Goal: Task Accomplishment & Management: Manage account settings

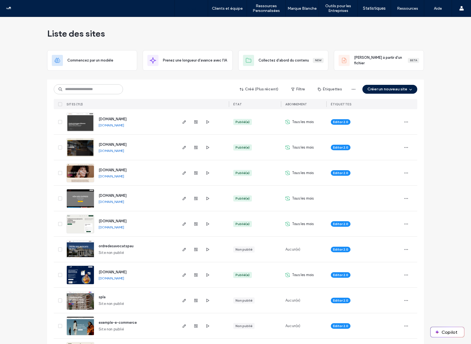
click at [89, 88] on input at bounding box center [88, 89] width 69 height 10
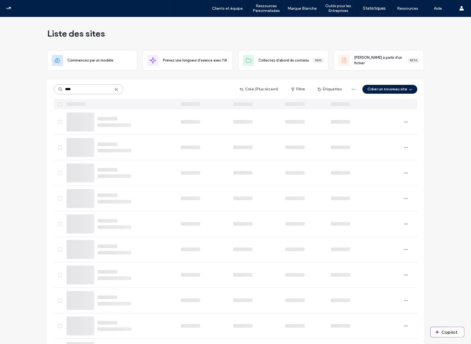
type input "****"
click at [167, 88] on div "**** Créé (Plus récent) Filtre Étiquettes Créer un nouveau site" at bounding box center [236, 89] width 364 height 11
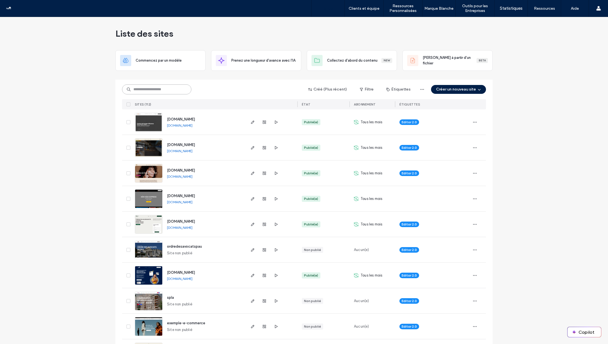
click at [147, 91] on input at bounding box center [156, 89] width 69 height 10
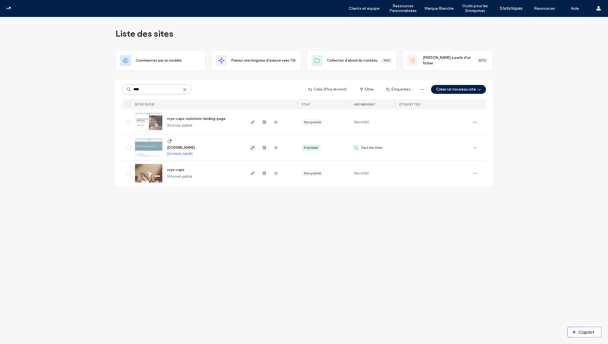
type input "****"
click at [251, 147] on icon "button" at bounding box center [252, 147] width 4 height 4
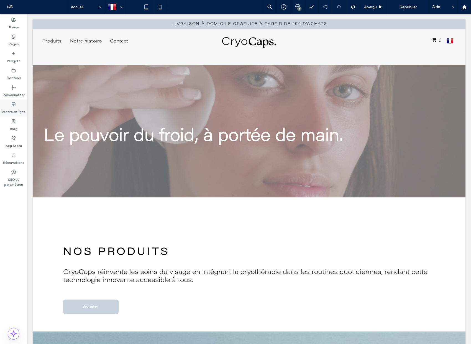
click at [11, 104] on icon at bounding box center [13, 104] width 4 height 4
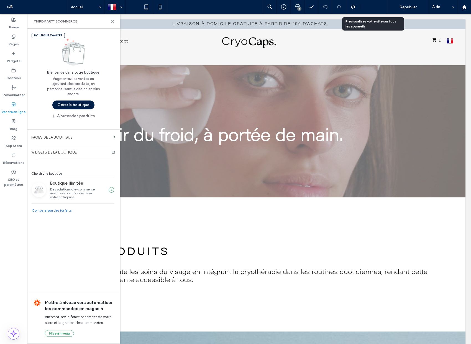
click at [370, 10] on div "Aperçu" at bounding box center [373, 7] width 27 height 14
click at [382, 8] on icon at bounding box center [381, 7] width 4 height 4
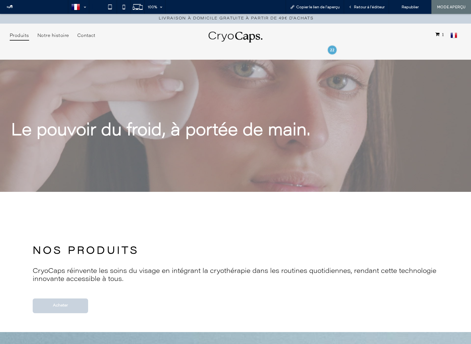
click at [25, 37] on span "Produits" at bounding box center [19, 35] width 19 height 9
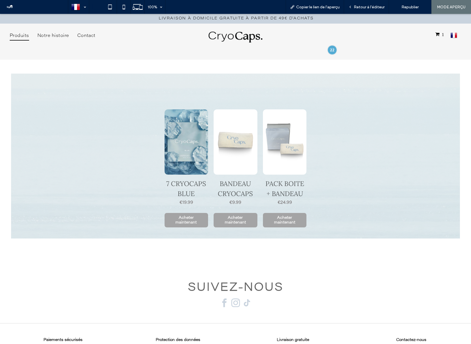
click at [184, 137] on link at bounding box center [187, 141] width 44 height 65
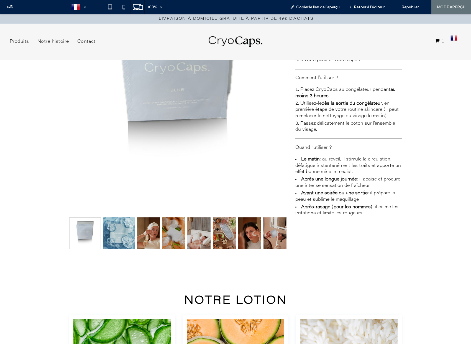
scroll to position [137, 0]
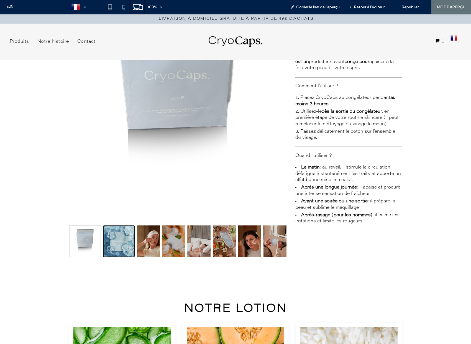
click at [119, 240] on link "7 CRYOCAPS BLUE 1" at bounding box center [119, 241] width 32 height 32
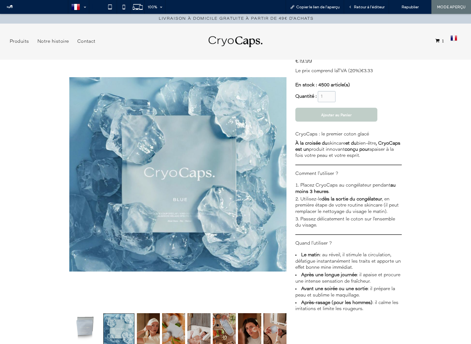
scroll to position [39, 0]
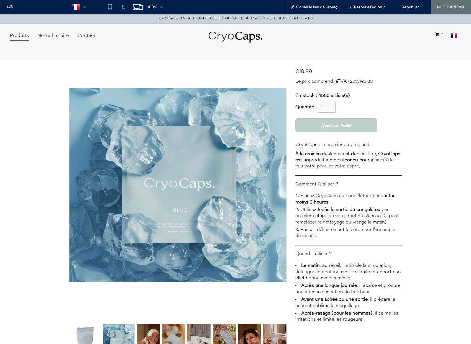
click at [10, 36] on span "Produits" at bounding box center [19, 35] width 19 height 9
click at [230, 37] on div at bounding box center [235, 172] width 471 height 344
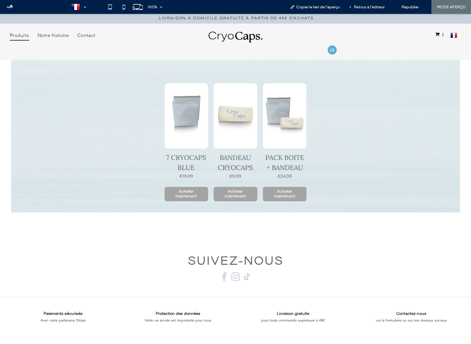
scroll to position [29, 0]
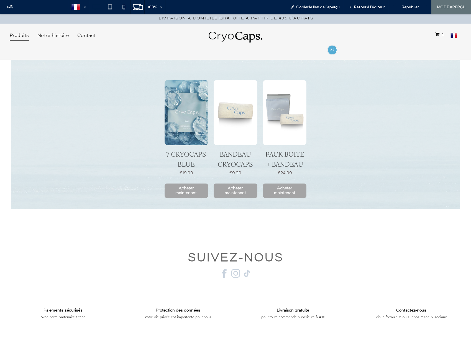
click at [185, 115] on link at bounding box center [187, 112] width 44 height 65
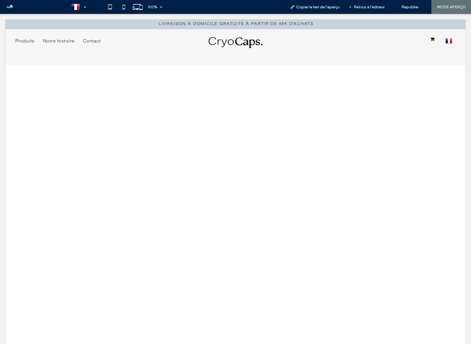
scroll to position [0, 0]
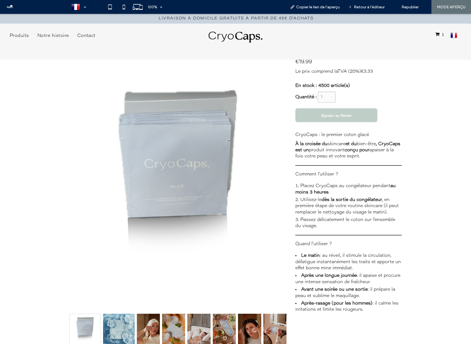
scroll to position [40, 0]
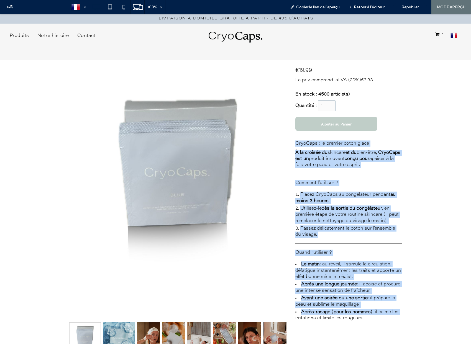
drag, startPoint x: 296, startPoint y: 142, endPoint x: 410, endPoint y: 313, distance: 205.2
click at [410, 313] on div "7 CRYOCAPS BLUE +8 +7 +6 +5 +4 +3 +2 7 CRYOCAPS BLUE €19.99 Le prix comprend la…" at bounding box center [235, 206] width 471 height 372
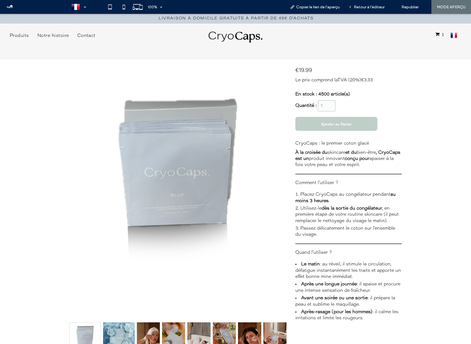
drag, startPoint x: 364, startPoint y: 317, endPoint x: 296, endPoint y: 143, distance: 186.8
click at [296, 143] on div "CryoCaps : le premier coton glacé À la croisée du skincare et du bien-être , Cr…" at bounding box center [349, 233] width 106 height 186
copy div "CryoCaps : le premier coton glacé À la croisée du skincare et du bien-être , Cr…"
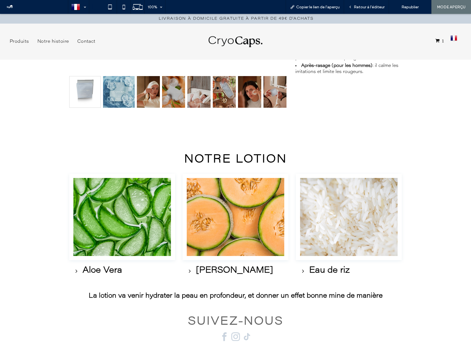
scroll to position [320, 0]
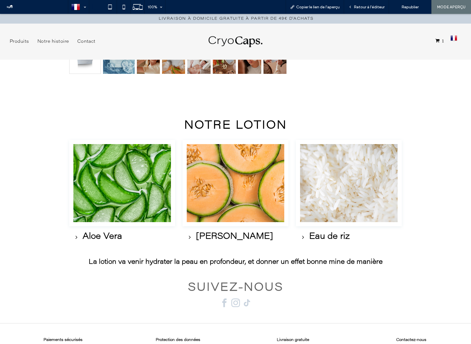
click at [111, 188] on img at bounding box center [122, 183] width 106 height 87
click at [370, 8] on span "Retour à l'éditeur" at bounding box center [369, 7] width 31 height 5
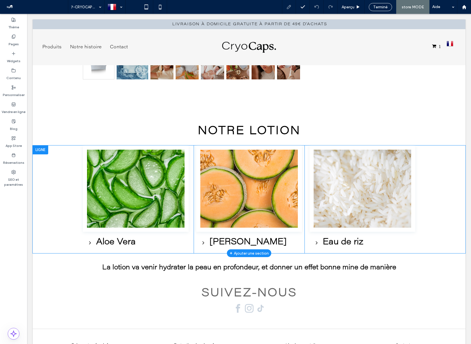
click at [41, 149] on div at bounding box center [41, 149] width 16 height 9
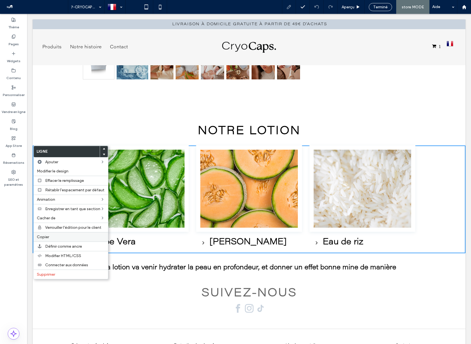
click at [47, 237] on span "Copier" at bounding box center [43, 236] width 12 height 5
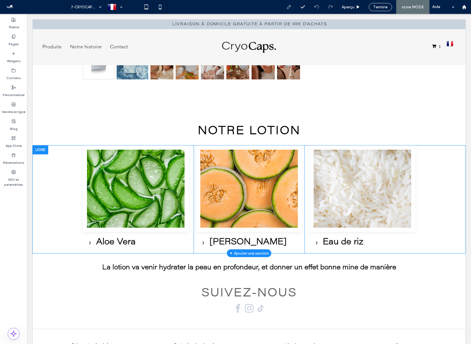
click at [44, 149] on div at bounding box center [41, 149] width 16 height 9
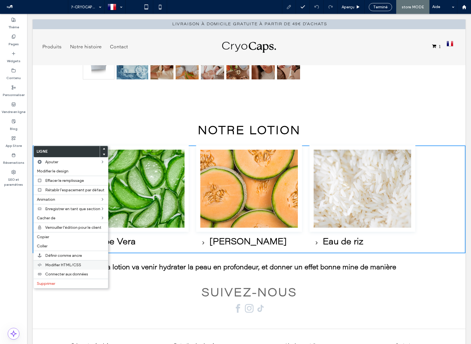
click at [70, 267] on div "Modifier HTML/CSS" at bounding box center [71, 264] width 75 height 9
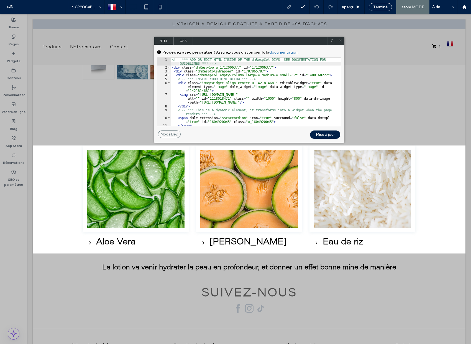
click at [172, 62] on div "<!-- *** ADD OR EDIT HTML INSIDE OF THE dmRespCol DIVS, SEE DOCUMENTATION FOR G…" at bounding box center [256, 98] width 170 height 80
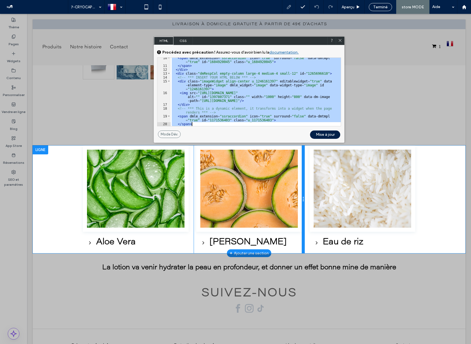
scroll to position [134, 0]
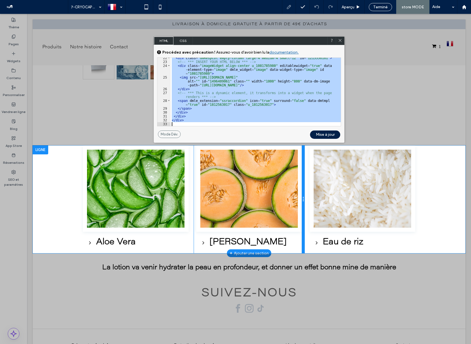
drag, startPoint x: 199, startPoint y: 72, endPoint x: 304, endPoint y: 161, distance: 137.7
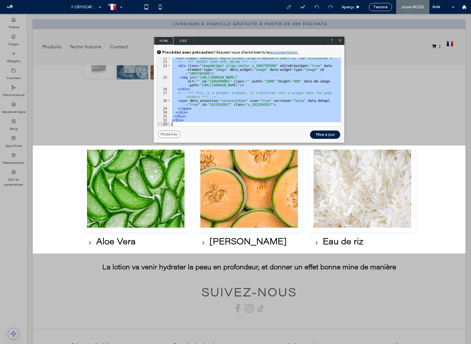
click at [341, 41] on icon at bounding box center [340, 40] width 4 height 4
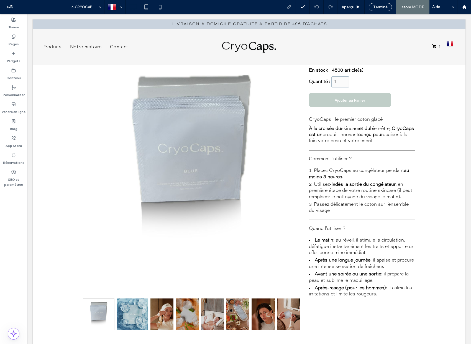
scroll to position [0, 0]
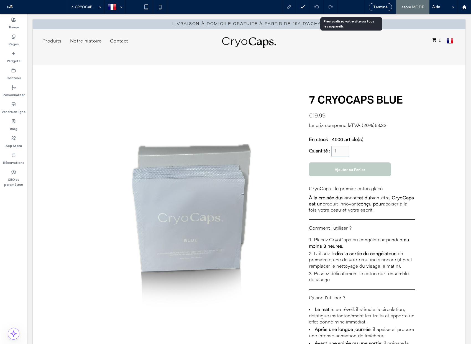
click at [352, 7] on span "Aperçu" at bounding box center [348, 7] width 13 height 5
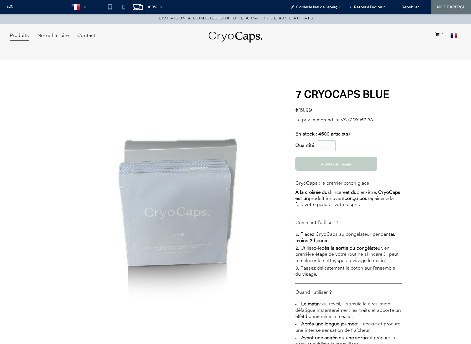
click at [22, 38] on span "Produits" at bounding box center [19, 35] width 19 height 9
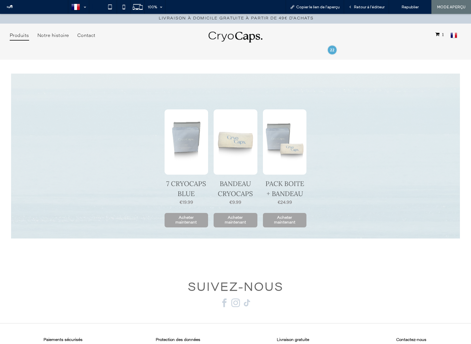
click at [220, 32] on img at bounding box center [236, 37] width 54 height 11
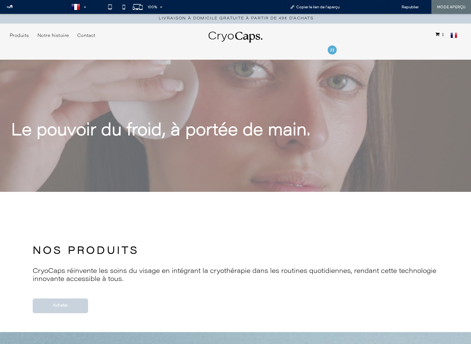
click at [366, 10] on div "Retour à l'éditeur" at bounding box center [366, 7] width 45 height 14
click at [366, 8] on span "Retour à l'éditeur" at bounding box center [369, 7] width 31 height 5
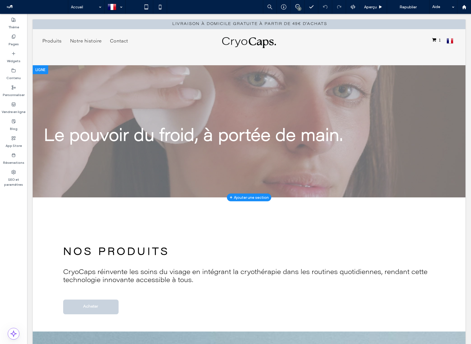
click at [367, 87] on div at bounding box center [249, 131] width 433 height 132
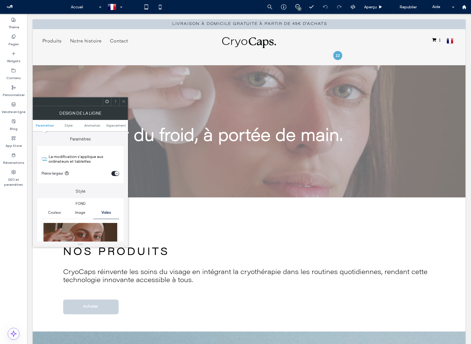
click at [97, 227] on img at bounding box center [81, 244] width 78 height 42
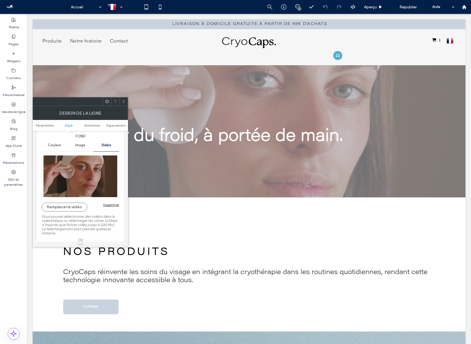
scroll to position [71, 0]
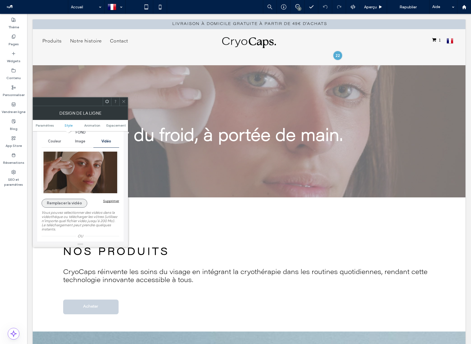
click at [65, 204] on button "Remplacer la vidéo" at bounding box center [65, 203] width 46 height 9
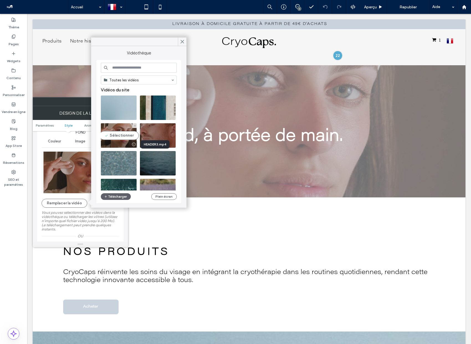
click at [133, 144] on div at bounding box center [133, 144] width 7 height 4
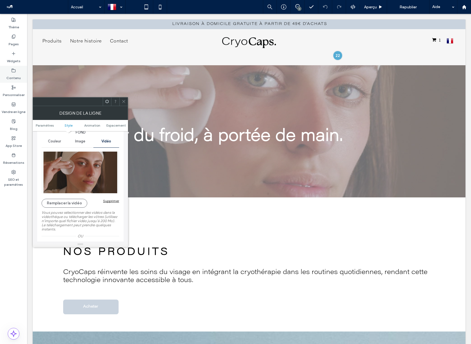
click at [11, 78] on label "Contenu" at bounding box center [13, 77] width 14 height 8
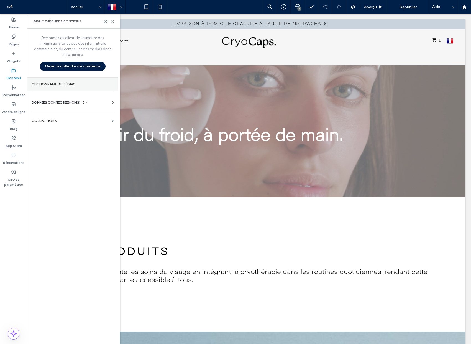
click at [65, 87] on section "Gestionnaire de médias" at bounding box center [72, 84] width 91 height 13
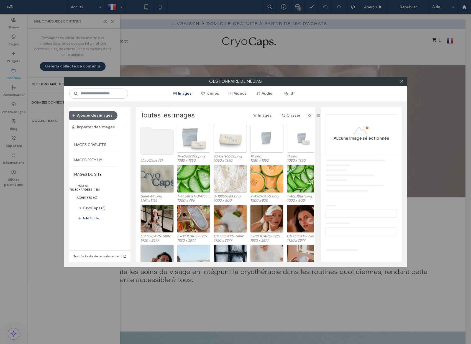
scroll to position [0, 0]
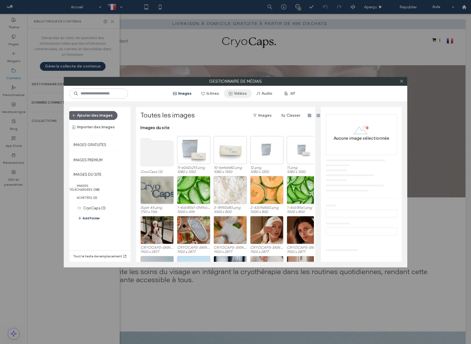
click at [239, 93] on button "Vidéos" at bounding box center [238, 93] width 28 height 9
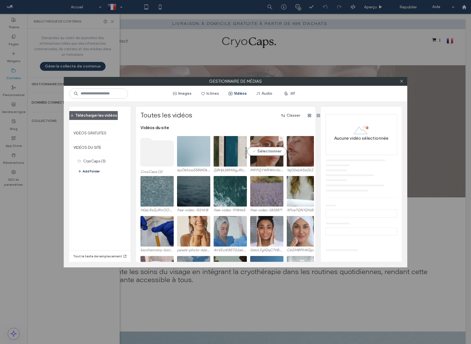
click at [269, 157] on video at bounding box center [266, 151] width 33 height 31
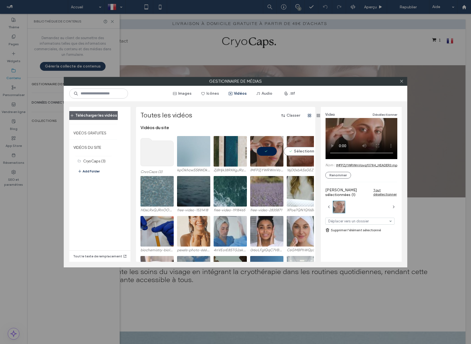
click at [306, 140] on video at bounding box center [303, 151] width 33 height 31
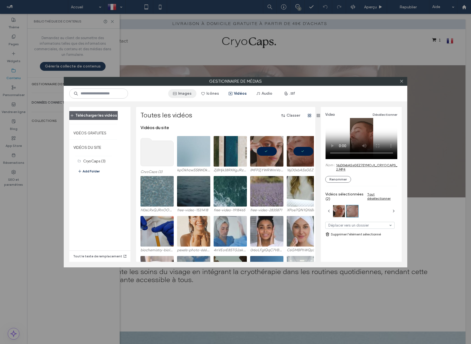
click at [184, 92] on button "Images" at bounding box center [182, 93] width 28 height 9
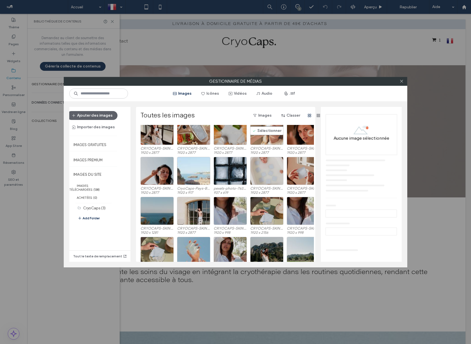
scroll to position [99, 0]
click at [274, 221] on div "Sélectionner" at bounding box center [266, 210] width 33 height 28
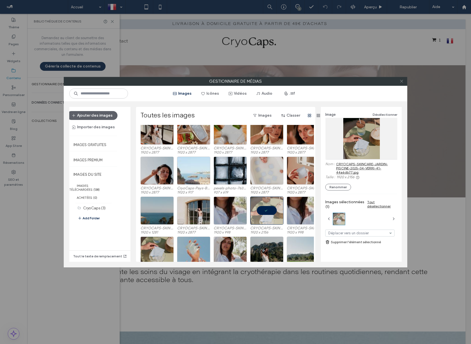
click at [401, 82] on use at bounding box center [401, 81] width 3 height 3
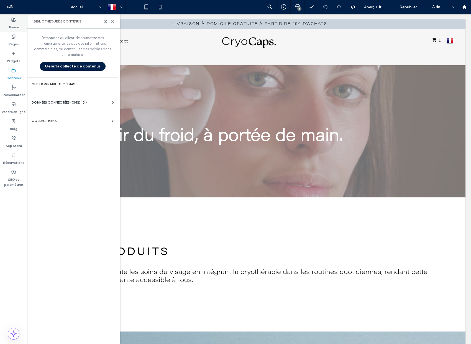
click at [13, 28] on label "Thème" at bounding box center [13, 26] width 11 height 8
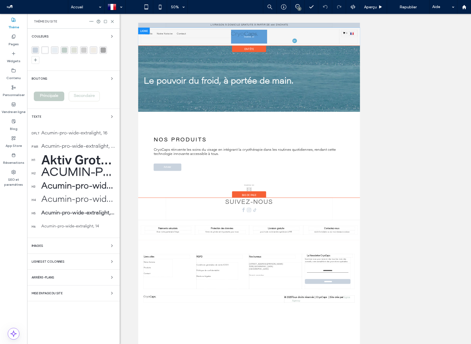
drag, startPoint x: 361, startPoint y: 44, endPoint x: 368, endPoint y: 53, distance: 11.4
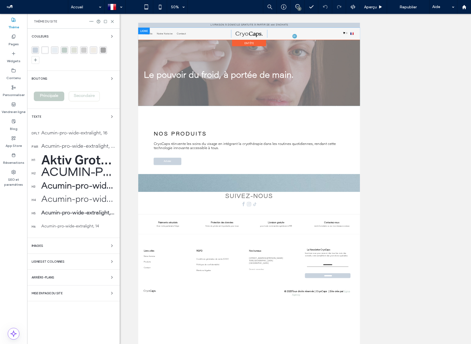
click at [73, 158] on div "Aktiv Grotesk-SemiBold, 60" at bounding box center [78, 160] width 74 height 16
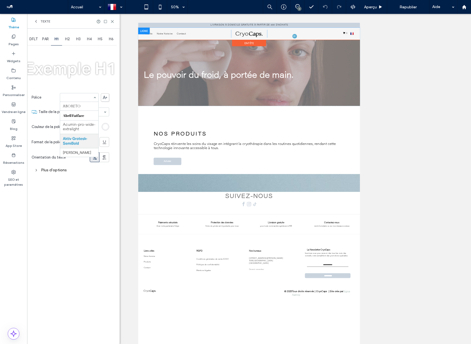
scroll to position [32, 0]
click at [34, 21] on icon at bounding box center [36, 21] width 4 height 4
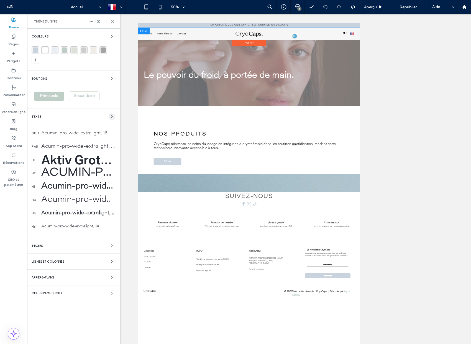
click at [111, 115] on icon "button" at bounding box center [112, 116] width 4 height 4
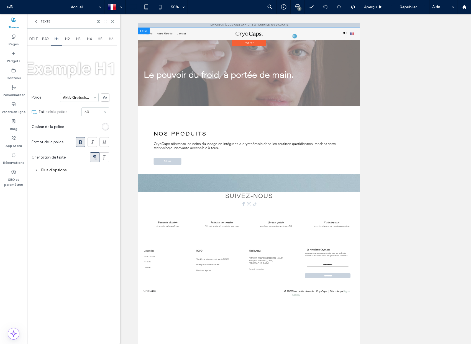
click at [57, 169] on div "Plus d'options" at bounding box center [71, 169] width 78 height 7
click at [104, 97] on use at bounding box center [105, 97] width 4 height 3
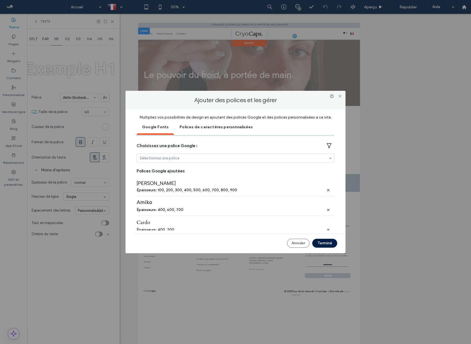
click at [213, 128] on div "Polices de caractères personnalisées" at bounding box center [216, 127] width 84 height 14
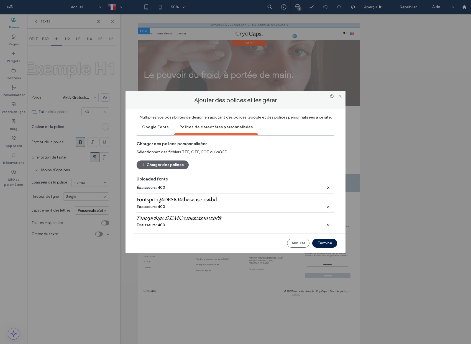
scroll to position [31, 0]
click at [174, 204] on div "Épaisseurs: 400" at bounding box center [236, 204] width 198 height 5
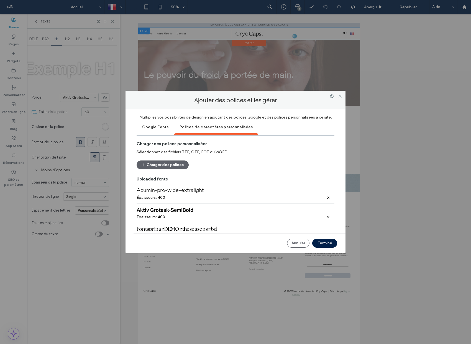
click at [174, 212] on div "Aktiv Grotesk-SemiBold" at bounding box center [236, 210] width 198 height 6
copy div "Aktiv Grotesk-SemiBold"
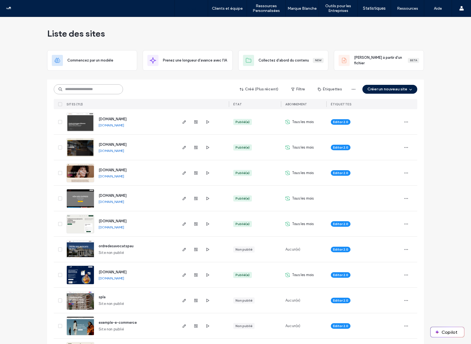
click at [84, 90] on input at bounding box center [88, 89] width 69 height 10
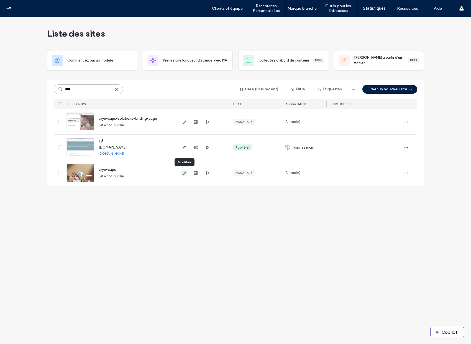
type input "****"
click at [185, 173] on icon "button" at bounding box center [184, 173] width 4 height 4
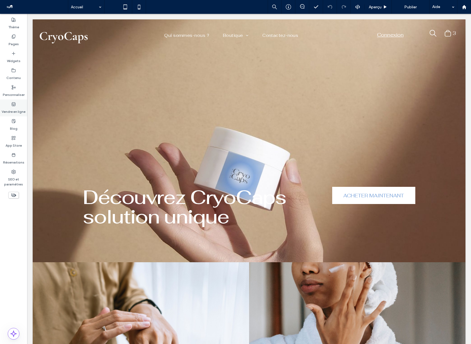
click at [13, 107] on label "Vendre en ligne" at bounding box center [14, 110] width 24 height 8
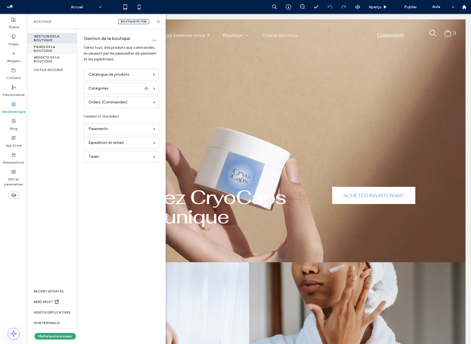
click at [54, 46] on div "PAGES DE LA BOUTIQUE" at bounding box center [52, 49] width 50 height 11
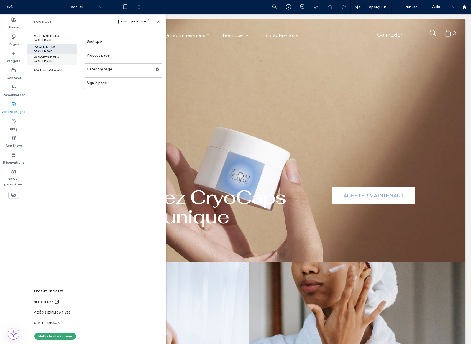
click at [52, 59] on div "WIDGETS DE LA BOUTIQUE" at bounding box center [52, 59] width 50 height 11
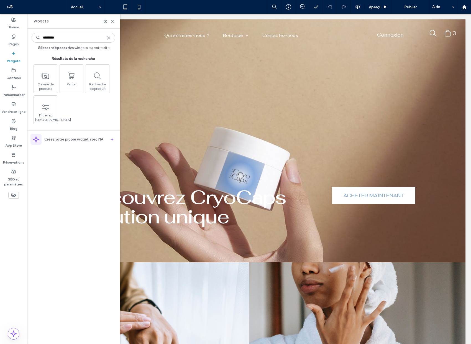
click at [109, 39] on icon at bounding box center [108, 38] width 4 height 4
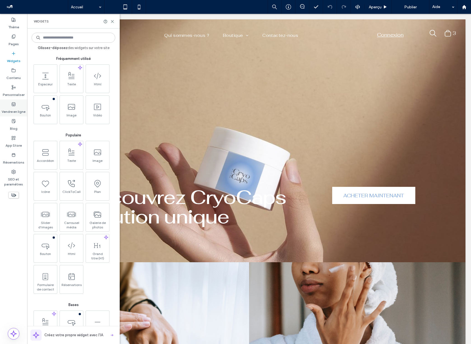
click at [15, 109] on label "Vendre en ligne" at bounding box center [14, 110] width 24 height 8
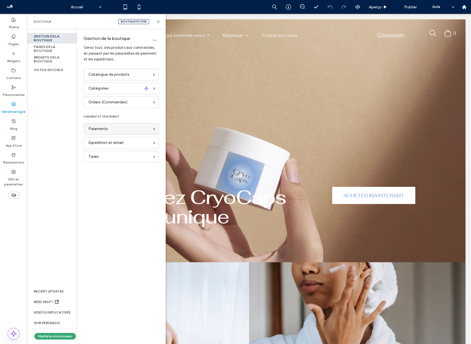
click at [112, 127] on div "Paiements" at bounding box center [118, 129] width 61 height 6
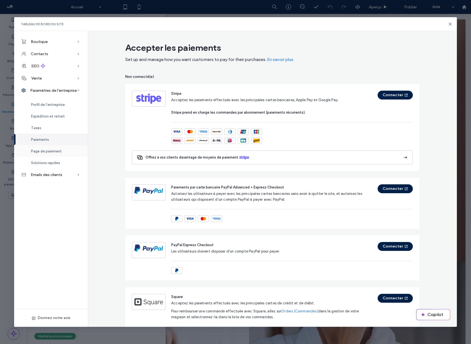
click at [54, 152] on span "Page de paiement" at bounding box center [46, 151] width 31 height 4
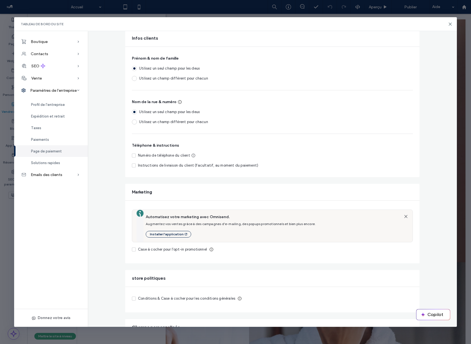
scroll to position [9, 0]
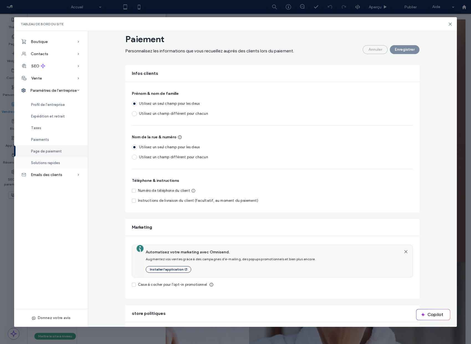
click at [53, 163] on span "Solutions rapides" at bounding box center [45, 163] width 29 height 4
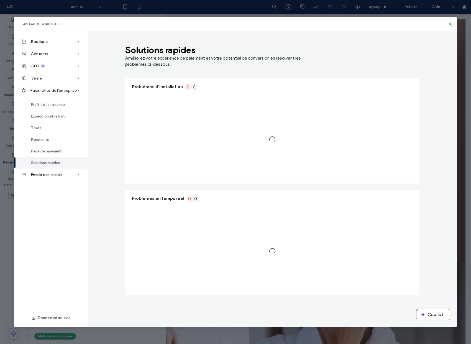
scroll to position [0, 0]
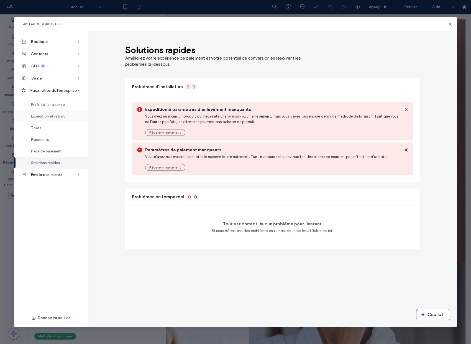
click at [45, 116] on span "Expédition et retrait" at bounding box center [48, 116] width 34 height 4
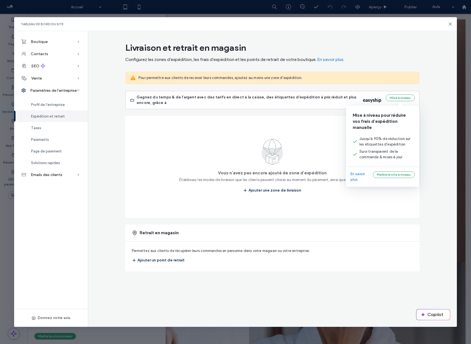
click at [358, 176] on link "En savoir plus" at bounding box center [362, 176] width 22 height 11
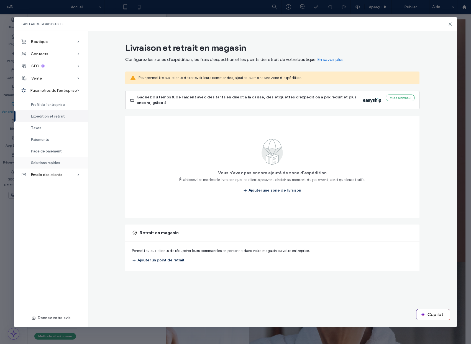
click at [57, 162] on span "Solutions rapides" at bounding box center [45, 163] width 29 height 4
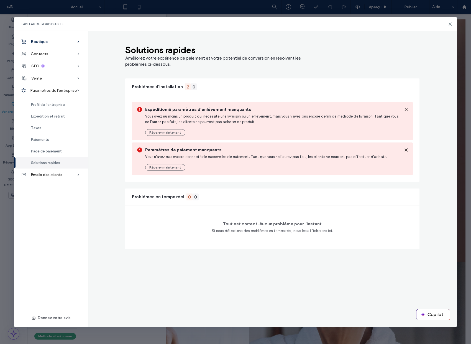
click at [42, 37] on div "Boutique" at bounding box center [51, 41] width 74 height 12
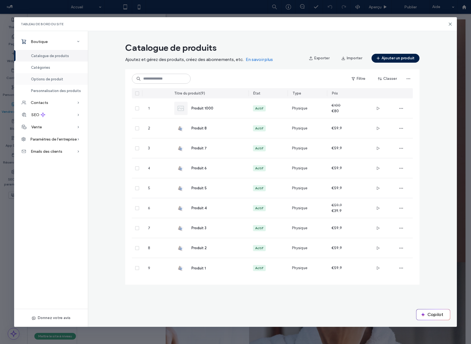
click at [49, 76] on div "Options de produit" at bounding box center [51, 79] width 74 height 12
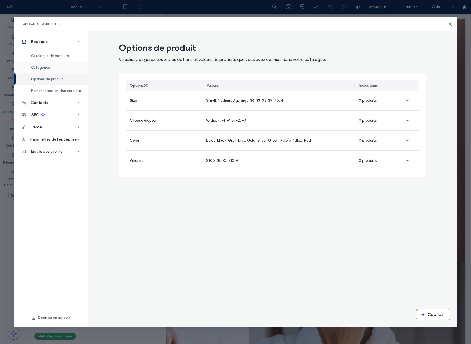
click at [49, 66] on span "Catégories" at bounding box center [40, 67] width 19 height 4
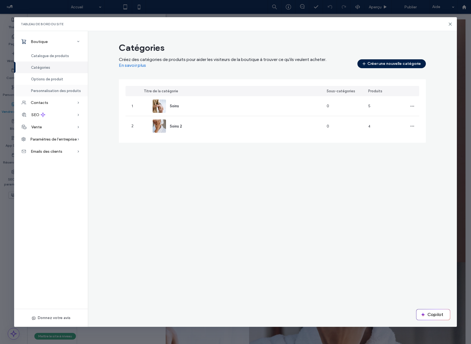
click at [49, 91] on span "Personnalisation des produits" at bounding box center [56, 91] width 50 height 4
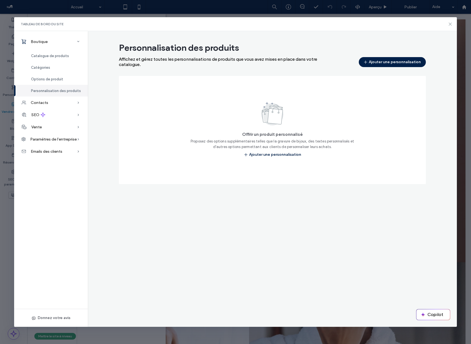
click at [450, 25] on icon at bounding box center [450, 24] width 4 height 4
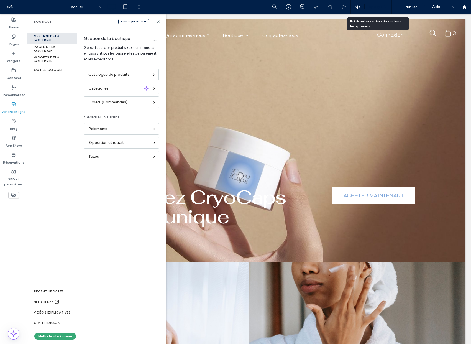
click at [381, 7] on span "Aperçu" at bounding box center [375, 7] width 13 height 5
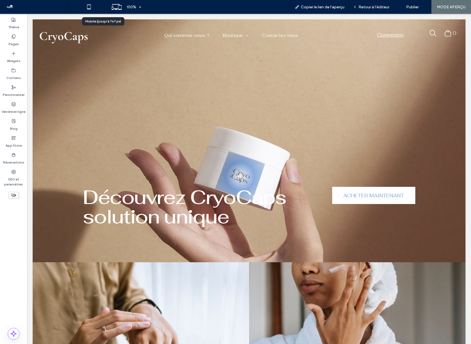
click at [97, 12] on icon at bounding box center [102, 6] width 11 height 11
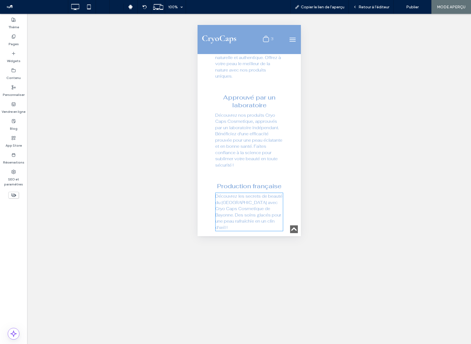
scroll to position [279, 0]
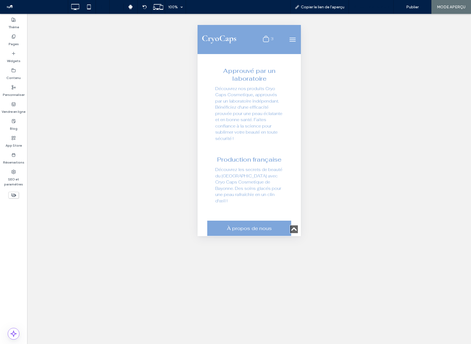
click at [374, 7] on span "Retour à l'éditeur" at bounding box center [374, 7] width 31 height 5
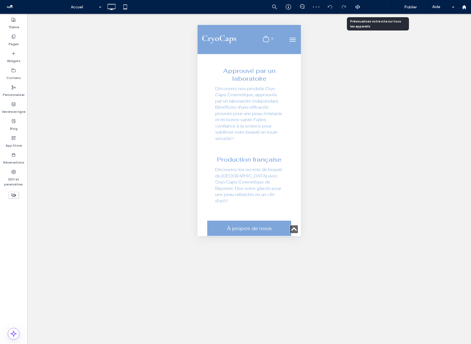
click at [379, 8] on span "Aperçu" at bounding box center [375, 7] width 13 height 5
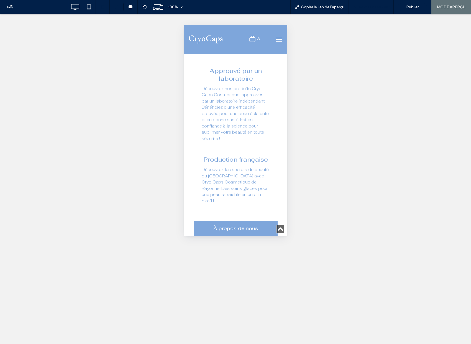
click at [370, 8] on span "Retour à l'éditeur" at bounding box center [374, 7] width 31 height 5
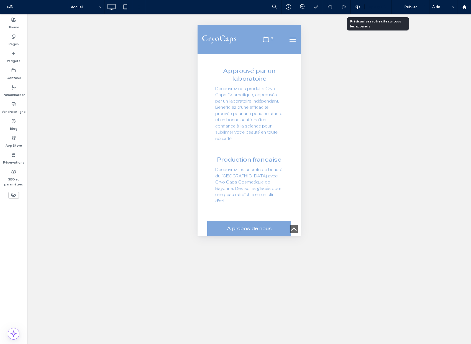
click at [383, 3] on div "Aperçu" at bounding box center [378, 7] width 27 height 14
click at [373, 10] on div "Aperçu" at bounding box center [378, 7] width 27 height 14
click at [381, 8] on span "Aperçu" at bounding box center [375, 7] width 13 height 5
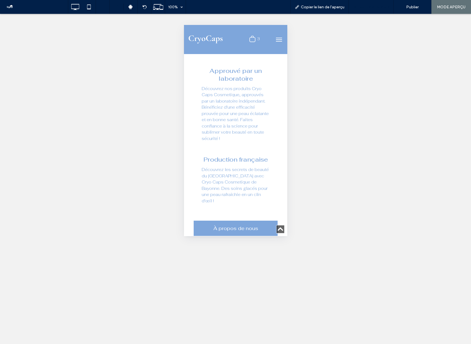
click at [380, 5] on span "Retour à l'éditeur" at bounding box center [374, 7] width 31 height 5
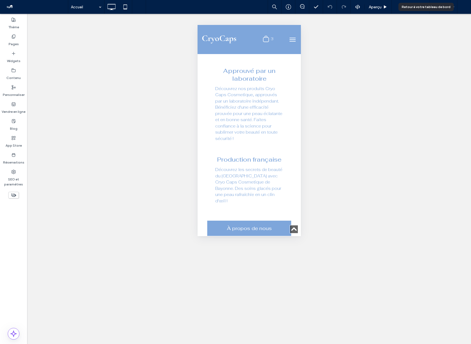
click at [465, 7] on use at bounding box center [464, 7] width 4 height 4
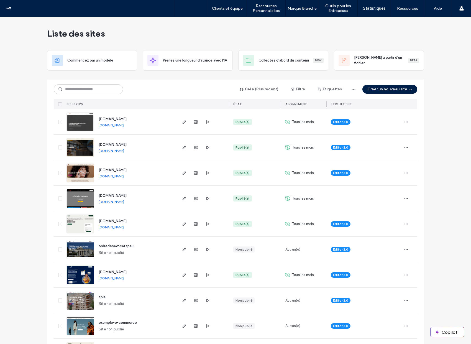
click at [394, 94] on div "Créé (Plus récent) Filtre Étiquettes Créer un nouveau site" at bounding box center [236, 89] width 364 height 11
click at [395, 88] on button "Créer un nouveau site" at bounding box center [390, 89] width 55 height 9
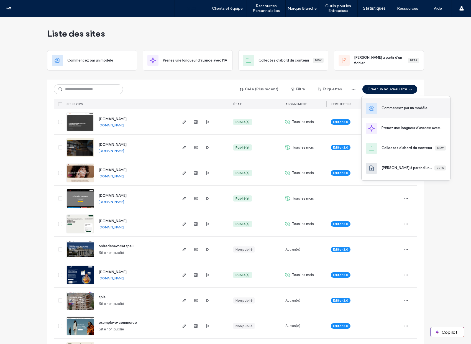
click at [394, 105] on div "Commencez par un modèle" at bounding box center [405, 108] width 46 height 6
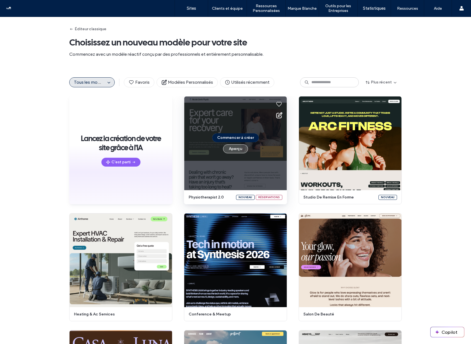
click at [237, 150] on button "Aperçu" at bounding box center [235, 148] width 25 height 9
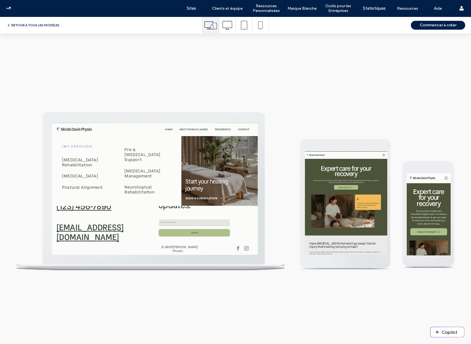
click at [324, 134] on span "Treatments" at bounding box center [328, 133] width 26 height 5
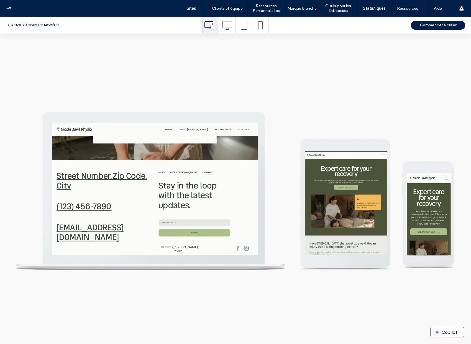
click at [296, 133] on span "Meet Nicole" at bounding box center [281, 133] width 46 height 5
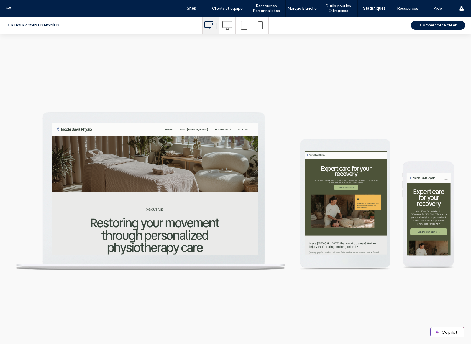
click at [55, 23] on button "RETOUR À TOUS LES MODÈLES" at bounding box center [32, 25] width 53 height 7
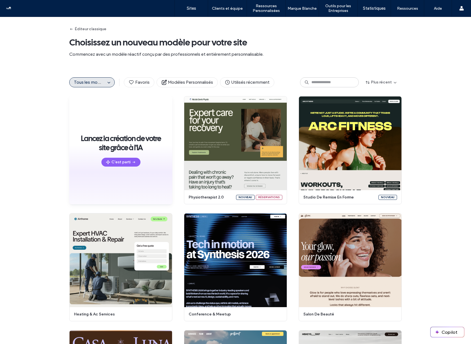
click at [108, 87] on div "Tous les modèles" at bounding box center [91, 82] width 45 height 10
click at [107, 84] on icon "button" at bounding box center [109, 82] width 4 height 4
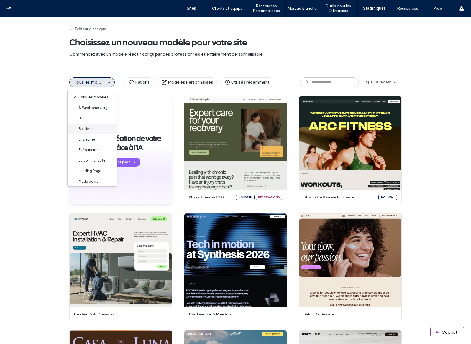
click at [91, 129] on span "Boutique" at bounding box center [86, 129] width 15 height 6
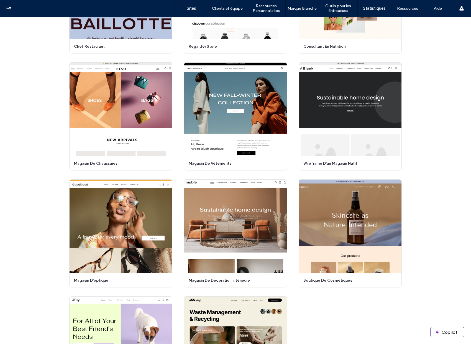
scroll to position [152, 0]
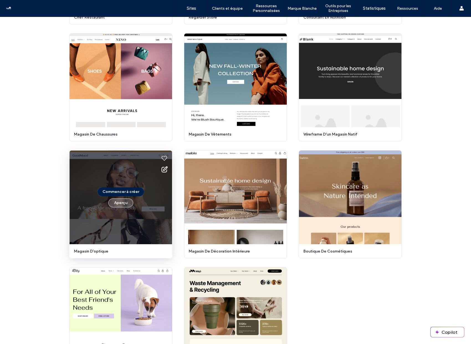
click at [120, 204] on button "Aperçu" at bounding box center [120, 203] width 25 height 9
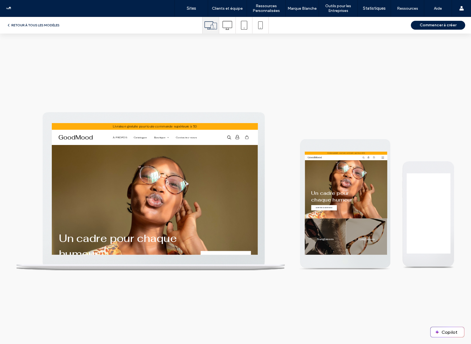
scroll to position [0, 0]
click at [225, 27] on icon at bounding box center [228, 26] width 10 height 10
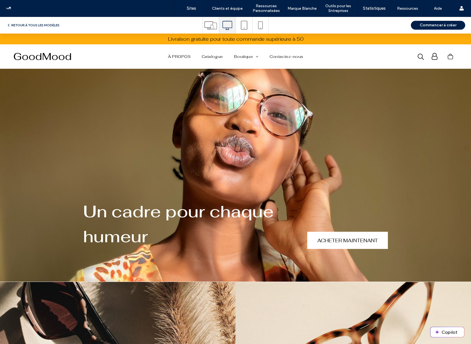
click at [265, 27] on div at bounding box center [261, 25] width 16 height 17
click at [261, 27] on icon at bounding box center [261, 25] width 8 height 8
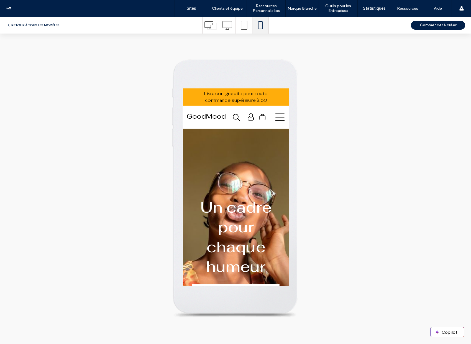
click at [268, 113] on icon at bounding box center [267, 113] width 8 height 6
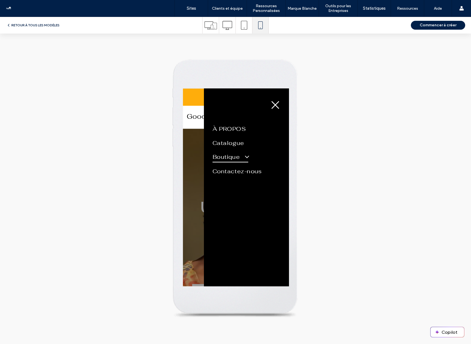
click at [225, 146] on span "Boutique" at bounding box center [224, 147] width 31 height 9
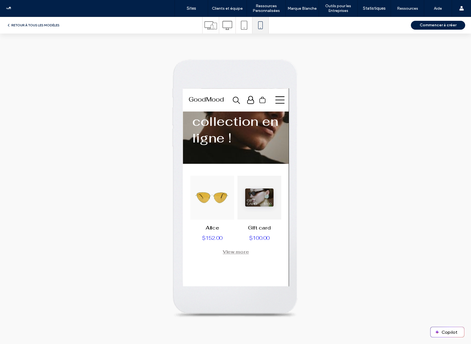
scroll to position [98, 0]
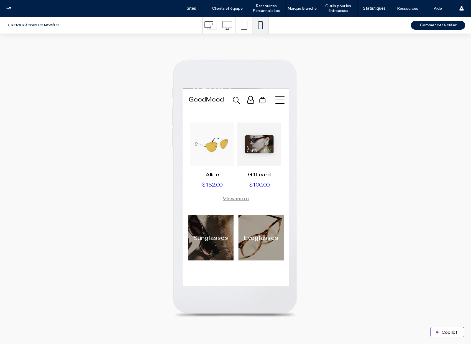
click at [208, 141] on link at bounding box center [208, 137] width 38 height 38
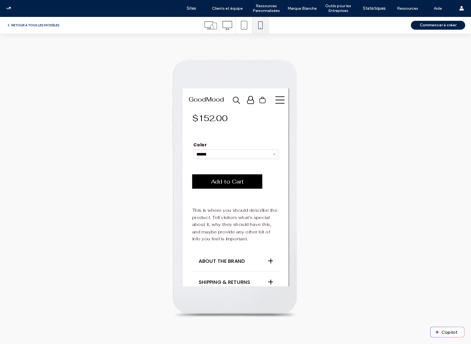
scroll to position [156, 0]
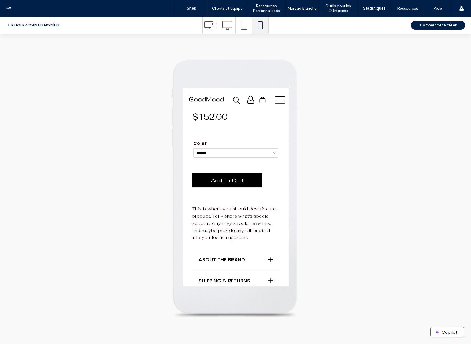
click at [225, 169] on span "Add to Cart" at bounding box center [221, 167] width 53 height 15
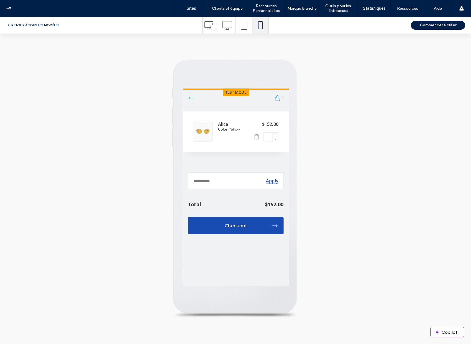
click at [237, 206] on div "Checkout" at bounding box center [229, 208] width 63 height 4
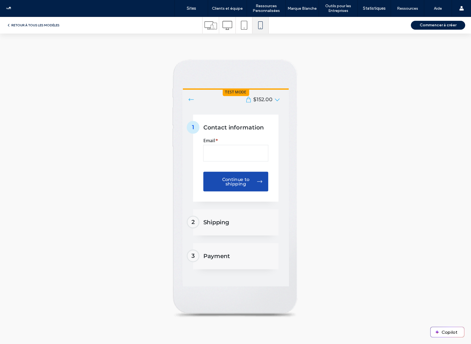
click at [229, 148] on input "Email *" at bounding box center [229, 144] width 57 height 14
type input "**********"
click at [228, 171] on div "Continue to shipping" at bounding box center [229, 169] width 36 height 8
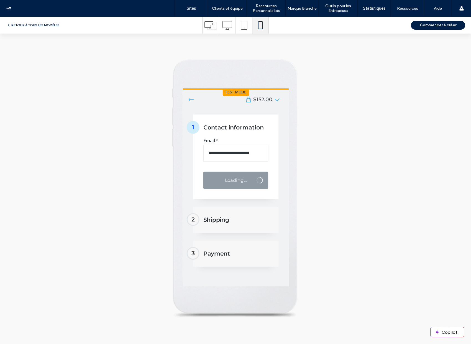
select select "**"
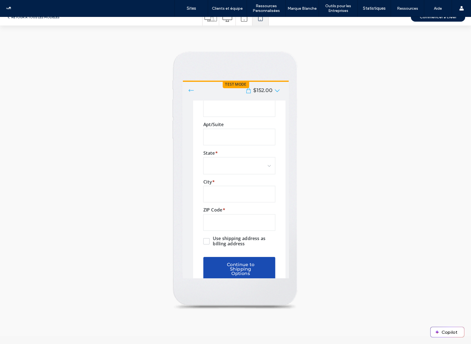
scroll to position [68, 0]
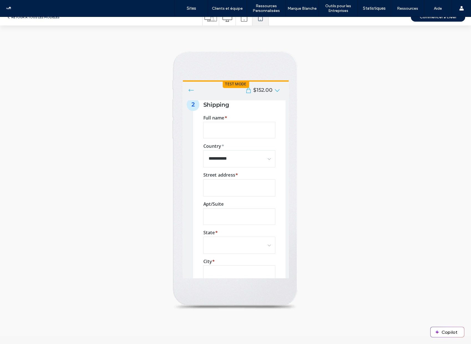
click at [221, 124] on input "Full name *" at bounding box center [232, 123] width 63 height 14
type input "**********"
type input "*******"
type input "*****"
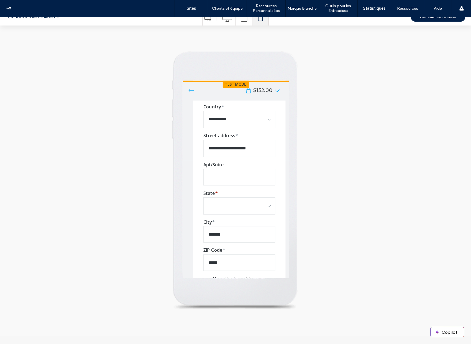
scroll to position [141, 0]
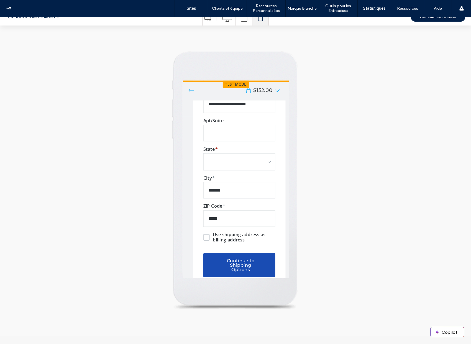
click at [232, 235] on div "Continue to Shipping Options" at bounding box center [233, 241] width 44 height 12
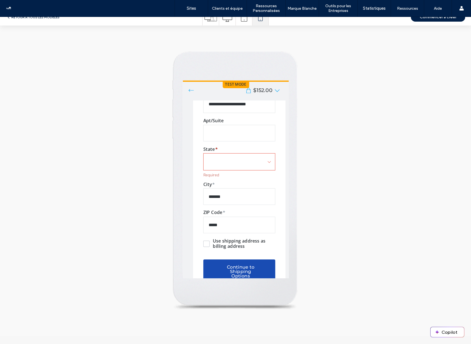
click at [217, 147] on select "**********" at bounding box center [232, 151] width 62 height 14
select select "**"
click at [201, 144] on select "**********" at bounding box center [232, 151] width 62 height 14
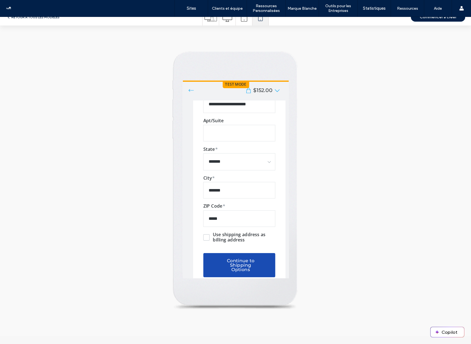
click at [233, 235] on div "Continue to Shipping Options" at bounding box center [233, 241] width 44 height 12
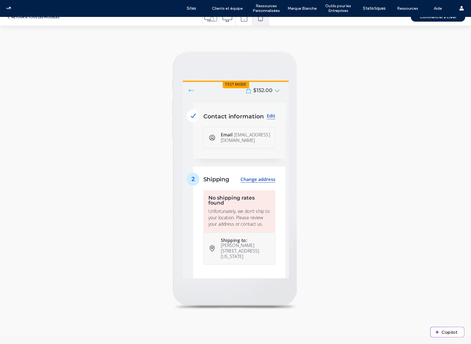
scroll to position [0, 0]
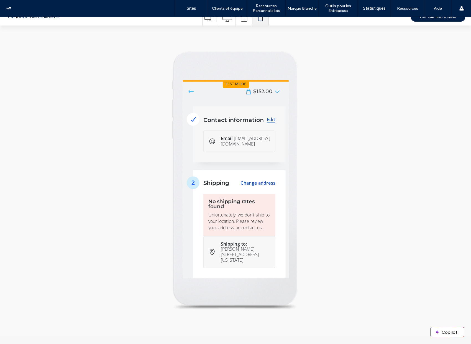
click at [189, 90] on icon at bounding box center [190, 90] width 6 height 6
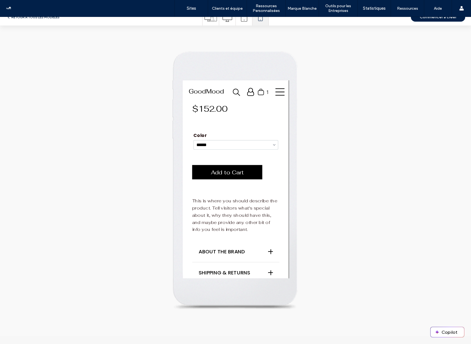
click at [264, 92] on icon at bounding box center [267, 90] width 8 height 8
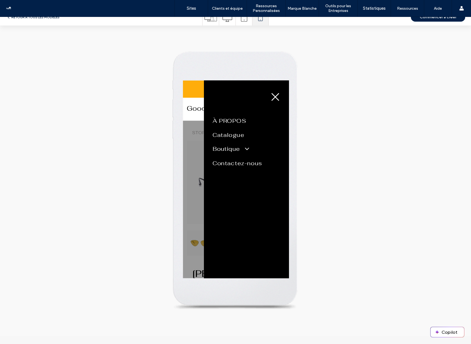
click at [263, 95] on icon at bounding box center [263, 94] width 7 height 7
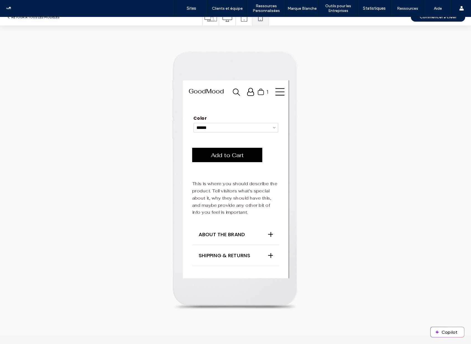
click at [198, 89] on img at bounding box center [203, 89] width 30 height 4
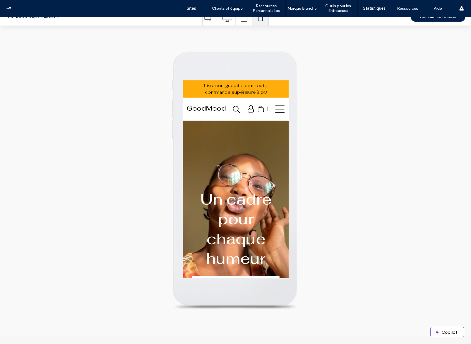
scroll to position [0, 0]
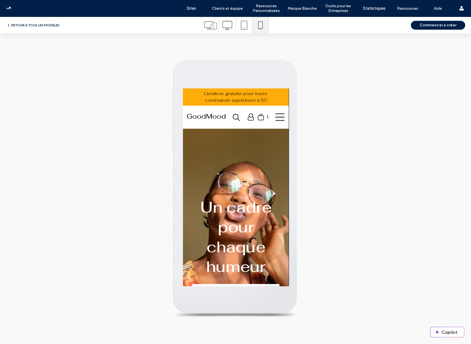
click at [42, 25] on button "RETOUR À TOUS LES MODÈLES" at bounding box center [32, 25] width 53 height 7
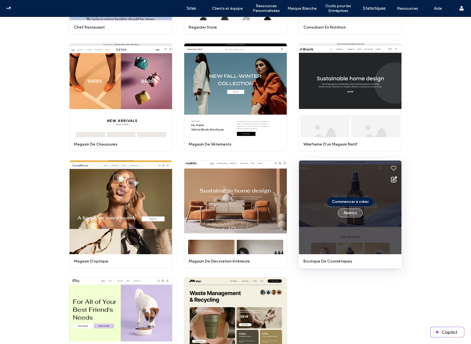
scroll to position [143, 0]
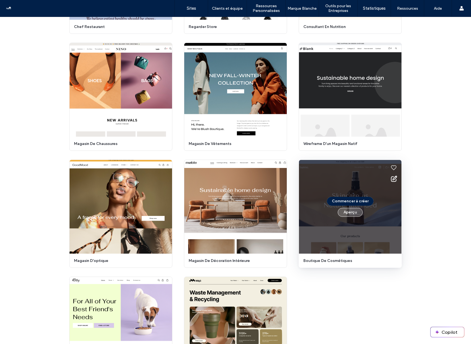
click at [348, 214] on button "Aperçu" at bounding box center [350, 212] width 25 height 9
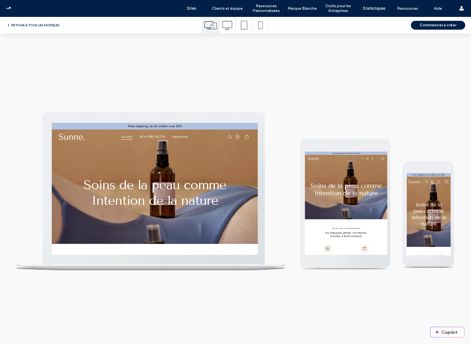
scroll to position [0, 0]
click at [261, 24] on icon at bounding box center [261, 25] width 8 height 8
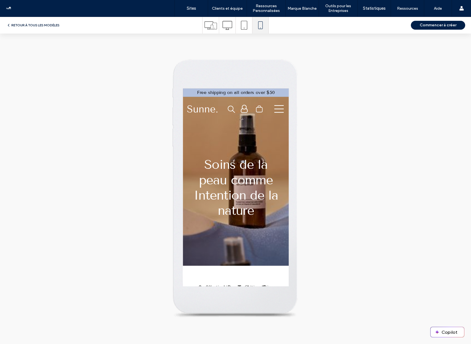
click at [31, 24] on button "RETOUR À TOUS LES MODÈLES" at bounding box center [32, 25] width 53 height 7
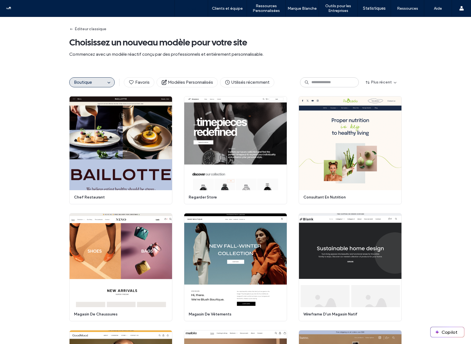
click at [187, 12] on link "Sites" at bounding box center [191, 8] width 33 height 17
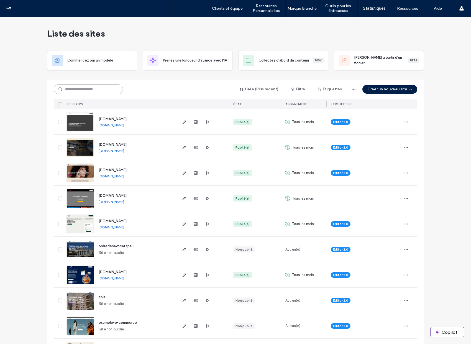
click at [96, 91] on input at bounding box center [88, 89] width 69 height 10
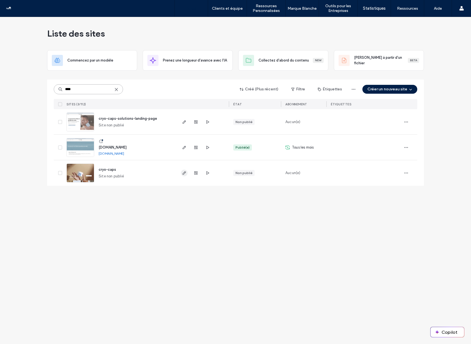
type input "****"
click at [184, 174] on icon "button" at bounding box center [184, 173] width 4 height 4
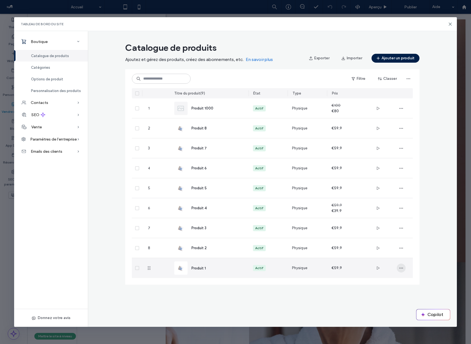
click at [403, 267] on icon "button" at bounding box center [401, 268] width 4 height 4
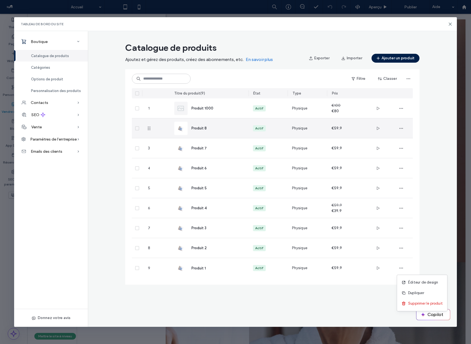
click at [138, 126] on span at bounding box center [137, 128] width 4 height 4
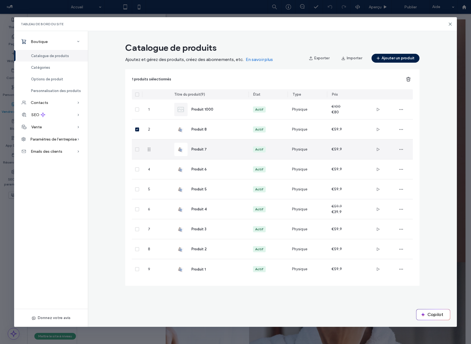
click at [136, 151] on span at bounding box center [137, 150] width 4 height 4
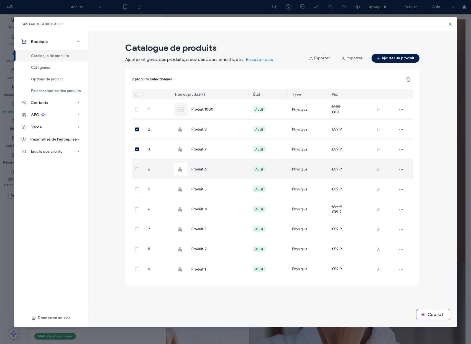
click at [137, 169] on icon at bounding box center [137, 170] width 2 height 2
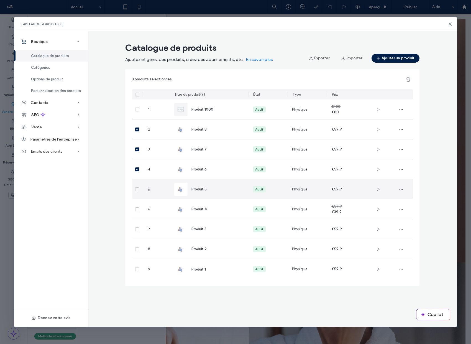
click at [137, 190] on icon at bounding box center [137, 190] width 2 height 2
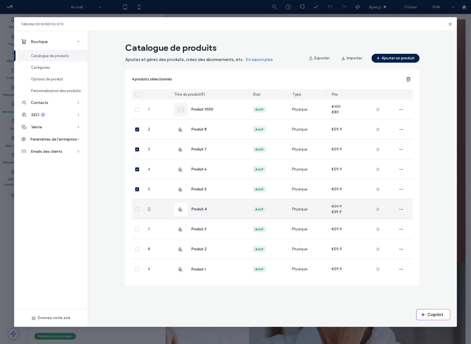
click at [137, 210] on span at bounding box center [137, 209] width 4 height 4
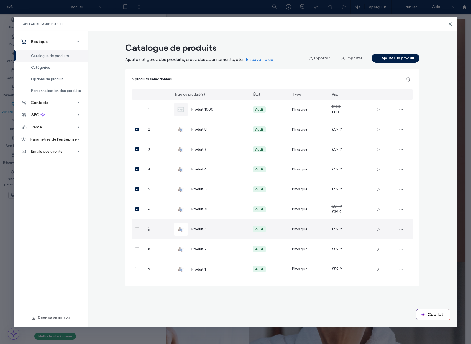
click at [137, 228] on span at bounding box center [137, 229] width 4 height 4
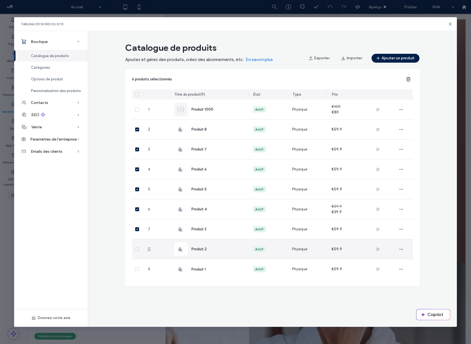
click at [138, 250] on span at bounding box center [137, 249] width 4 height 4
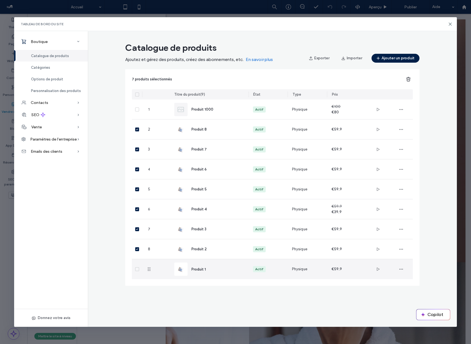
click at [138, 271] on span at bounding box center [137, 269] width 4 height 4
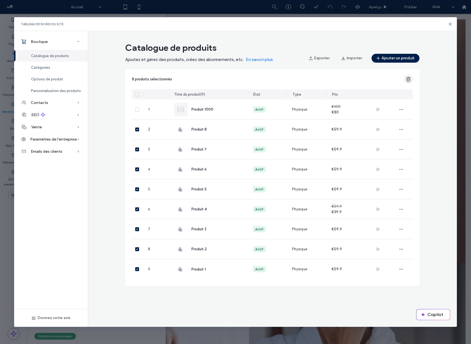
click at [409, 81] on use "button" at bounding box center [409, 79] width 4 height 4
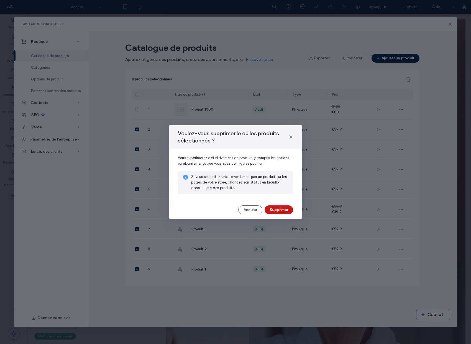
click at [278, 208] on button "Supprimer" at bounding box center [279, 210] width 29 height 9
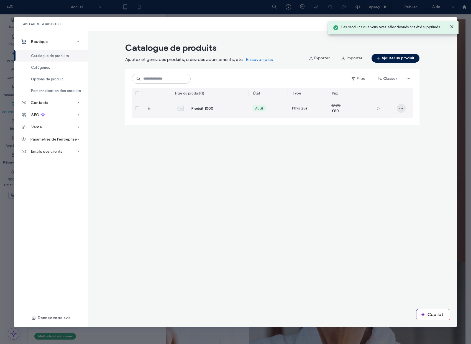
click at [400, 109] on icon "button" at bounding box center [401, 108] width 4 height 4
click at [409, 144] on span "Supprimer le produit" at bounding box center [426, 144] width 35 height 6
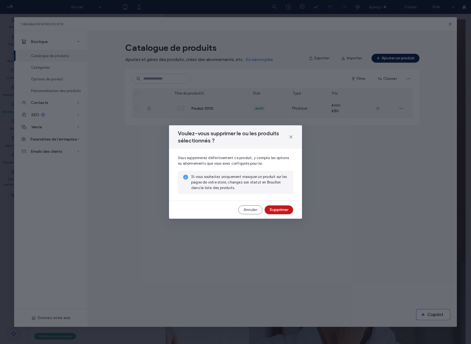
click at [285, 211] on button "Supprimer" at bounding box center [279, 210] width 29 height 9
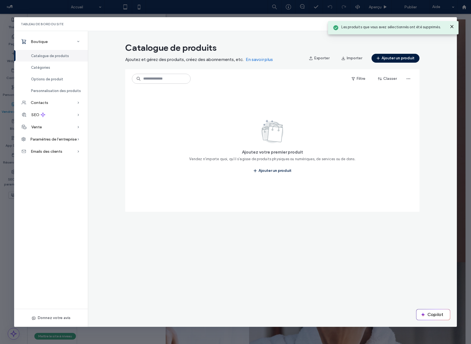
click at [401, 61] on button "Ajouter un produit" at bounding box center [396, 58] width 48 height 9
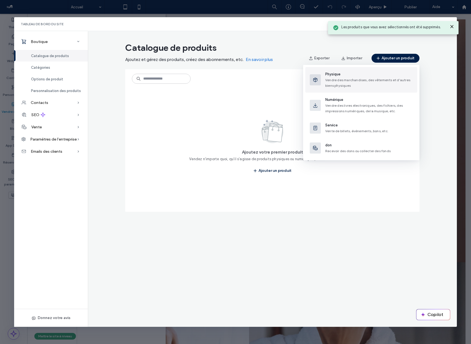
click at [357, 80] on span "Vendre des marchandises, des vêtements et d'autres biens physiques" at bounding box center [368, 83] width 85 height 10
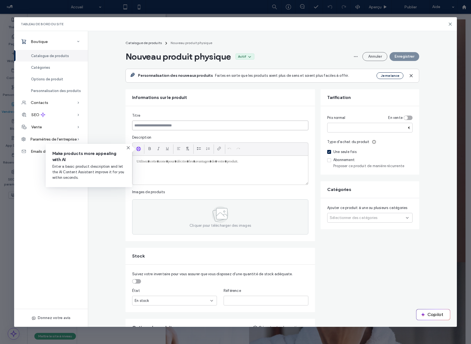
click at [185, 125] on input at bounding box center [220, 126] width 176 height 10
paste input "**********"
type input "**********"
click at [188, 164] on p at bounding box center [221, 161] width 168 height 5
paste div
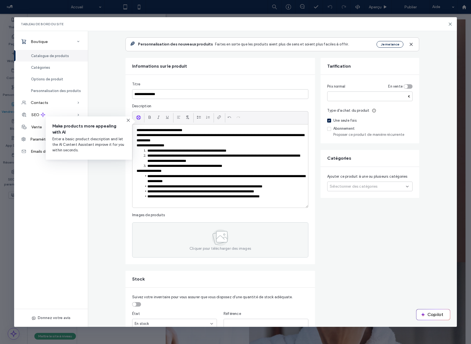
scroll to position [30, 0]
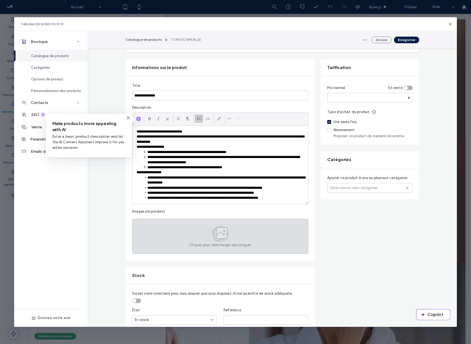
click at [209, 239] on div "Cliquer pour télécharger des images" at bounding box center [220, 236] width 176 height 35
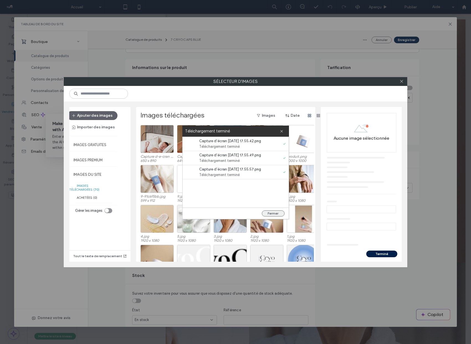
click at [274, 215] on button "Fermer" at bounding box center [273, 214] width 23 height 6
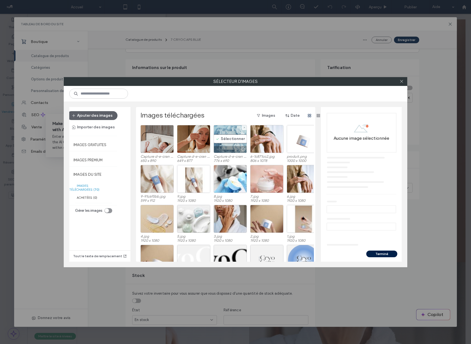
click at [225, 138] on div "Sélectionner" at bounding box center [230, 139] width 33 height 28
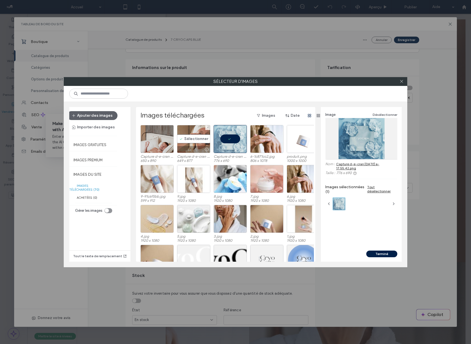
click at [197, 140] on div "Sélectionner" at bounding box center [193, 139] width 33 height 28
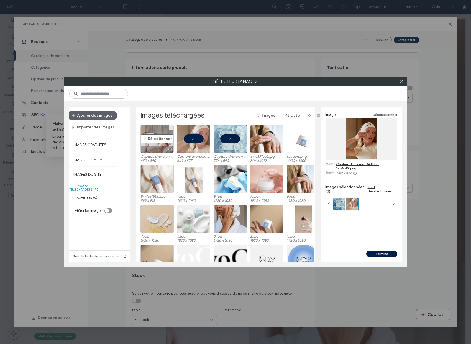
click at [157, 139] on div "Sélectionner" at bounding box center [157, 139] width 33 height 28
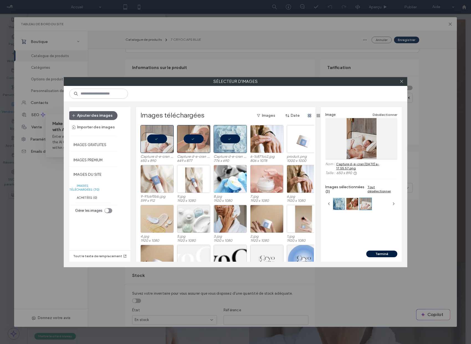
click at [376, 252] on button "Terminé" at bounding box center [382, 254] width 31 height 7
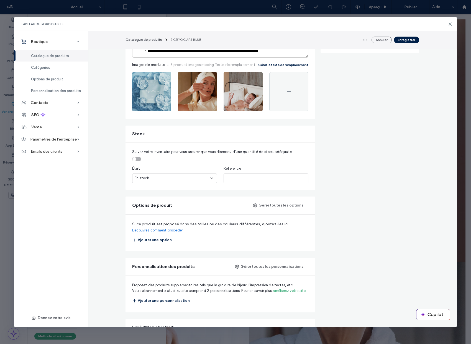
scroll to position [177, 0]
click at [136, 159] on div "toggle" at bounding box center [136, 159] width 9 height 4
click at [144, 178] on input "*" at bounding box center [174, 178] width 85 height 10
click at [134, 160] on div "toggle" at bounding box center [136, 159] width 9 height 4
click at [172, 181] on div "En stock" at bounding box center [173, 178] width 76 height 6
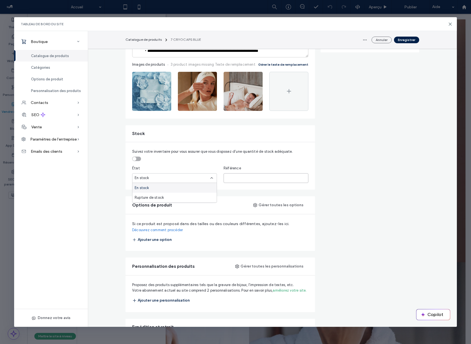
click at [232, 178] on input "text" at bounding box center [266, 178] width 85 height 10
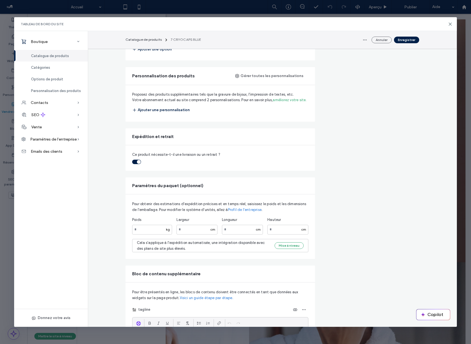
scroll to position [368, 0]
type input "**"
click at [143, 229] on input "number" at bounding box center [152, 229] width 40 height 10
type input "*"
type input "***"
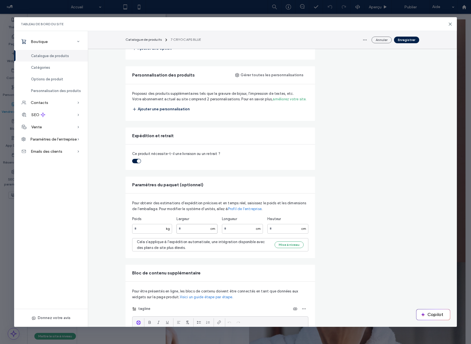
click at [194, 227] on input "number" at bounding box center [197, 229] width 41 height 10
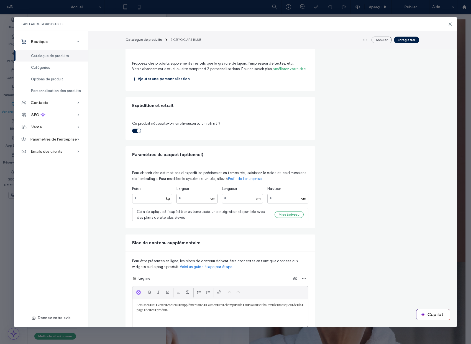
scroll to position [405, 0]
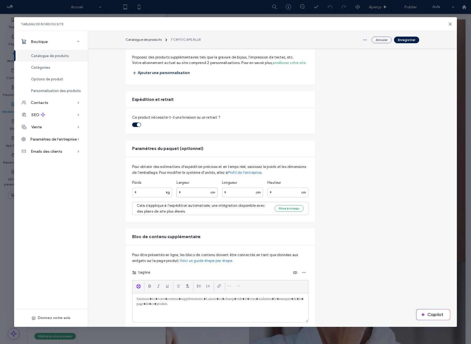
type input "**"
click at [237, 194] on input "number" at bounding box center [242, 193] width 41 height 10
type input "**"
click at [281, 195] on input "number" at bounding box center [288, 193] width 41 height 10
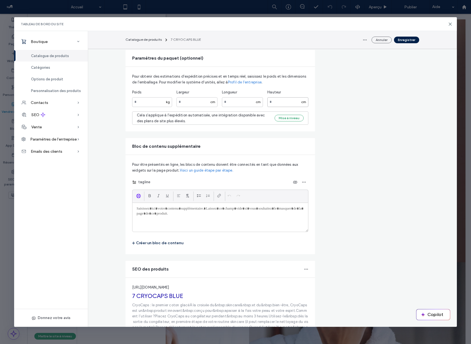
type input "*"
click at [200, 225] on div at bounding box center [221, 217] width 176 height 29
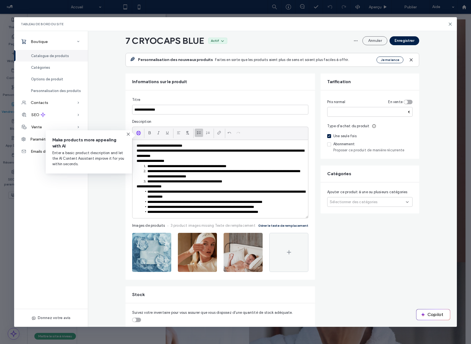
scroll to position [0, 0]
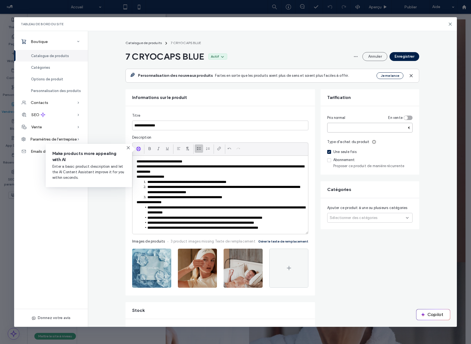
click at [384, 129] on input "number" at bounding box center [370, 128] width 85 height 10
type input "*****"
click at [411, 75] on use "button" at bounding box center [411, 75] width 2 height 2
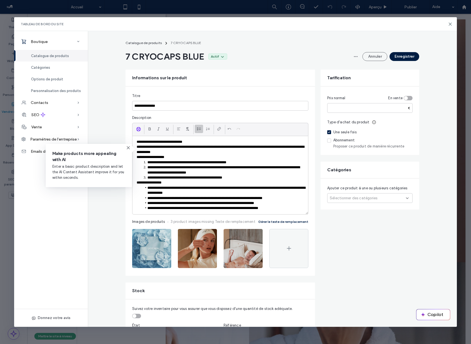
click at [402, 56] on button "Enregistrer" at bounding box center [405, 56] width 30 height 9
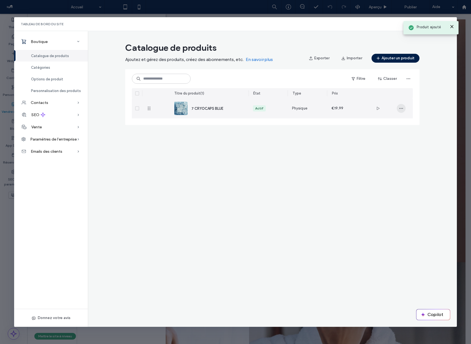
click at [399, 110] on icon "button" at bounding box center [401, 108] width 4 height 4
click at [420, 134] on span "Dupliquer" at bounding box center [417, 134] width 16 height 6
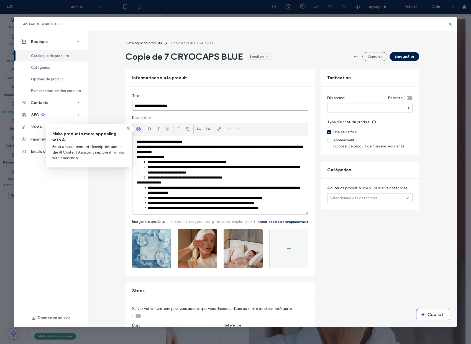
click at [173, 107] on input "**********" at bounding box center [220, 106] width 176 height 10
paste input
type input "**********"
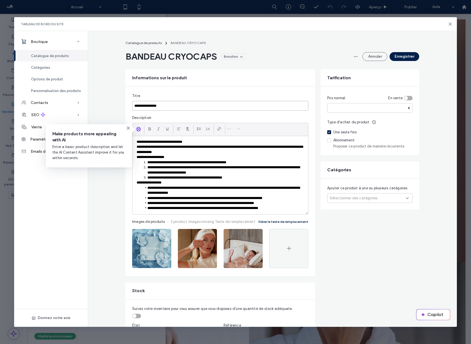
scroll to position [4, 0]
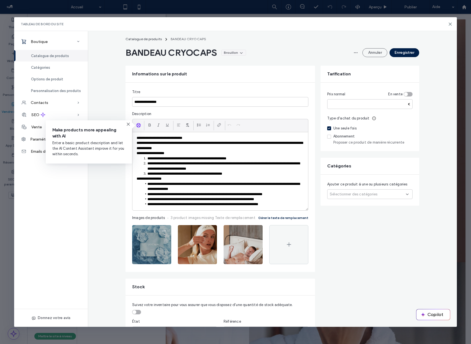
click at [157, 237] on img at bounding box center [151, 244] width 39 height 39
click at [165, 229] on icon "button" at bounding box center [164, 231] width 4 height 4
click at [149, 266] on span "Supprimer l'image" at bounding box center [145, 267] width 31 height 6
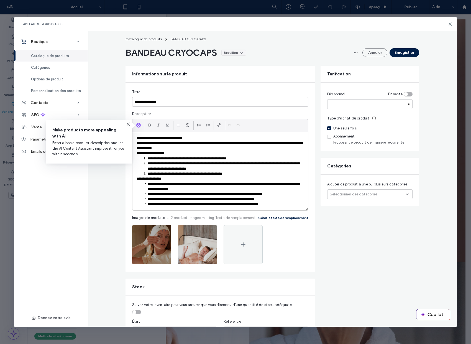
click at [164, 229] on icon "button" at bounding box center [164, 231] width 4 height 4
click at [157, 265] on span "Supprimer l'image" at bounding box center [145, 267] width 31 height 6
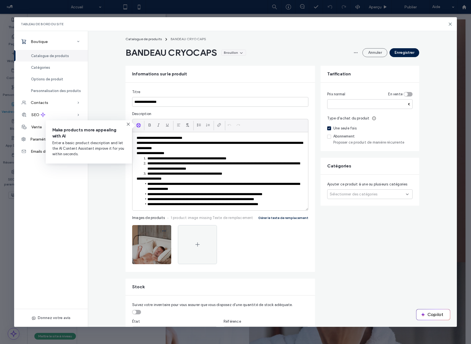
click at [162, 231] on icon "button" at bounding box center [164, 231] width 4 height 4
click at [159, 262] on div "Supprimer l'image" at bounding box center [143, 266] width 49 height 11
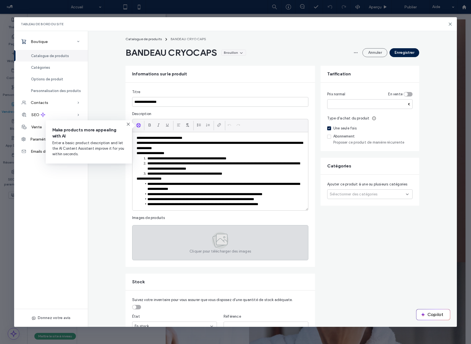
click at [211, 235] on div "Cliquer pour télécharger des images" at bounding box center [220, 242] width 176 height 35
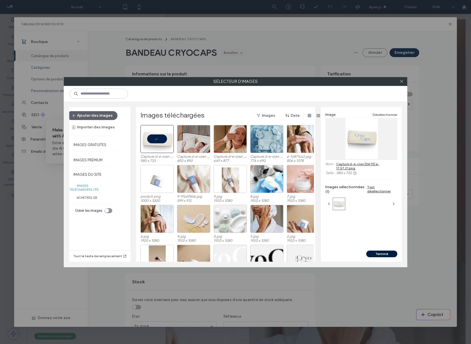
click at [386, 254] on button "Terminé" at bounding box center [382, 254] width 31 height 7
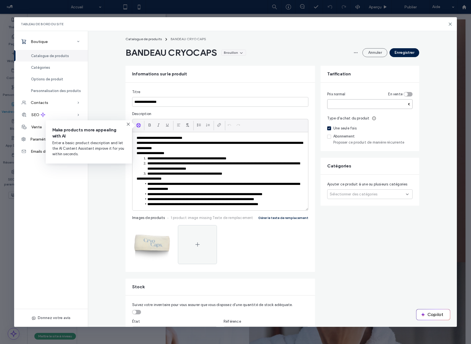
drag, startPoint x: 343, startPoint y: 105, endPoint x: 324, endPoint y: 103, distance: 18.4
click at [324, 103] on div "Prix normal En vente ***** € Type d'achat du produit Une seule fois Abonnement …" at bounding box center [370, 117] width 99 height 69
click at [331, 105] on input "*****" at bounding box center [370, 104] width 85 height 10
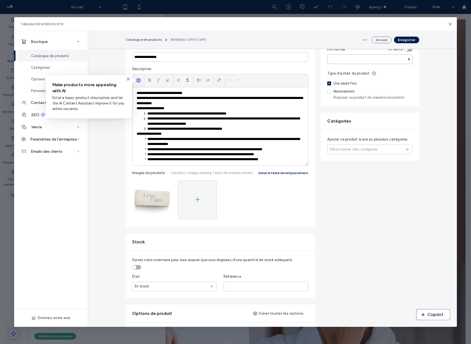
scroll to position [48, 0]
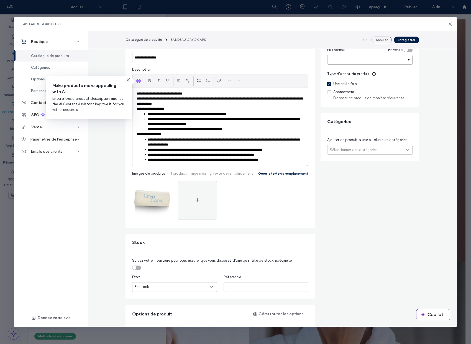
type input "****"
click at [151, 137] on li "**********" at bounding box center [223, 142] width 162 height 10
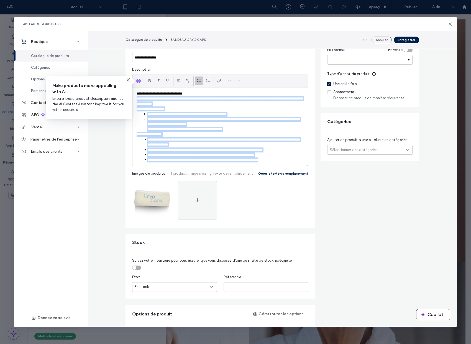
drag, startPoint x: 137, startPoint y: 99, endPoint x: 260, endPoint y: 184, distance: 149.2
click at [260, 184] on fieldset "**********" at bounding box center [220, 133] width 176 height 176
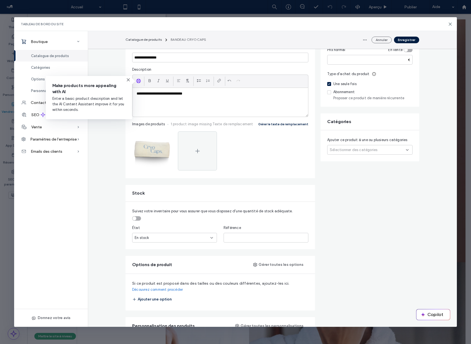
click at [404, 42] on button "Enregistrer" at bounding box center [406, 40] width 25 height 7
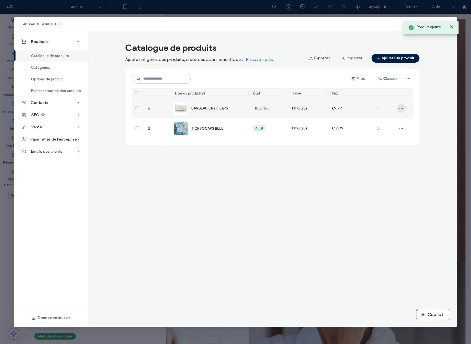
click at [398, 109] on span "button" at bounding box center [401, 108] width 9 height 9
click at [343, 107] on div "€9.99" at bounding box center [347, 108] width 31 height 4
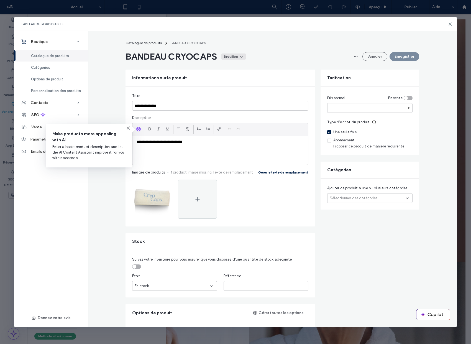
click at [231, 55] on div "Brouillon" at bounding box center [231, 56] width 14 height 5
click at [226, 69] on div "Actif" at bounding box center [223, 69] width 49 height 11
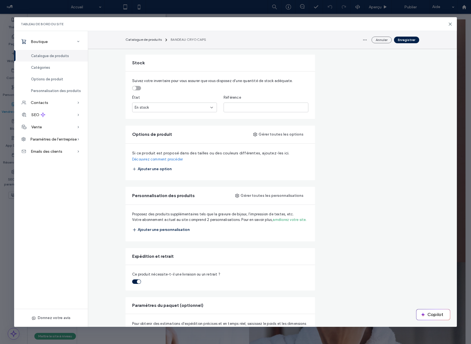
scroll to position [179, 0]
click at [229, 107] on input "text" at bounding box center [266, 107] width 85 height 10
type input "**"
click at [403, 38] on button "Enregistrer" at bounding box center [406, 40] width 25 height 7
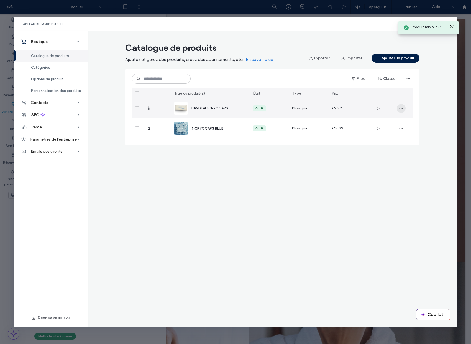
click at [403, 109] on icon "button" at bounding box center [401, 108] width 4 height 4
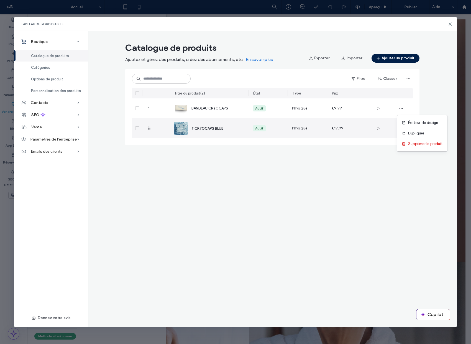
click at [390, 134] on div at bounding box center [401, 128] width 23 height 20
click at [403, 130] on icon "button" at bounding box center [401, 128] width 4 height 4
click at [409, 151] on span "Dupliquer" at bounding box center [417, 154] width 16 height 6
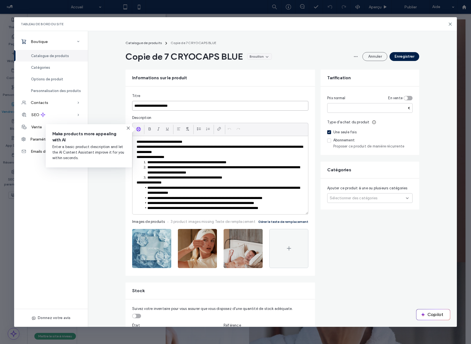
drag, startPoint x: 184, startPoint y: 105, endPoint x: 116, endPoint y: 107, distance: 67.7
paste input
type input "**********"
click at [187, 187] on li "**********" at bounding box center [223, 191] width 162 height 10
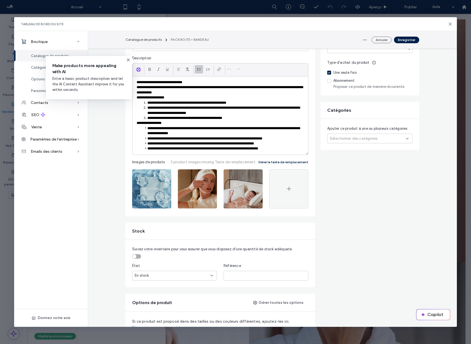
scroll to position [73, 0]
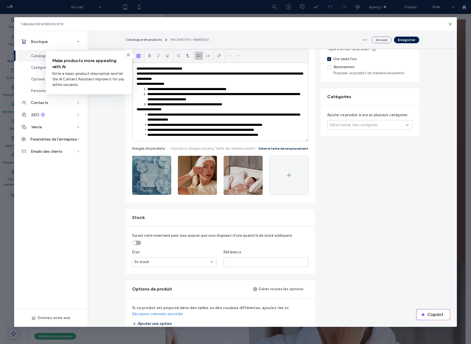
click at [165, 162] on icon "button" at bounding box center [164, 161] width 4 height 4
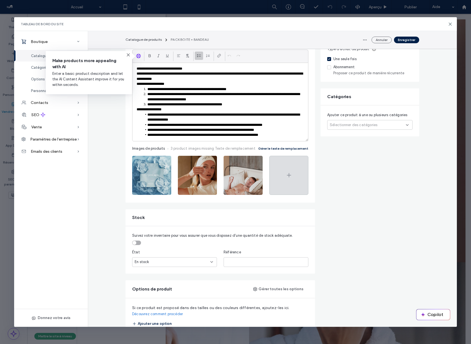
click at [283, 182] on div at bounding box center [289, 175] width 39 height 39
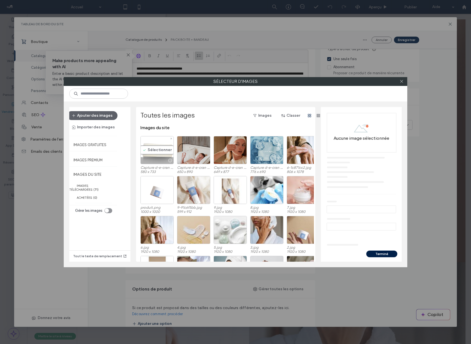
click at [160, 151] on div "Sélectionner" at bounding box center [157, 150] width 33 height 28
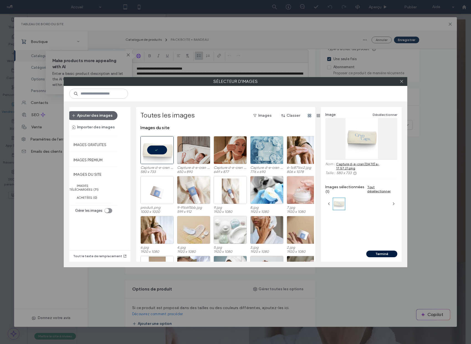
click at [374, 254] on button "Terminé" at bounding box center [382, 254] width 31 height 7
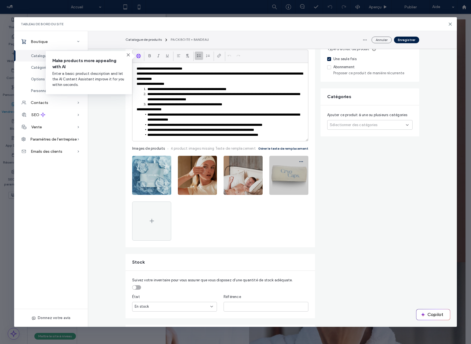
click at [303, 161] on icon "button" at bounding box center [301, 161] width 4 height 4
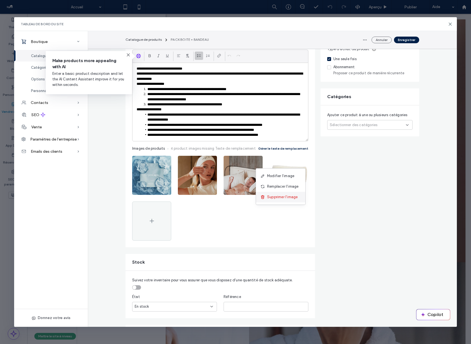
click at [285, 196] on span "Supprimer l'image" at bounding box center [282, 197] width 31 height 6
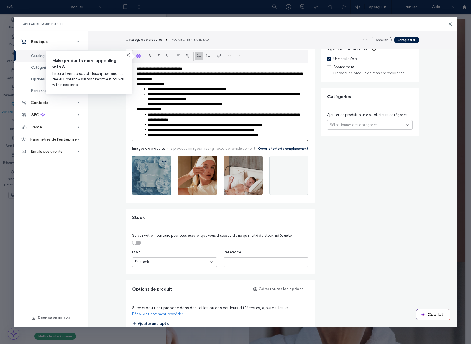
click at [163, 161] on icon "button" at bounding box center [164, 161] width 4 height 4
click at [153, 186] on span "Remplacer l'image" at bounding box center [145, 187] width 31 height 6
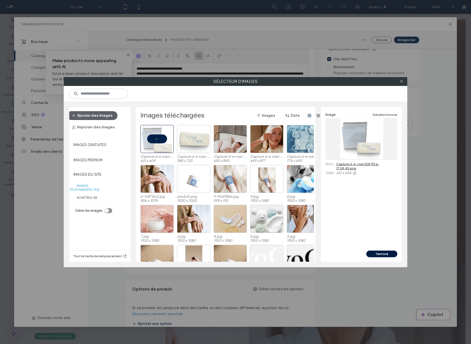
click at [388, 255] on button "Terminé" at bounding box center [382, 254] width 31 height 7
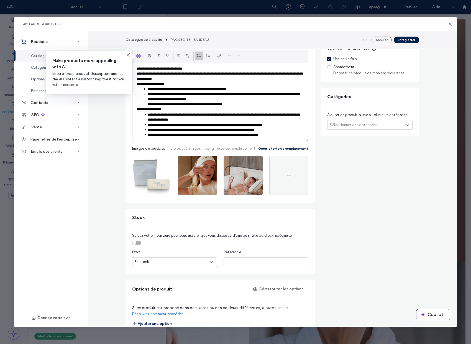
scroll to position [0, 0]
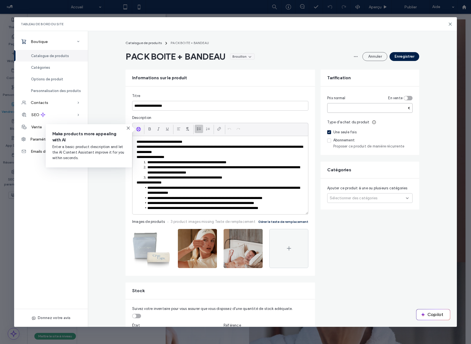
drag, startPoint x: 333, startPoint y: 107, endPoint x: 318, endPoint y: 107, distance: 14.4
type input "*****"
click at [237, 56] on div "Brouillon" at bounding box center [240, 56] width 14 height 5
click at [231, 71] on div "Actif" at bounding box center [233, 69] width 49 height 11
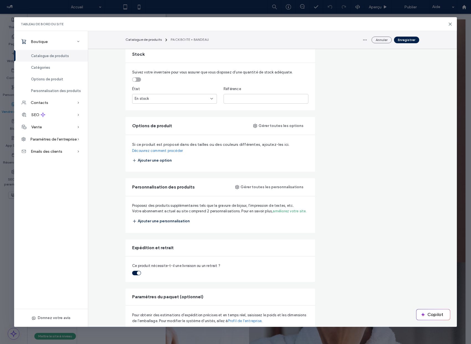
scroll to position [238, 0]
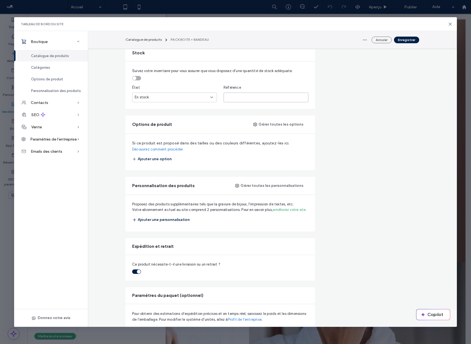
click at [246, 99] on input "text" at bounding box center [266, 98] width 85 height 10
type input "**"
click at [330, 107] on div "Tarification Prix normal En vente ***** € Type d'achat du produit Une seule foi…" at bounding box center [370, 219] width 99 height 788
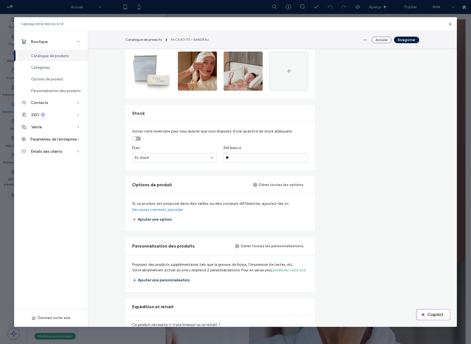
scroll to position [0, 0]
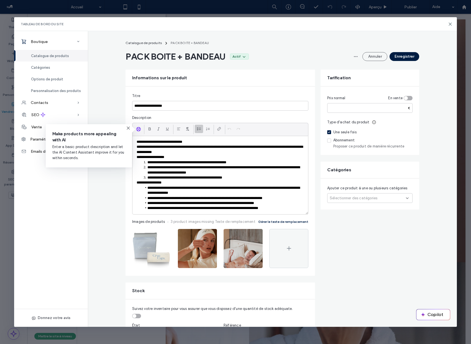
click at [399, 59] on button "Enregistrer" at bounding box center [405, 56] width 30 height 9
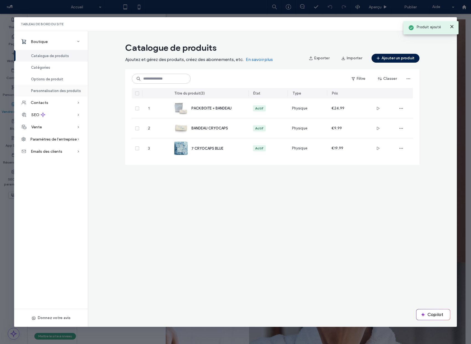
click at [43, 90] on span "Personnalisation des produits" at bounding box center [56, 91] width 50 height 4
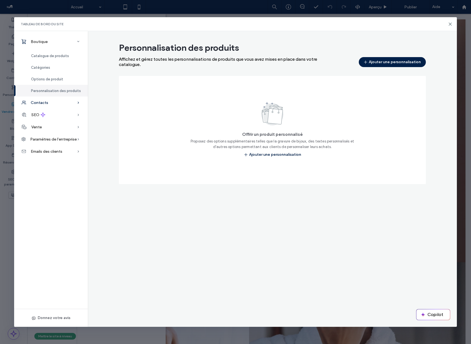
click at [44, 105] on span "Contacts" at bounding box center [39, 102] width 17 height 5
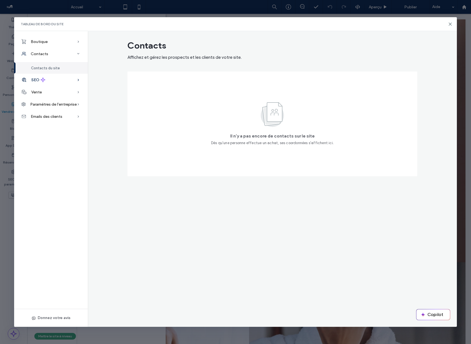
click at [45, 79] on icon at bounding box center [42, 79] width 5 height 5
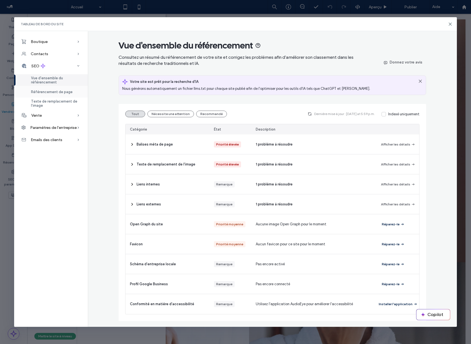
click at [42, 92] on span "Référencement de page" at bounding box center [52, 92] width 42 height 4
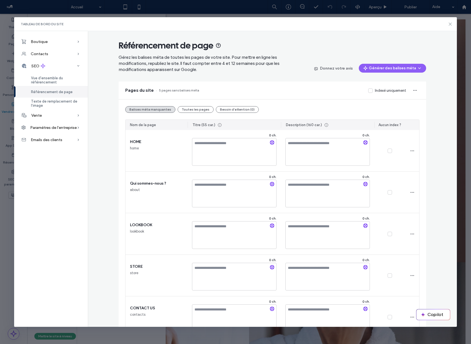
click at [451, 23] on icon at bounding box center [450, 24] width 4 height 4
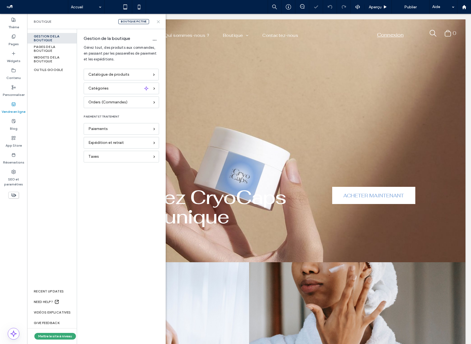
click at [158, 21] on icon at bounding box center [158, 22] width 4 height 4
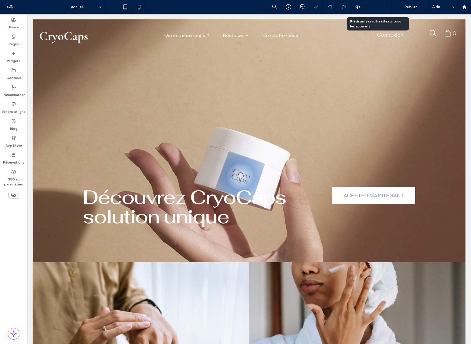
click at [376, 9] on span "Aperçu" at bounding box center [375, 7] width 13 height 5
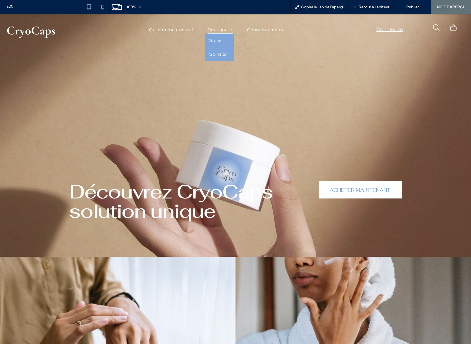
click at [217, 31] on span "Boutique" at bounding box center [221, 30] width 26 height 8
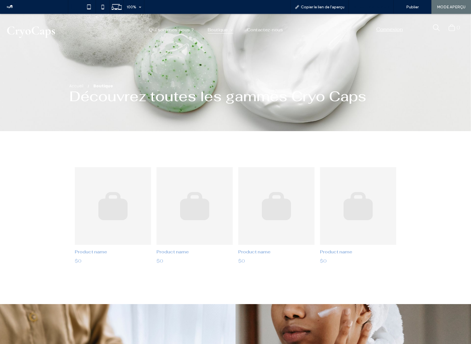
click at [383, 5] on span "Retour à l'éditeur" at bounding box center [374, 7] width 31 height 5
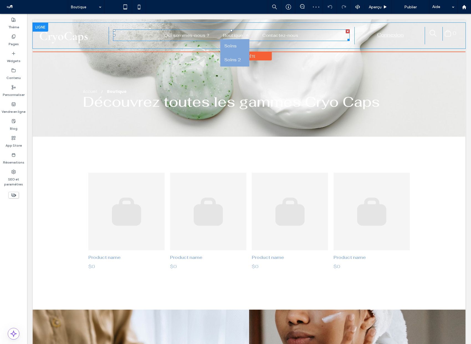
click at [235, 37] on span "Boutique" at bounding box center [236, 35] width 26 height 8
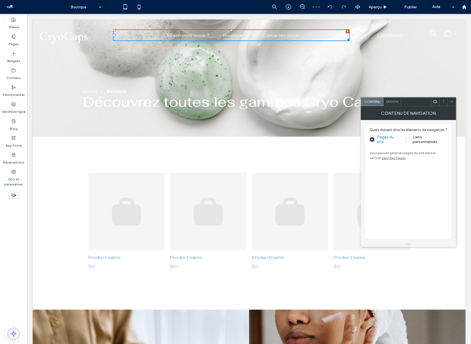
click at [411, 140] on label "Liens personnalisés" at bounding box center [427, 139] width 42 height 9
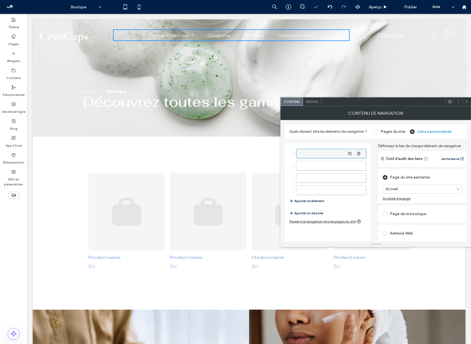
click at [332, 156] on div at bounding box center [331, 153] width 70 height 9
click at [320, 169] on label at bounding box center [323, 168] width 46 height 6
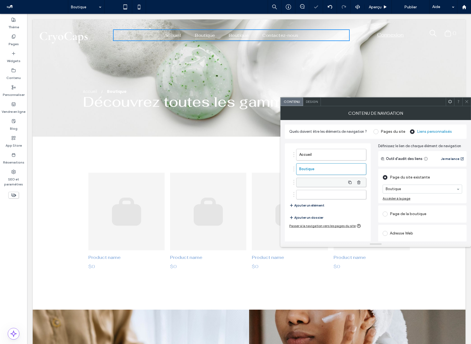
click at [326, 181] on label at bounding box center [323, 183] width 46 height 6
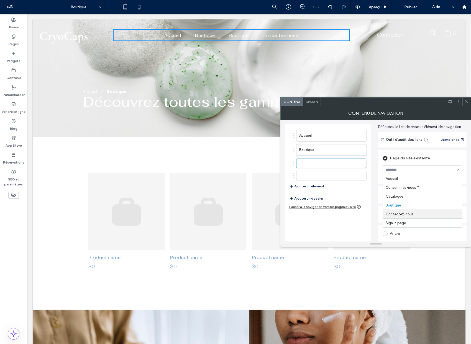
scroll to position [21, 0]
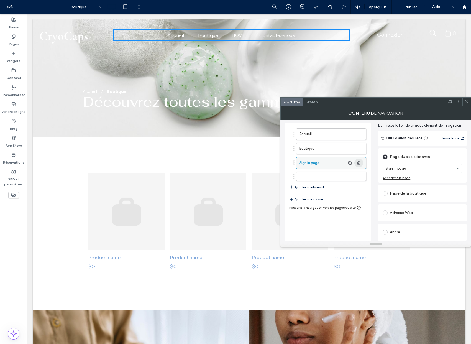
click at [359, 162] on use "button" at bounding box center [358, 163] width 3 height 4
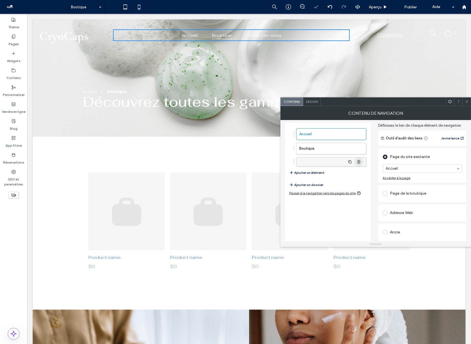
click at [359, 162] on icon "button" at bounding box center [359, 162] width 4 height 4
click at [322, 160] on button "Ajouter un élément" at bounding box center [307, 160] width 35 height 7
click at [466, 104] on span at bounding box center [467, 102] width 4 height 8
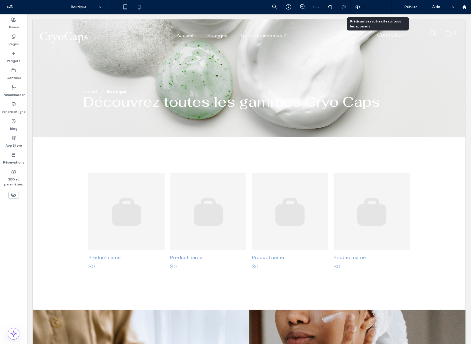
click at [377, 8] on span "Aperçu" at bounding box center [375, 7] width 13 height 5
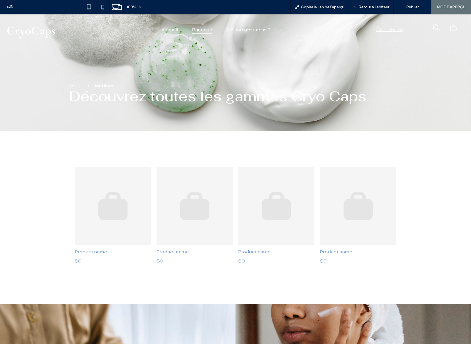
click at [195, 31] on span "Boutique" at bounding box center [202, 30] width 20 height 8
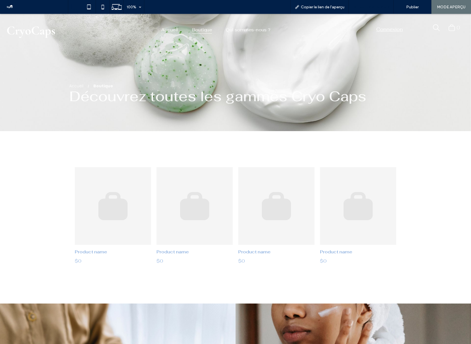
click at [363, 7] on span "Retour à l'éditeur" at bounding box center [374, 7] width 31 height 5
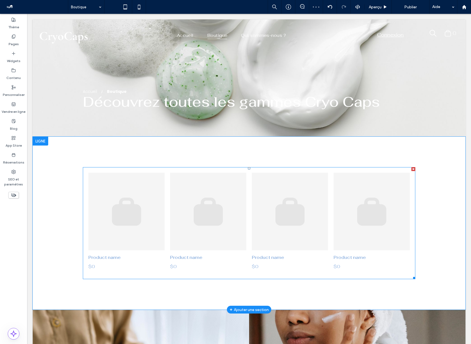
click at [143, 180] on link at bounding box center [126, 212] width 76 height 78
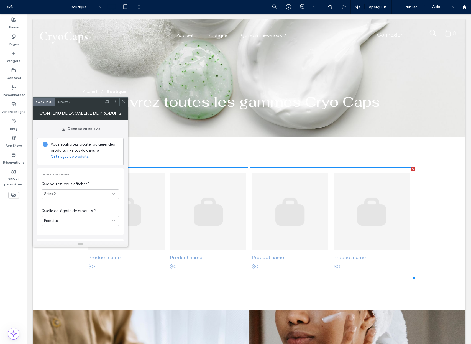
click at [70, 193] on div "Soins 2" at bounding box center [78, 194] width 69 height 6
click at [71, 207] on div "Tous les produits" at bounding box center [80, 204] width 77 height 10
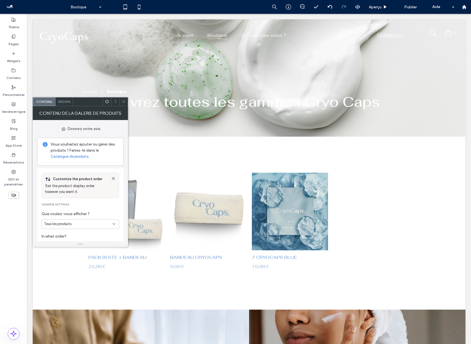
click at [69, 105] on div "Design" at bounding box center [64, 102] width 18 height 8
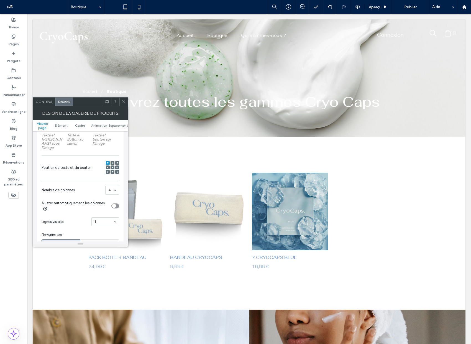
scroll to position [113, 0]
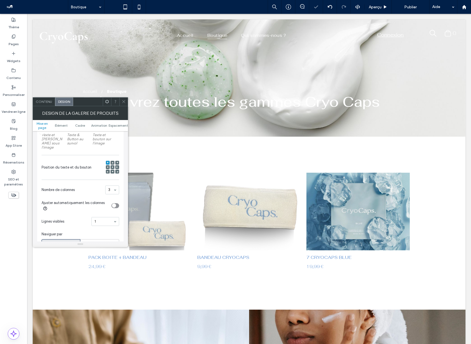
click at [124, 100] on icon at bounding box center [124, 102] width 4 height 4
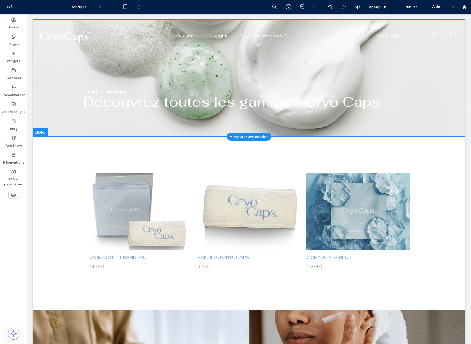
click at [292, 64] on div "Accueil Boutique Découvrez toutes les gammes Cryo Caps Click To Paste Ligne + A…" at bounding box center [249, 77] width 433 height 117
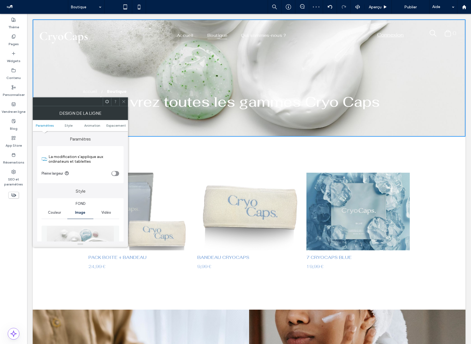
click at [83, 234] on img at bounding box center [81, 245] width 68 height 38
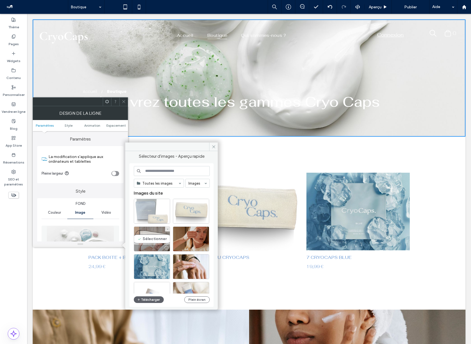
click at [154, 238] on div "Sélectionner" at bounding box center [152, 239] width 36 height 25
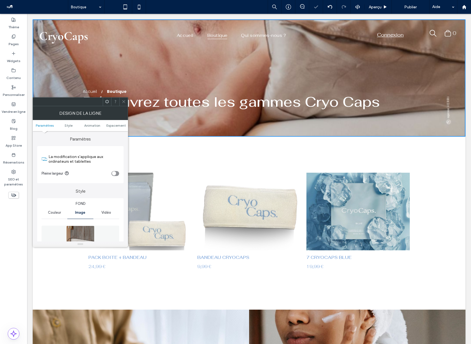
click at [93, 237] on img at bounding box center [80, 245] width 28 height 38
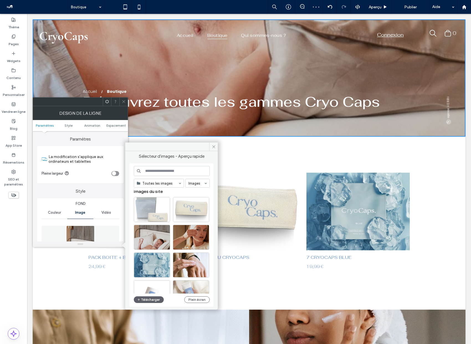
scroll to position [1, 0]
click at [187, 236] on div "Sélectionner" at bounding box center [191, 237] width 36 height 25
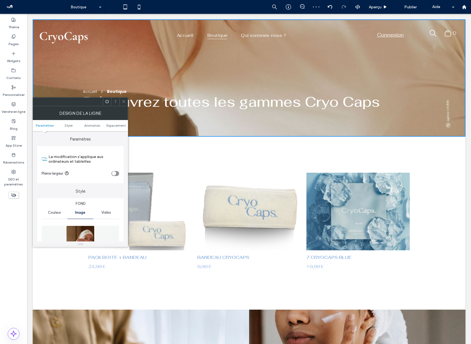
click at [80, 231] on img at bounding box center [80, 245] width 29 height 38
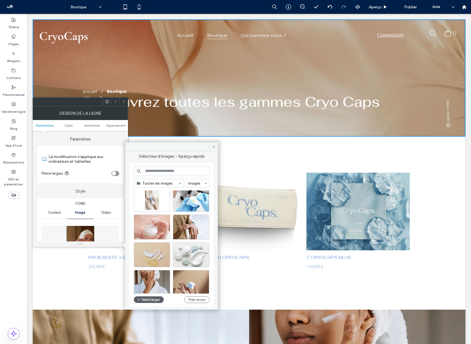
scroll to position [128, 0]
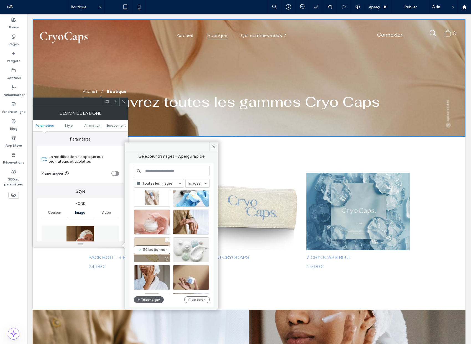
click at [151, 250] on div "Sélectionner" at bounding box center [152, 249] width 36 height 25
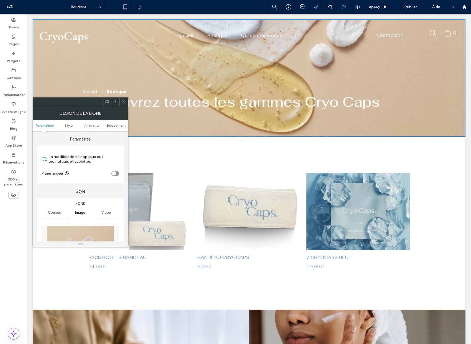
click at [125, 101] on use at bounding box center [123, 101] width 3 height 3
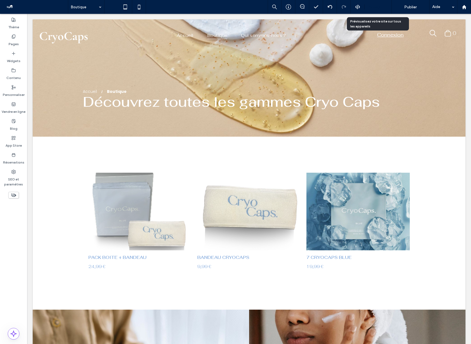
click at [379, 8] on span "Aperçu" at bounding box center [375, 7] width 13 height 5
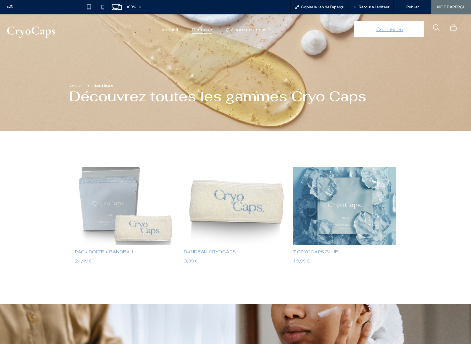
click at [388, 31] on span "Connexion" at bounding box center [390, 29] width 27 height 15
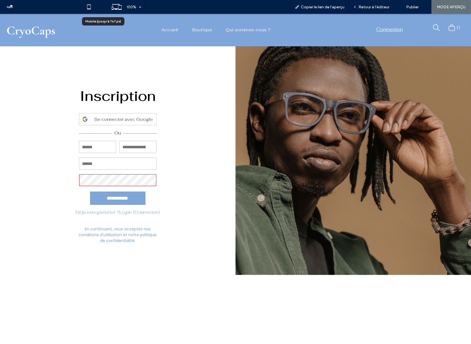
click at [103, 8] on icon at bounding box center [102, 6] width 11 height 11
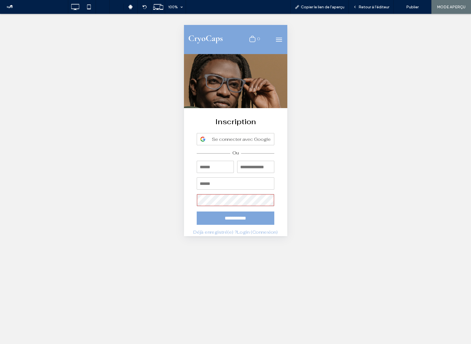
click at [208, 39] on img at bounding box center [205, 39] width 36 height 9
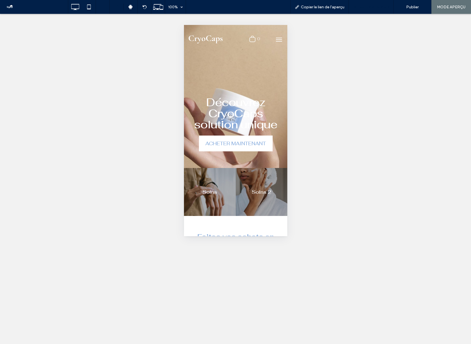
click at [363, 11] on div "Retour à l'éditeur" at bounding box center [371, 7] width 45 height 14
click at [377, 5] on span "Retour à l'éditeur" at bounding box center [374, 7] width 31 height 5
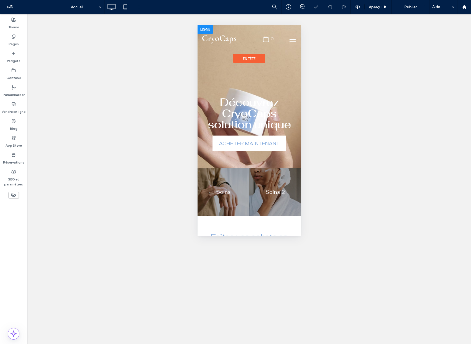
click at [280, 39] on div at bounding box center [288, 39] width 26 height 15
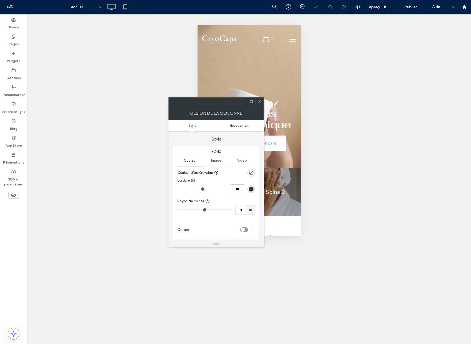
click at [239, 126] on span "Espacement" at bounding box center [239, 125] width 19 height 4
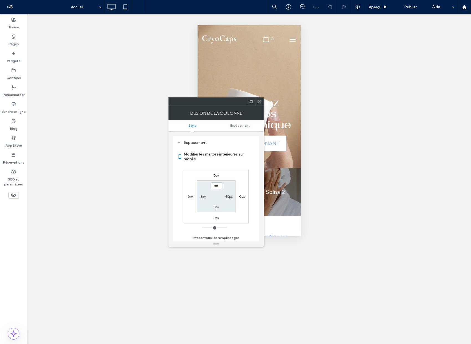
scroll to position [108, 0]
click at [260, 102] on use at bounding box center [259, 101] width 3 height 3
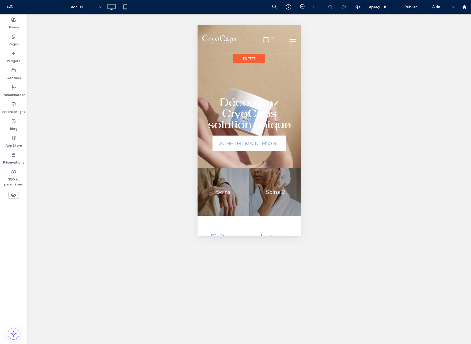
click at [248, 59] on span "En-tête" at bounding box center [249, 58] width 13 height 5
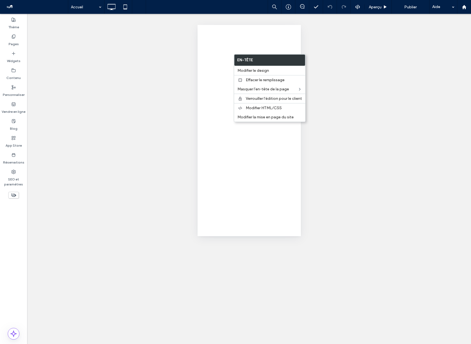
click at [253, 71] on span "Modifier le design" at bounding box center [254, 70] width 32 height 5
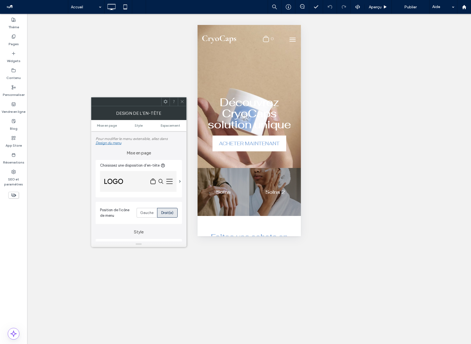
click at [129, 187] on img at bounding box center [138, 181] width 77 height 21
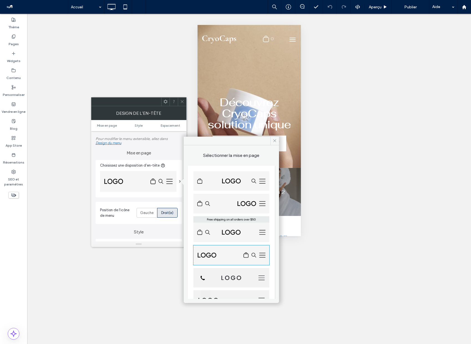
click at [233, 252] on img at bounding box center [231, 255] width 77 height 20
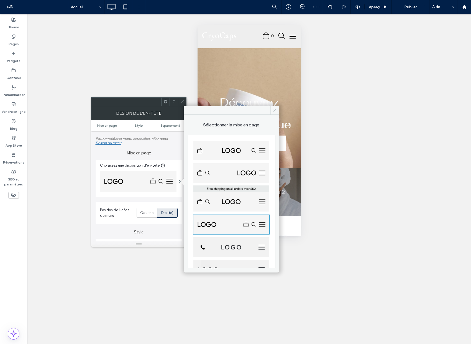
click at [273, 110] on icon at bounding box center [275, 110] width 4 height 4
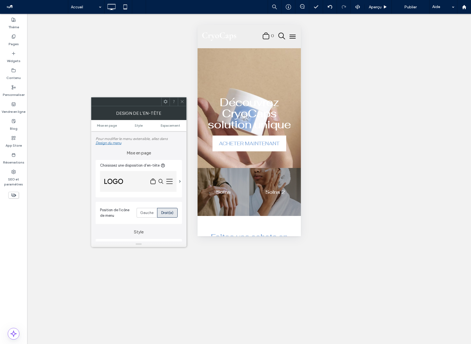
click at [183, 100] on icon at bounding box center [182, 102] width 4 height 4
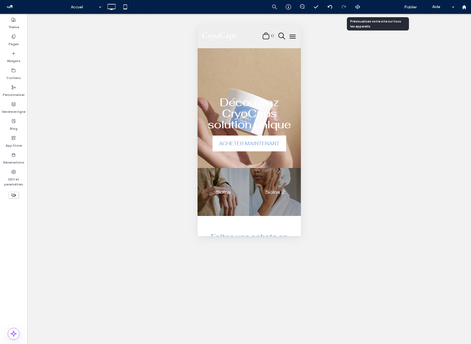
click at [384, 6] on use at bounding box center [385, 6] width 3 height 3
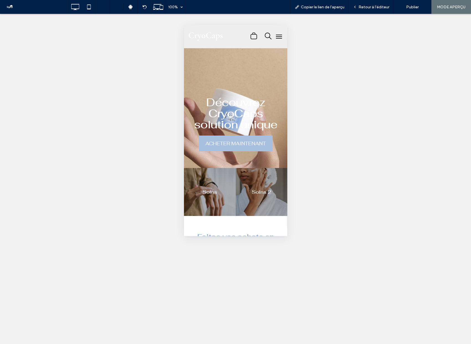
click at [234, 143] on span "ACHETER MAINTENANT" at bounding box center [235, 143] width 61 height 15
click at [365, 9] on span "Retour à l'éditeur" at bounding box center [374, 7] width 31 height 5
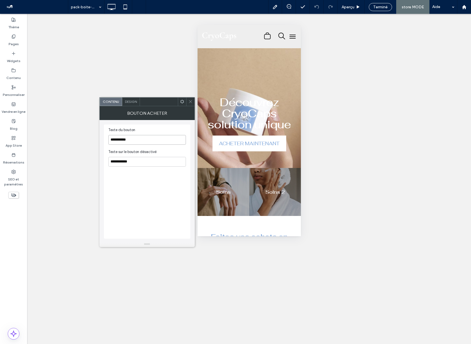
click at [135, 142] on input "**********" at bounding box center [147, 140] width 78 height 10
type input "*"
type input "*******"
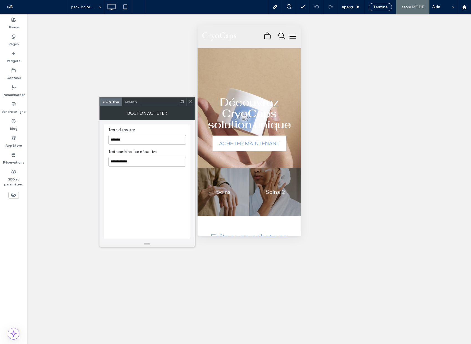
click at [189, 100] on icon at bounding box center [191, 102] width 4 height 4
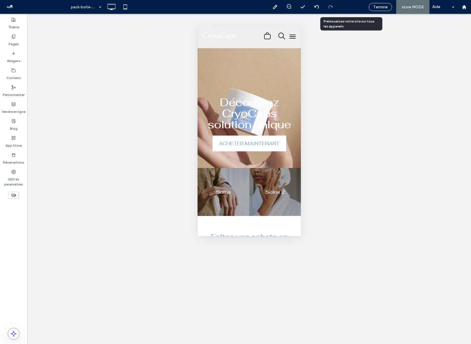
click at [352, 7] on span "Aperçu" at bounding box center [348, 7] width 13 height 5
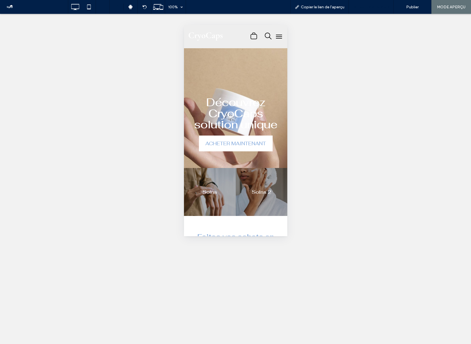
click at [363, 5] on span "Retour à l'éditeur" at bounding box center [374, 7] width 31 height 5
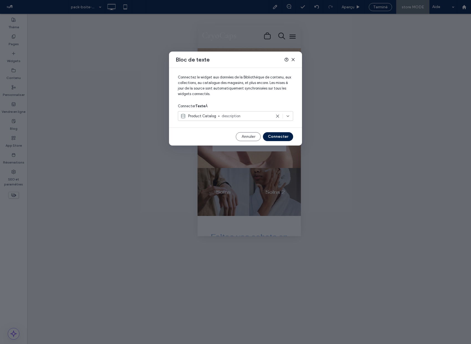
click at [228, 116] on span "description" at bounding box center [247, 116] width 50 height 6
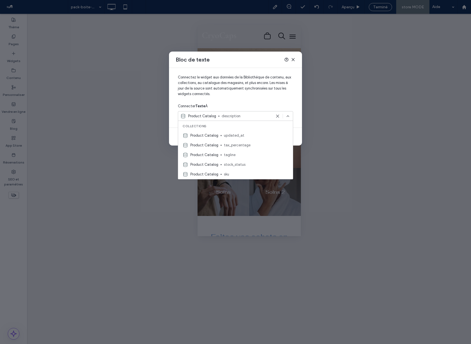
click at [278, 118] on icon at bounding box center [278, 116] width 4 height 4
click at [278, 116] on div "Choisir une option" at bounding box center [233, 116] width 104 height 6
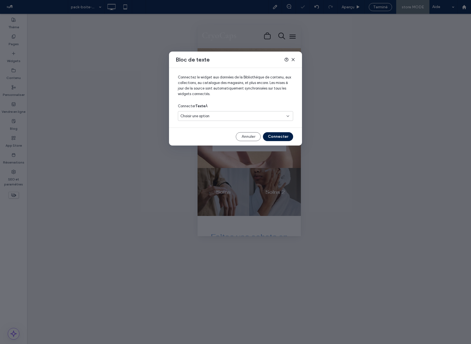
click at [294, 60] on use at bounding box center [293, 59] width 2 height 2
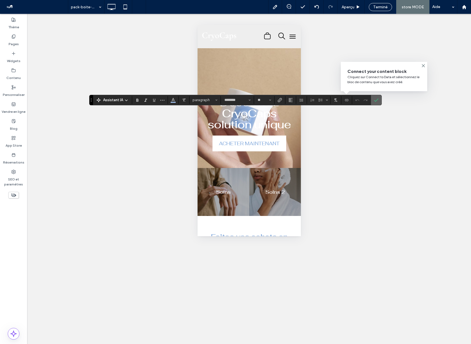
click at [374, 99] on icon "Confirmer" at bounding box center [376, 100] width 4 height 4
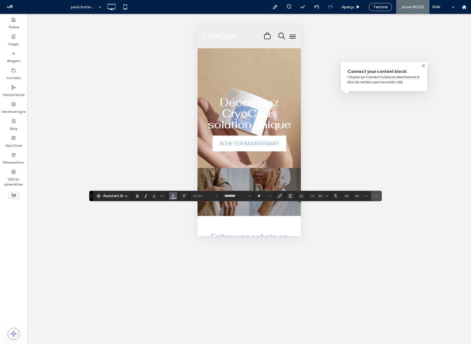
click at [173, 196] on icon "Couleur" at bounding box center [173, 195] width 4 height 4
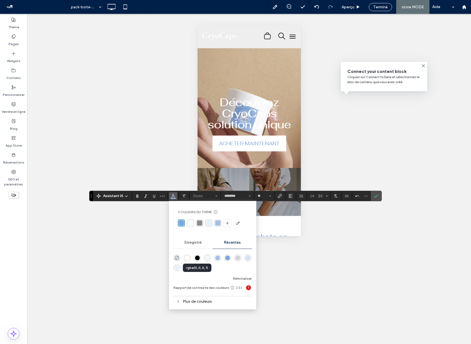
click at [197, 260] on div "rgba(0, 0, 0, 1)" at bounding box center [197, 258] width 5 height 5
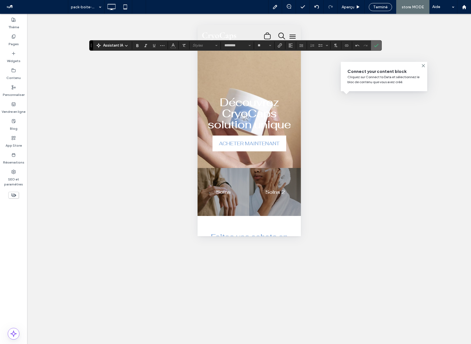
click at [378, 44] on use "Confirmer" at bounding box center [376, 45] width 4 height 3
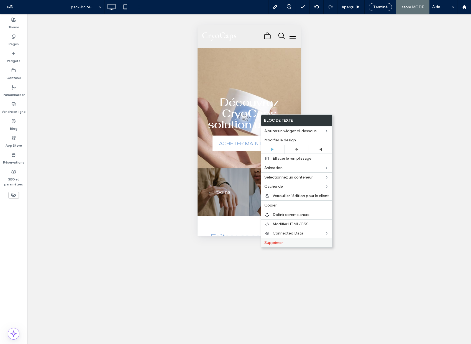
click at [275, 243] on span "Supprimer" at bounding box center [274, 242] width 18 height 5
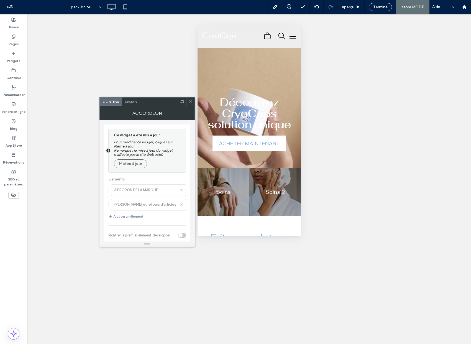
click at [191, 102] on use at bounding box center [190, 101] width 3 height 3
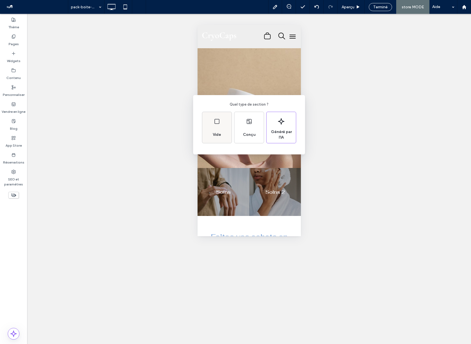
click at [220, 130] on div "Vide" at bounding box center [217, 135] width 13 height 12
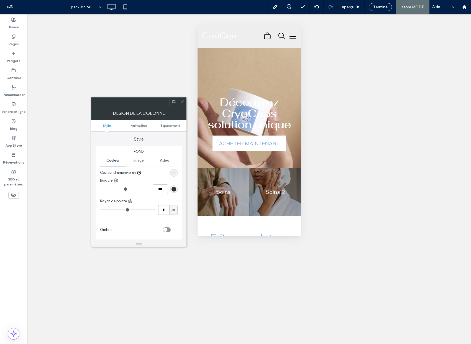
click at [180, 100] on icon at bounding box center [182, 102] width 4 height 4
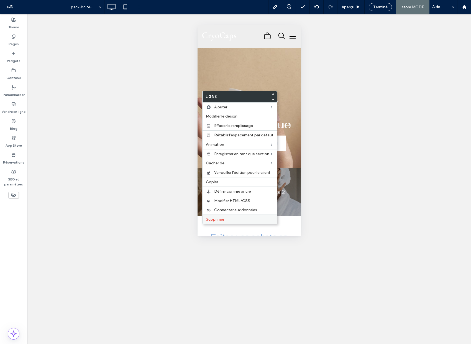
click at [228, 219] on label "Supprimer" at bounding box center [240, 219] width 68 height 5
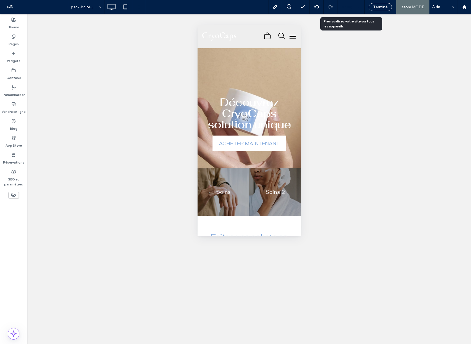
click at [356, 6] on div "Aperçu" at bounding box center [351, 7] width 27 height 5
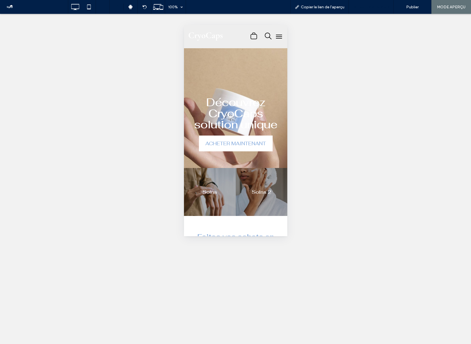
click at [376, 7] on span "Retour à l'éditeur" at bounding box center [374, 7] width 31 height 5
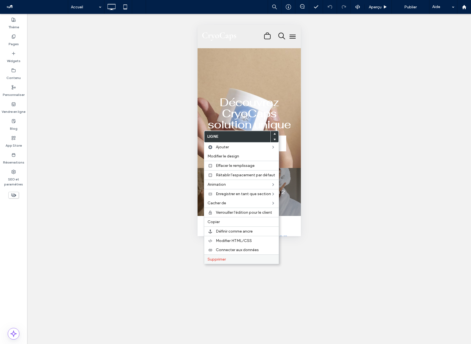
click at [233, 258] on label "Supprimer" at bounding box center [242, 259] width 68 height 5
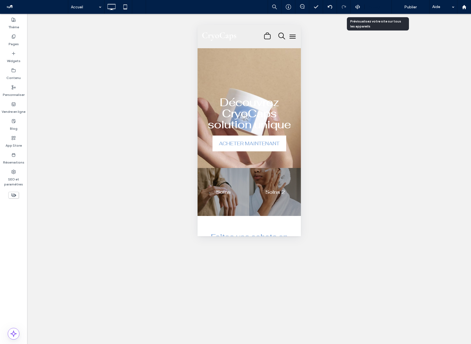
click at [377, 11] on div "Aperçu" at bounding box center [378, 7] width 27 height 14
click at [380, 11] on div "Aperçu" at bounding box center [378, 7] width 27 height 14
click at [384, 8] on icon at bounding box center [386, 7] width 4 height 4
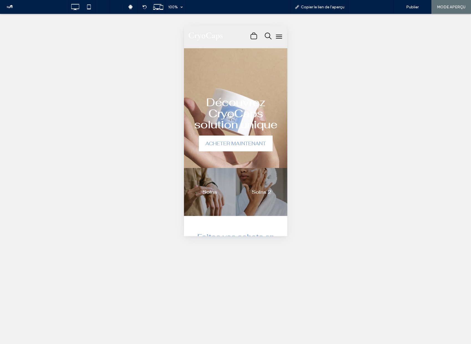
click at [367, 9] on div "Retour à l'éditeur" at bounding box center [371, 7] width 45 height 14
click at [371, 7] on span "Retour à l'éditeur" at bounding box center [374, 7] width 31 height 5
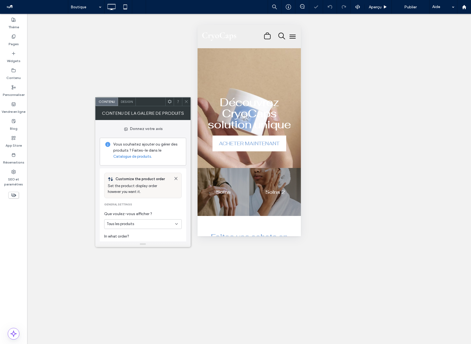
click at [133, 104] on div "Design" at bounding box center [127, 102] width 18 height 8
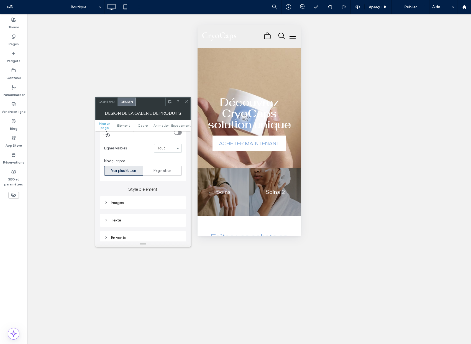
scroll to position [190, 0]
click at [159, 164] on span "Pagination" at bounding box center [163, 167] width 18 height 6
click at [133, 164] on span "Voir plus Button" at bounding box center [123, 167] width 25 height 6
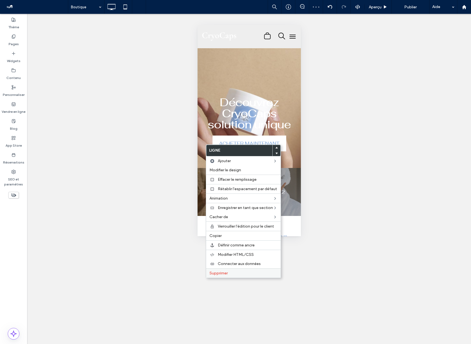
click at [243, 270] on div "Supprimer" at bounding box center [243, 272] width 75 height 9
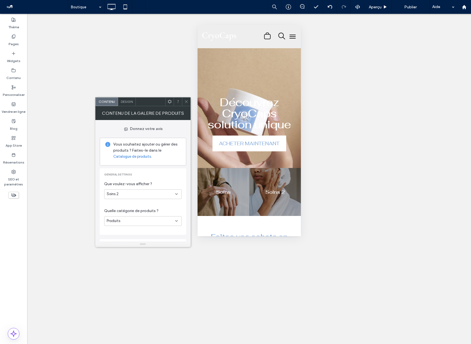
click at [148, 192] on div "Soins 2" at bounding box center [141, 194] width 69 height 6
click at [149, 221] on span "Catégories principales uniquement" at bounding box center [136, 224] width 58 height 6
click at [137, 193] on span "Catégories principales uniquement" at bounding box center [136, 194] width 58 height 6
click at [139, 206] on div "Tous les produits" at bounding box center [143, 204] width 77 height 10
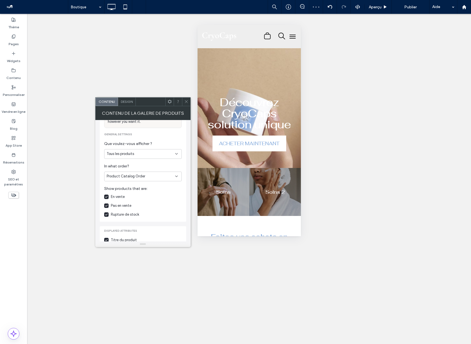
scroll to position [73, 0]
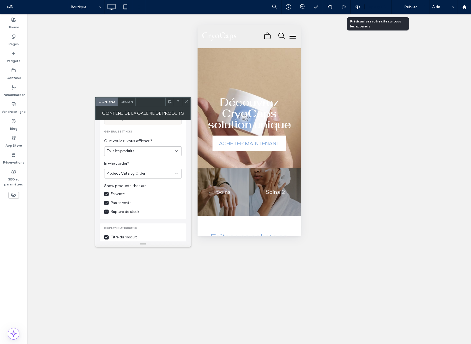
click at [381, 7] on span "Aperçu" at bounding box center [375, 7] width 13 height 5
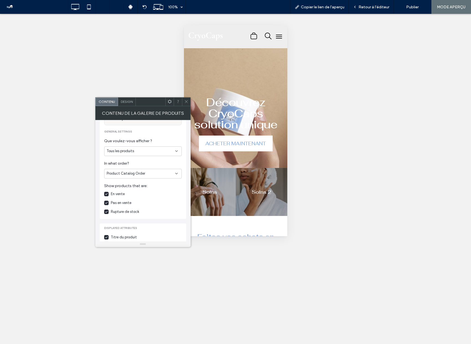
click at [186, 101] on icon at bounding box center [186, 102] width 4 height 4
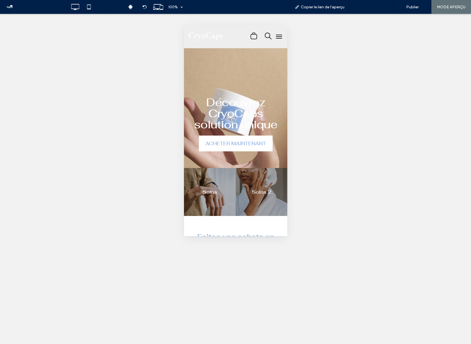
click at [386, 5] on span "Retour à l'éditeur" at bounding box center [374, 7] width 31 height 5
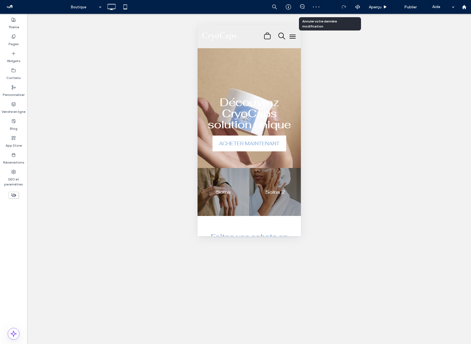
click at [328, 5] on icon at bounding box center [330, 7] width 4 height 4
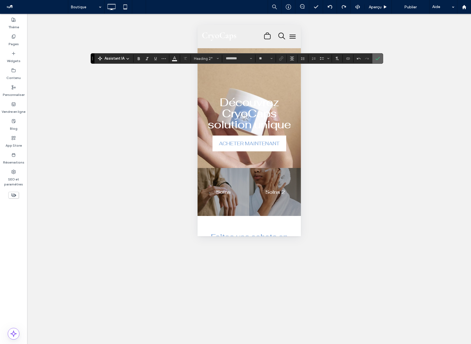
click at [378, 58] on icon "Confirmer" at bounding box center [378, 58] width 4 height 4
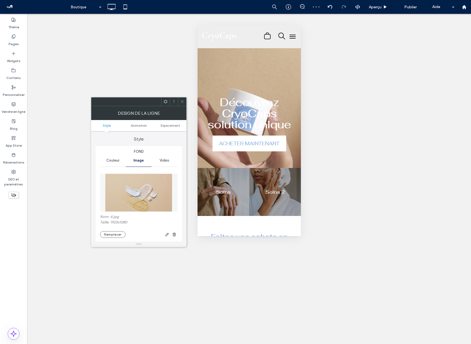
click at [139, 204] on img at bounding box center [139, 193] width 68 height 38
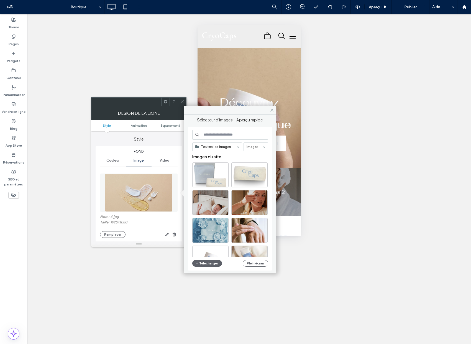
click at [165, 159] on span "Vidéo" at bounding box center [165, 160] width 10 height 4
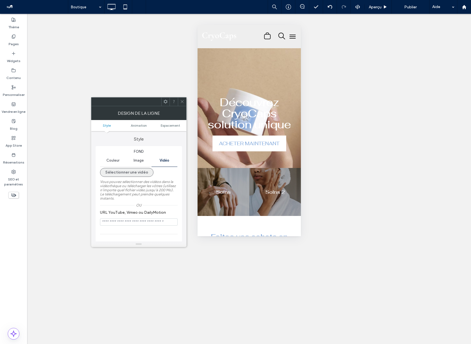
click at [125, 172] on button "Sélectionner une vidéo" at bounding box center [127, 172] width 54 height 9
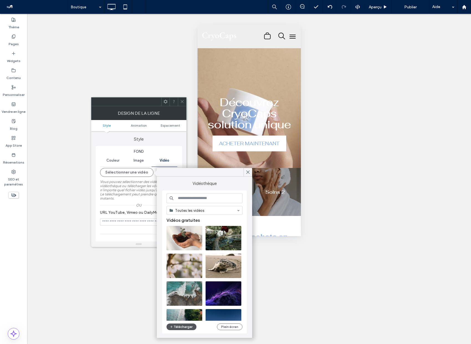
click at [183, 326] on button "Télécharger" at bounding box center [182, 327] width 30 height 7
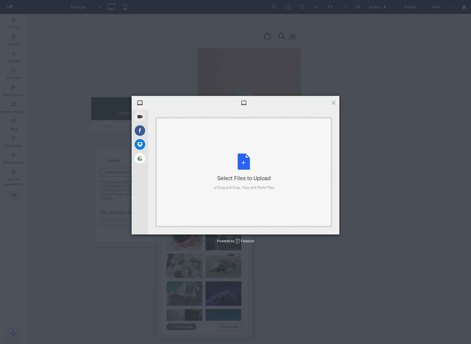
click at [227, 174] on div "Select Files to Upload" at bounding box center [244, 178] width 61 height 8
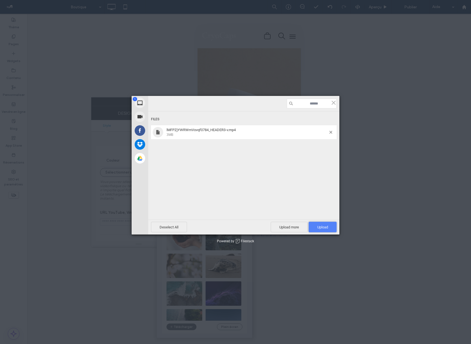
click at [319, 226] on span "Upload 1" at bounding box center [323, 227] width 11 height 4
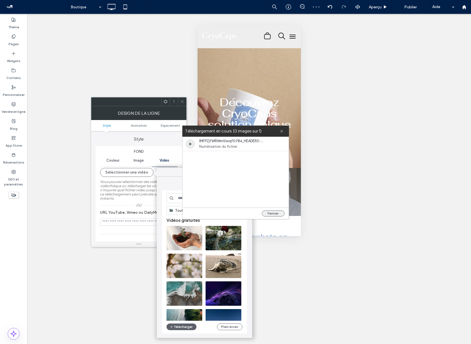
click at [275, 212] on button "Fermer" at bounding box center [273, 214] width 23 height 6
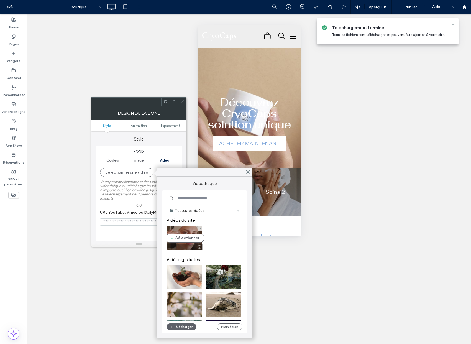
click at [186, 236] on video at bounding box center [185, 238] width 36 height 24
type input "**********"
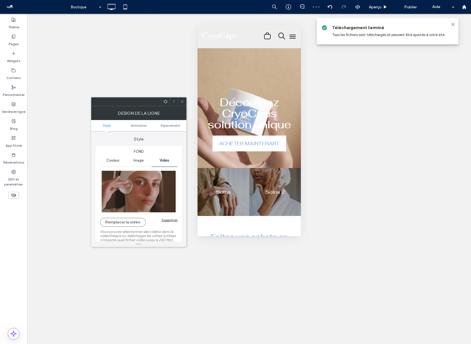
click at [182, 100] on icon at bounding box center [182, 102] width 4 height 4
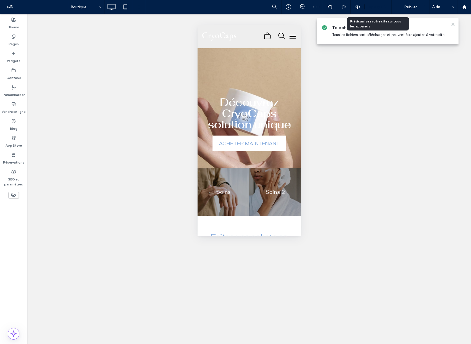
click at [381, 6] on span "Aperçu" at bounding box center [375, 7] width 13 height 5
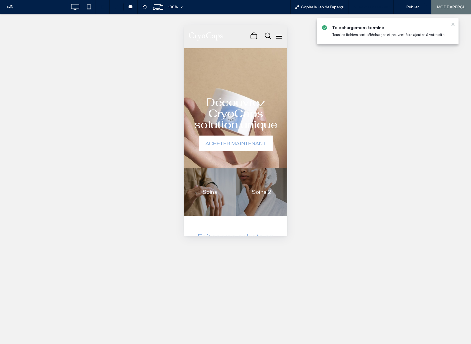
click at [367, 10] on div "Retour à l'éditeur" at bounding box center [371, 7] width 45 height 14
click at [373, 6] on span "Retour à l'éditeur" at bounding box center [374, 7] width 31 height 5
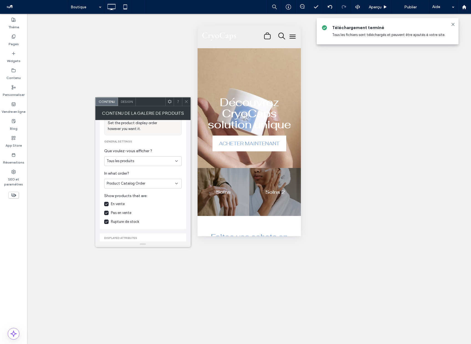
scroll to position [55, 0]
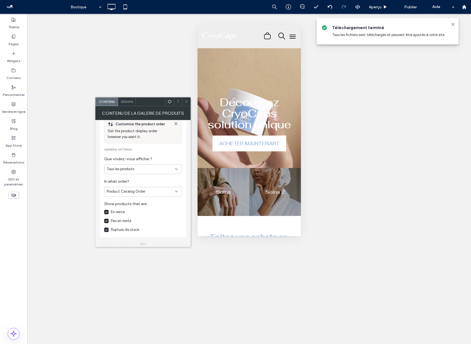
click at [127, 103] on span "Design" at bounding box center [127, 102] width 12 height 4
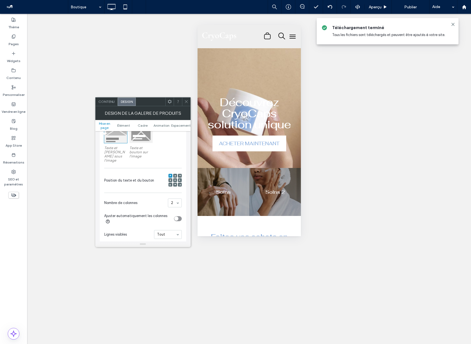
scroll to position [107, 0]
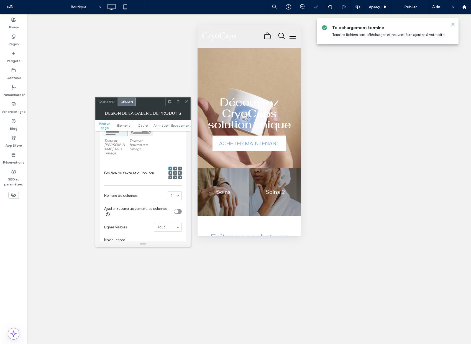
click at [187, 101] on use at bounding box center [186, 101] width 3 height 3
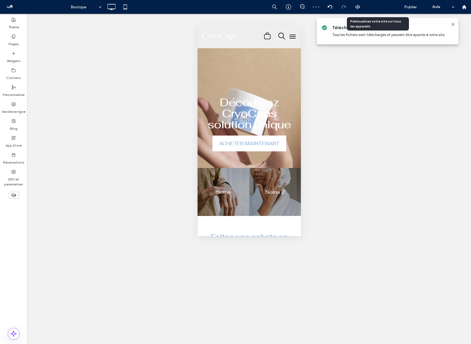
click at [376, 10] on div "Aperçu" at bounding box center [378, 7] width 27 height 14
click at [379, 7] on span "Aperçu" at bounding box center [375, 7] width 13 height 5
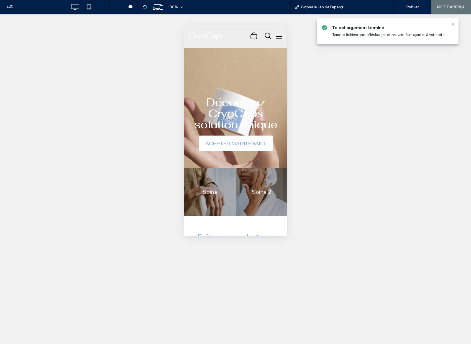
click at [376, 4] on div "Retour à l'éditeur" at bounding box center [371, 7] width 45 height 14
click at [376, 5] on span "Retour à l'éditeur" at bounding box center [374, 7] width 31 height 5
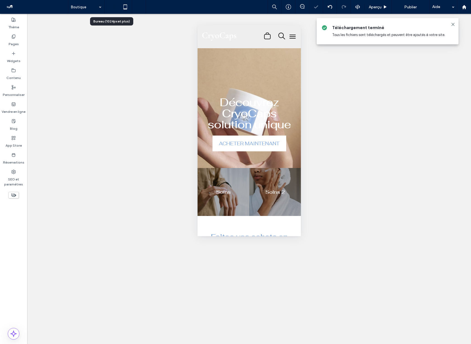
click at [116, 1] on div at bounding box center [112, 7] width 14 height 14
click at [113, 5] on icon at bounding box center [111, 6] width 11 height 11
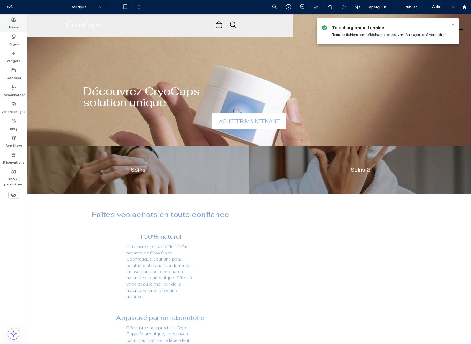
click at [12, 24] on label "Thème" at bounding box center [13, 26] width 11 height 8
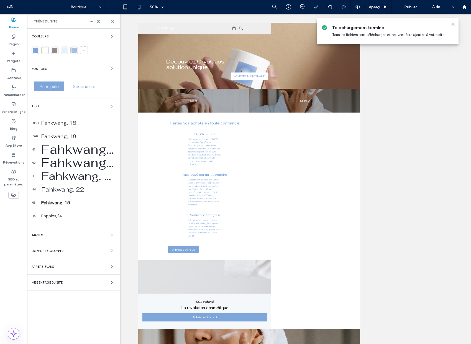
click at [74, 151] on div "Fahkwang, 70" at bounding box center [78, 149] width 74 height 16
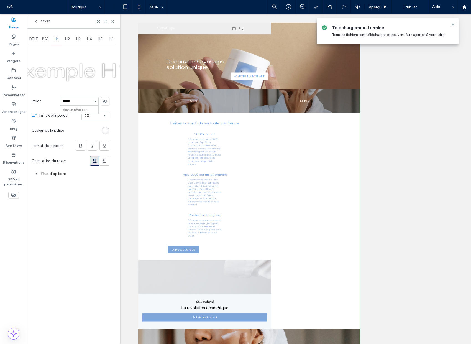
type input "*****"
click at [69, 128] on div at bounding box center [87, 131] width 43 height 10
click at [79, 146] on icon at bounding box center [81, 144] width 6 height 6
click at [70, 38] on span "H2" at bounding box center [67, 39] width 5 height 4
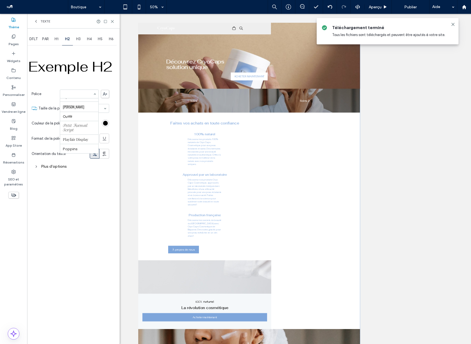
scroll to position [394, 0]
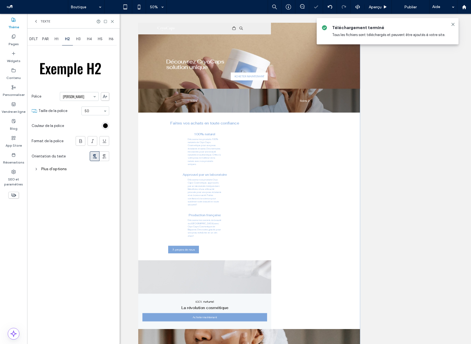
click at [78, 38] on span "H3" at bounding box center [78, 39] width 4 height 4
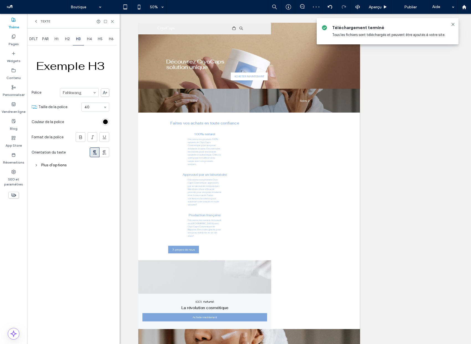
click at [70, 39] on span "H2" at bounding box center [67, 39] width 5 height 4
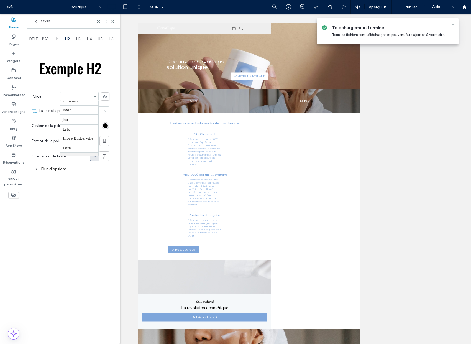
scroll to position [249, 0]
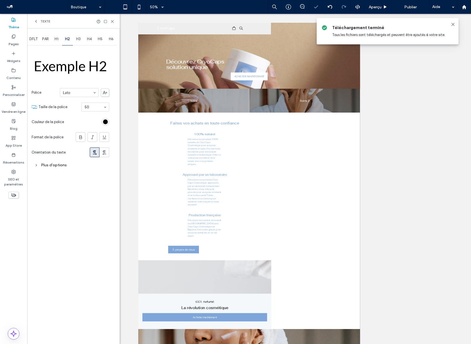
click at [77, 38] on span "H3" at bounding box center [78, 39] width 4 height 4
click at [92, 40] on span "H4" at bounding box center [89, 39] width 5 height 4
click at [101, 39] on span "H5" at bounding box center [100, 39] width 5 height 4
click at [84, 74] on span at bounding box center [84, 113] width 4 height 124
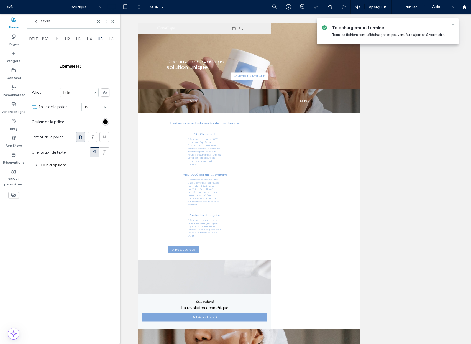
click at [110, 39] on span "H6" at bounding box center [111, 39] width 5 height 4
click at [69, 83] on div "Exemple H6 Police Aboreto Abril Fatface Albert Sans Alegreya Amiri Arapey Archi…" at bounding box center [71, 109] width 78 height 124
click at [30, 39] on span "DFLT" at bounding box center [33, 39] width 8 height 4
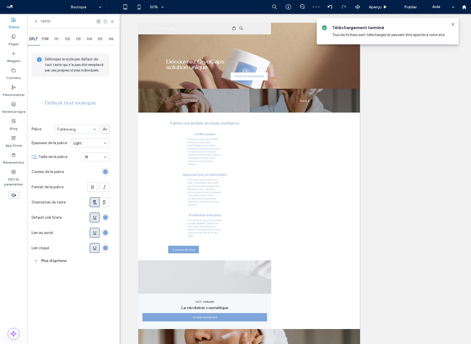
click at [45, 39] on span "PAR" at bounding box center [45, 39] width 7 height 4
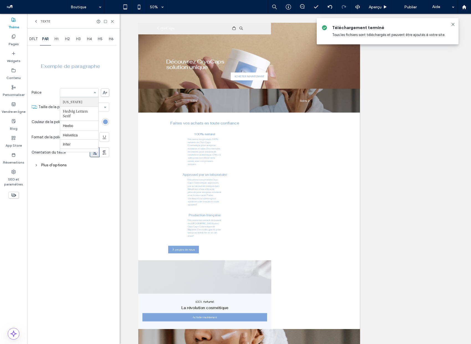
scroll to position [215, 0]
click at [34, 37] on span "DFLT" at bounding box center [33, 39] width 8 height 4
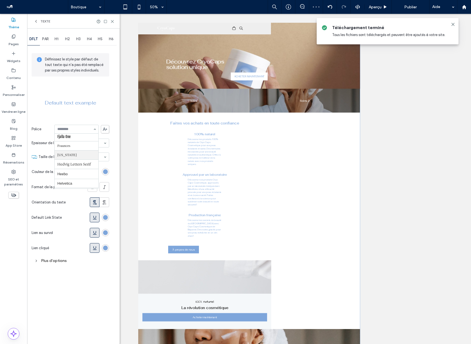
scroll to position [187, 0]
click at [112, 22] on icon at bounding box center [112, 21] width 4 height 4
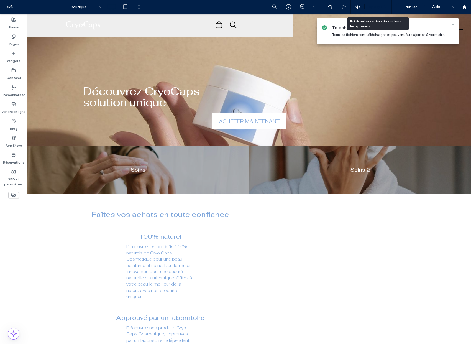
click at [380, 6] on span "Aperçu" at bounding box center [375, 7] width 13 height 5
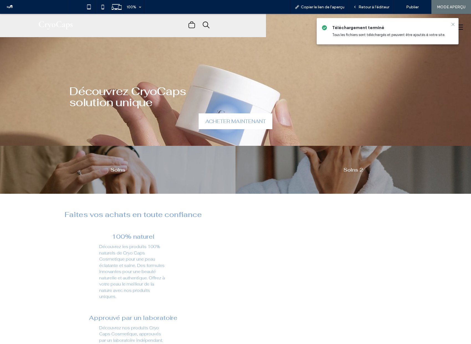
click at [453, 22] on icon at bounding box center [453, 24] width 4 height 4
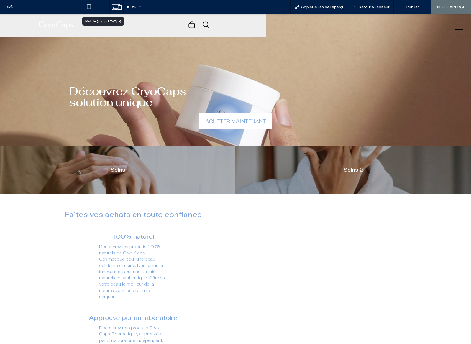
click at [105, 7] on icon at bounding box center [102, 6] width 11 height 11
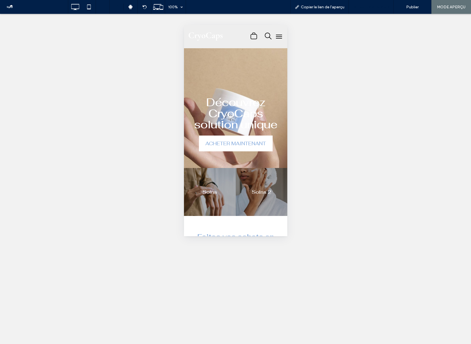
click at [374, 4] on div "Retour à l'éditeur" at bounding box center [371, 7] width 45 height 14
click at [74, 7] on icon at bounding box center [75, 6] width 11 height 11
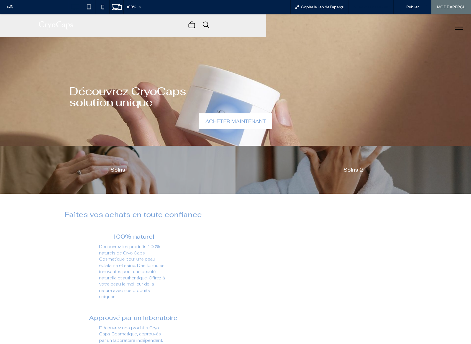
click at [374, 7] on span "Retour à l'éditeur" at bounding box center [374, 7] width 31 height 5
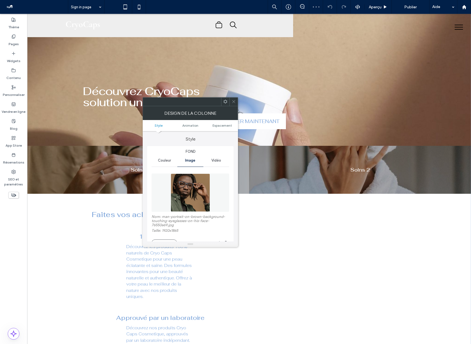
click at [188, 181] on img at bounding box center [190, 193] width 39 height 38
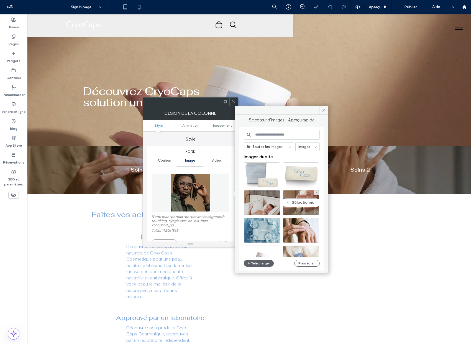
click at [298, 199] on div "Sélectionner" at bounding box center [301, 202] width 36 height 25
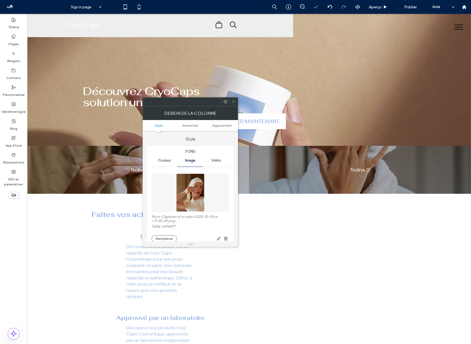
click at [234, 100] on icon at bounding box center [234, 102] width 4 height 4
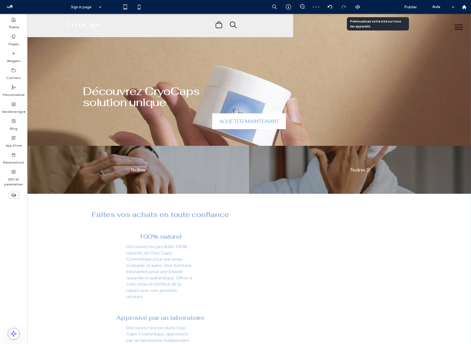
click at [386, 9] on icon at bounding box center [386, 7] width 4 height 4
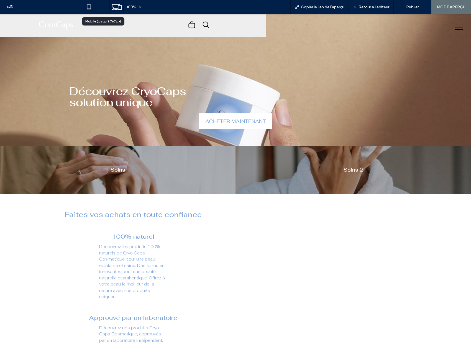
click at [102, 7] on icon at bounding box center [102, 6] width 11 height 11
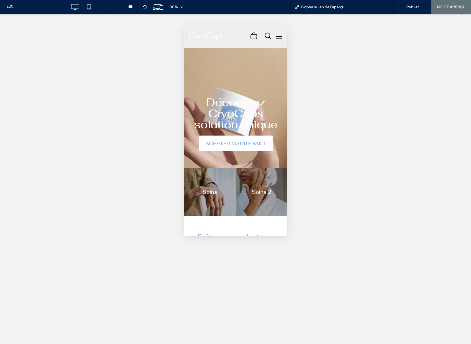
click at [370, 9] on span "Retour à l'éditeur" at bounding box center [374, 7] width 31 height 5
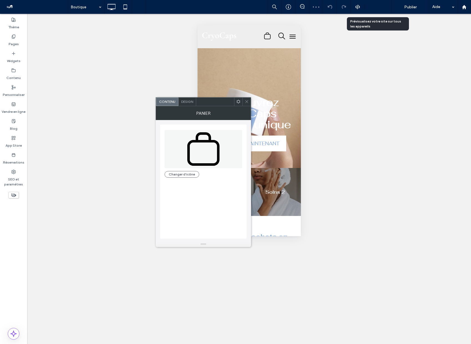
click at [382, 7] on span "Aperçu" at bounding box center [375, 7] width 13 height 5
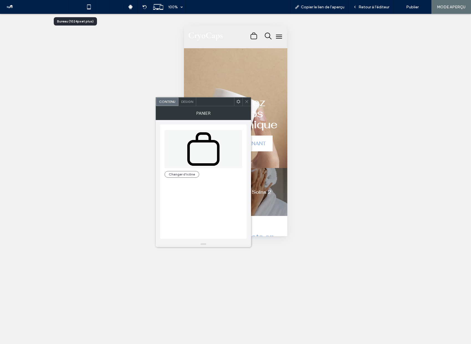
click at [75, 9] on use at bounding box center [75, 7] width 8 height 6
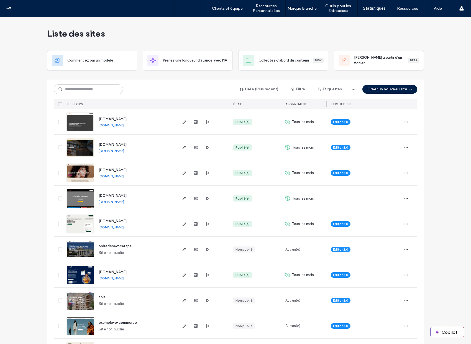
click at [88, 93] on input at bounding box center [88, 89] width 69 height 10
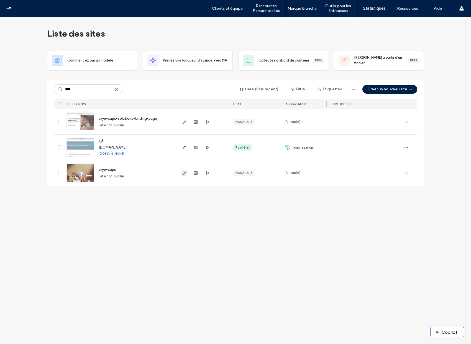
type input "****"
click at [184, 172] on icon "button" at bounding box center [184, 173] width 4 height 4
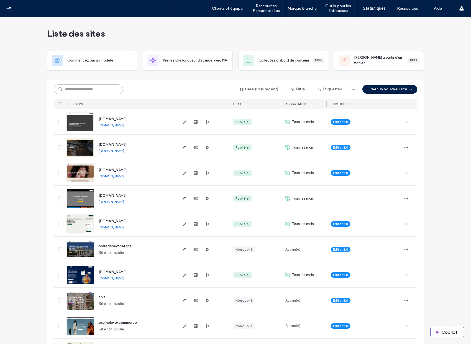
click at [82, 90] on input at bounding box center [88, 89] width 69 height 10
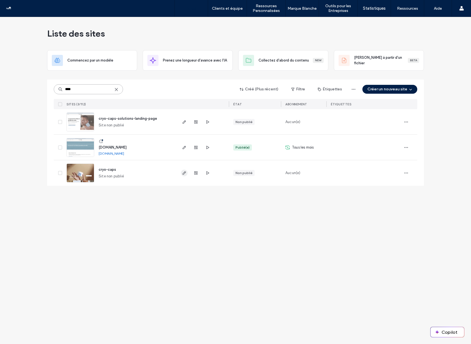
type input "****"
click at [184, 173] on use "button" at bounding box center [184, 172] width 3 height 3
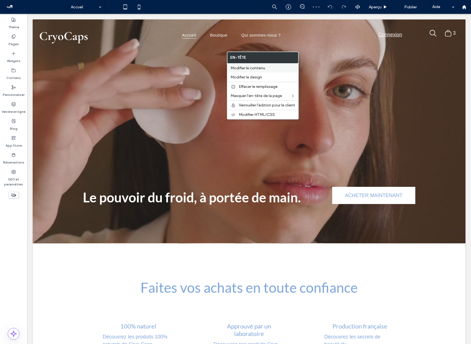
click at [249, 67] on span "Modifier le contenu" at bounding box center [248, 68] width 35 height 5
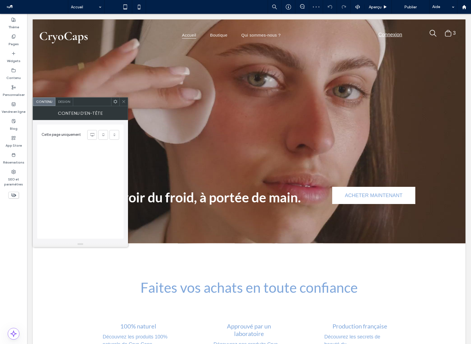
click at [65, 104] on div "Design" at bounding box center [64, 102] width 18 height 8
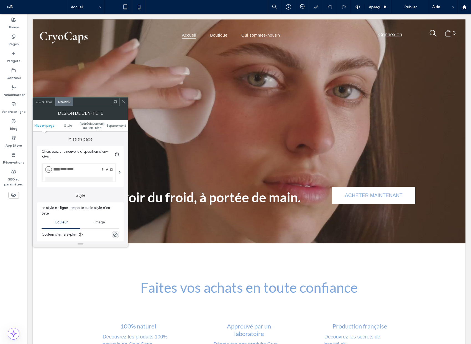
click at [82, 172] on img at bounding box center [79, 172] width 75 height 19
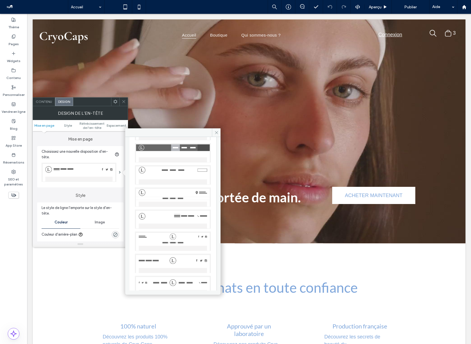
scroll to position [94, 0]
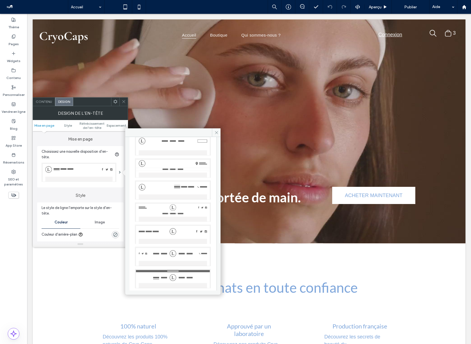
click at [172, 206] on img at bounding box center [173, 211] width 76 height 19
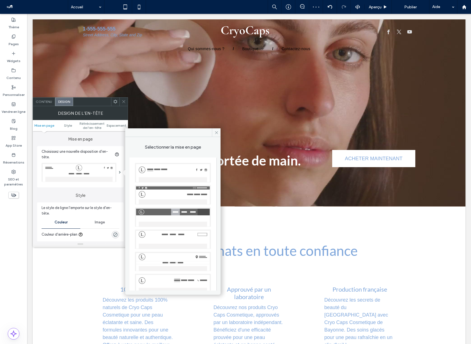
scroll to position [21, 0]
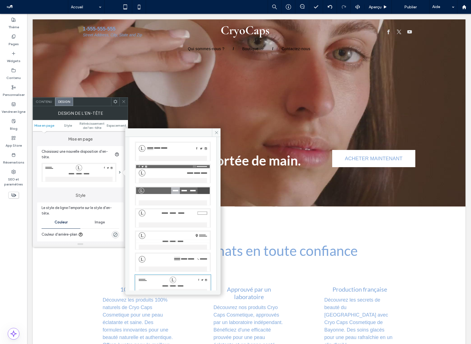
click at [177, 217] on img at bounding box center [173, 217] width 76 height 19
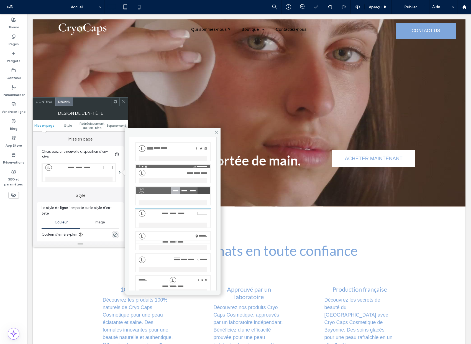
scroll to position [23, 0]
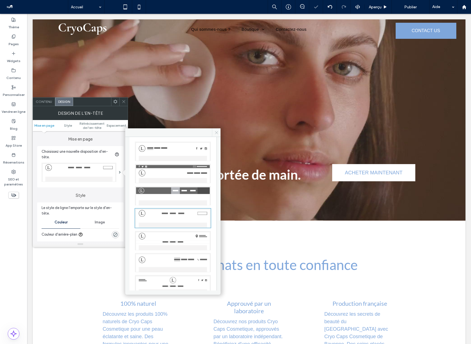
click at [216, 131] on icon at bounding box center [217, 133] width 4 height 4
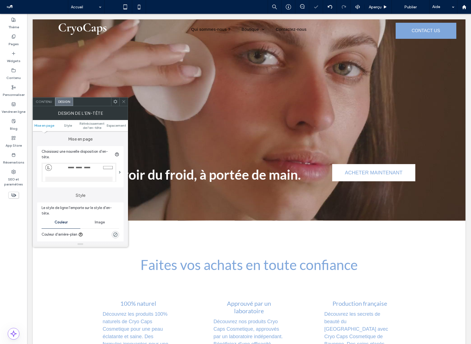
click at [122, 102] on icon at bounding box center [124, 102] width 4 height 4
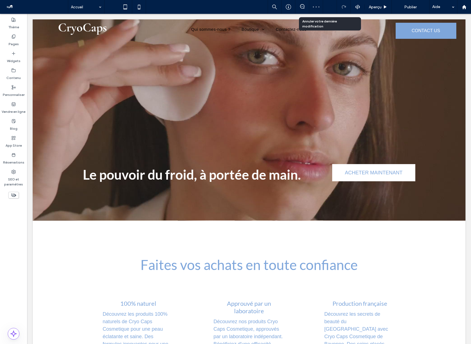
click at [327, 11] on div at bounding box center [330, 7] width 14 height 14
click at [328, 9] on div at bounding box center [330, 7] width 14 height 14
click at [331, 7] on icon at bounding box center [330, 7] width 4 height 4
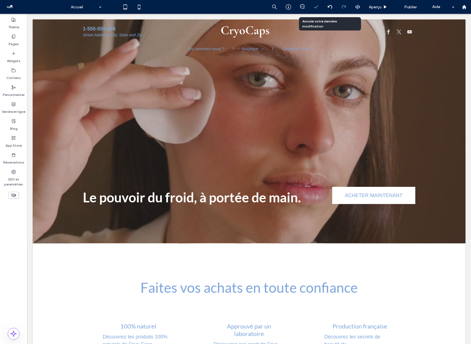
scroll to position [0, 0]
click at [332, 6] on use at bounding box center [330, 7] width 4 height 4
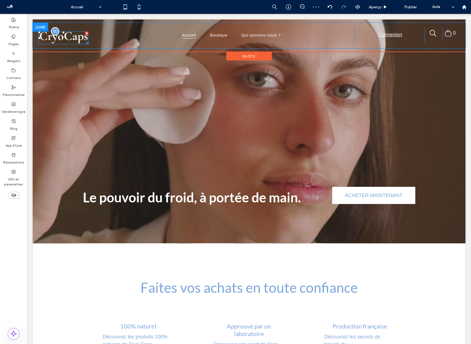
click at [64, 36] on img at bounding box center [63, 37] width 50 height 13
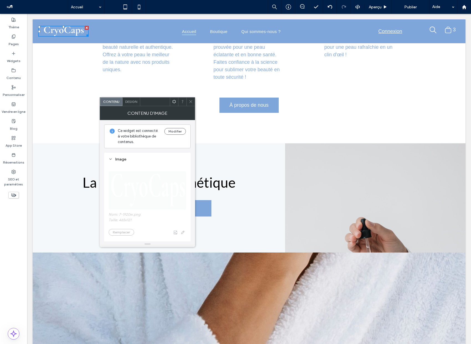
scroll to position [353, 0]
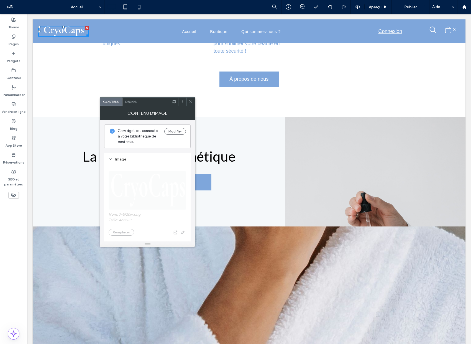
click at [191, 102] on icon at bounding box center [191, 102] width 4 height 4
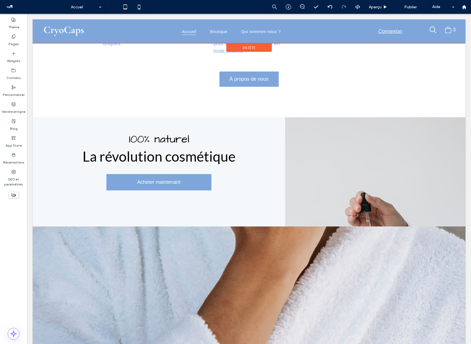
click at [250, 46] on span "En-tête" at bounding box center [249, 47] width 13 height 5
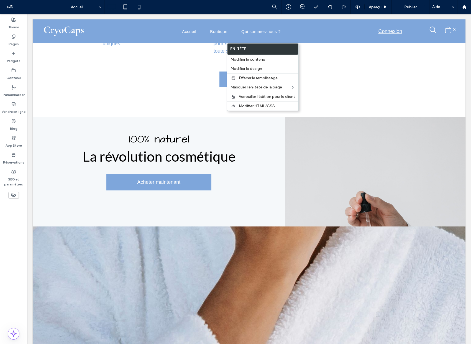
click at [192, 95] on div "À propos de nous Click To Paste Ligne + Ajouter une section" at bounding box center [249, 88] width 433 height 60
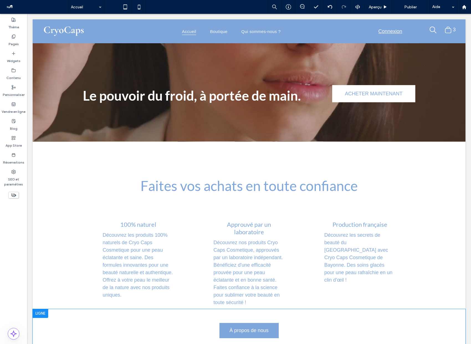
scroll to position [0, 0]
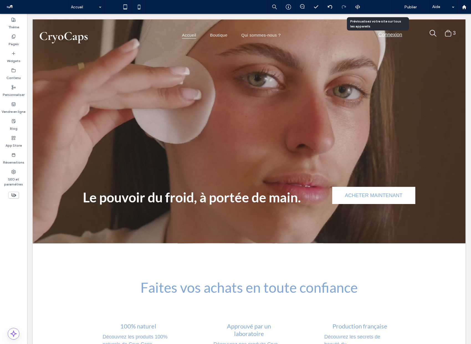
click at [380, 10] on div "Aperçu" at bounding box center [378, 7] width 27 height 14
click at [379, 6] on span "Aperçu" at bounding box center [375, 7] width 13 height 5
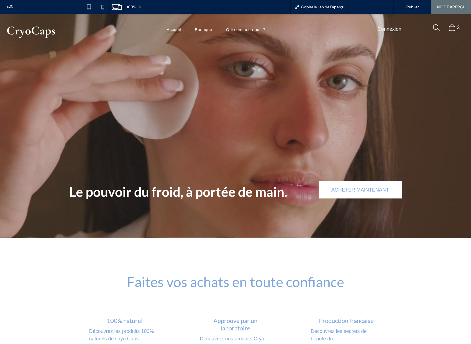
click at [361, 8] on span "Retour à l'éditeur" at bounding box center [374, 7] width 31 height 5
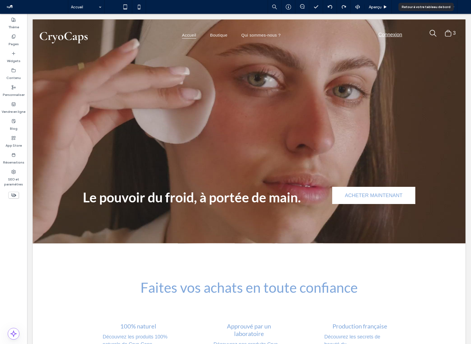
click at [463, 6] on icon at bounding box center [464, 7] width 5 height 5
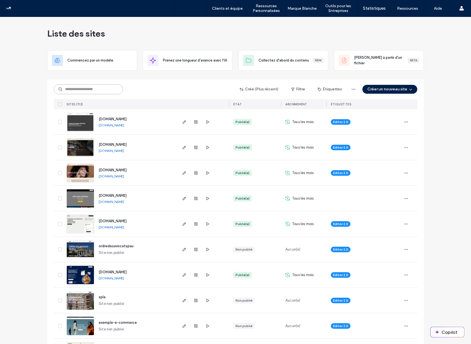
click at [87, 90] on input at bounding box center [88, 89] width 69 height 10
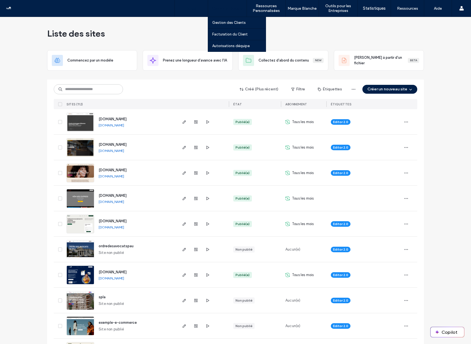
click at [219, 7] on label "Clients et équipe" at bounding box center [227, 8] width 31 height 5
click at [225, 22] on label "Gestion des Clients" at bounding box center [229, 23] width 34 height 4
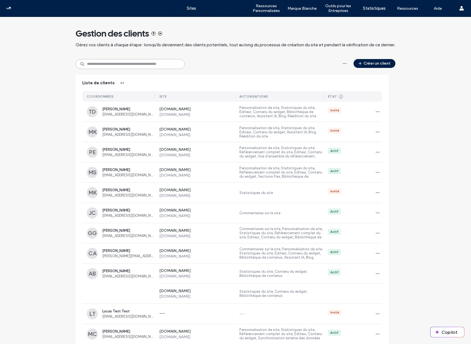
click at [93, 66] on input at bounding box center [130, 64] width 109 height 10
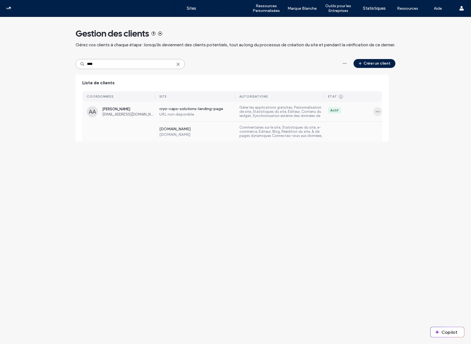
type input "****"
click at [376, 110] on icon "button" at bounding box center [378, 112] width 4 height 4
click at [382, 128] on span "Sites et autorisations" at bounding box center [399, 126] width 35 height 6
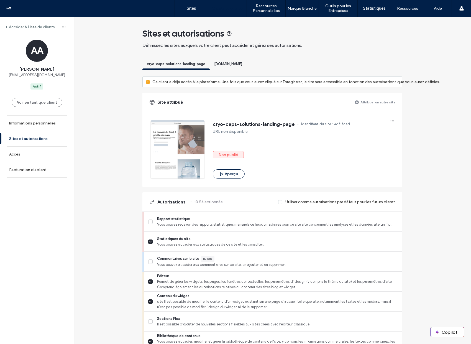
click at [33, 137] on label "Sites et autorisations" at bounding box center [28, 138] width 39 height 5
click at [35, 138] on label "Sites et autorisations" at bounding box center [28, 138] width 39 height 5
click at [390, 121] on icon "button" at bounding box center [392, 121] width 4 height 4
click at [404, 133] on span "Annuler l'attribution du site" at bounding box center [420, 136] width 44 height 6
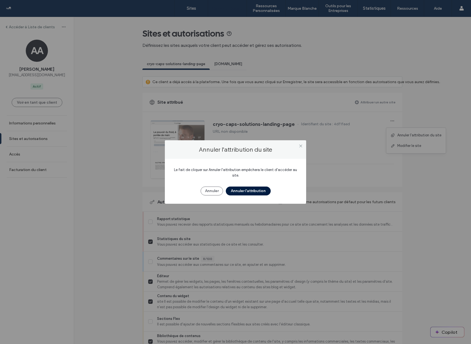
click at [253, 188] on button "Annuler l'attribution" at bounding box center [248, 191] width 45 height 9
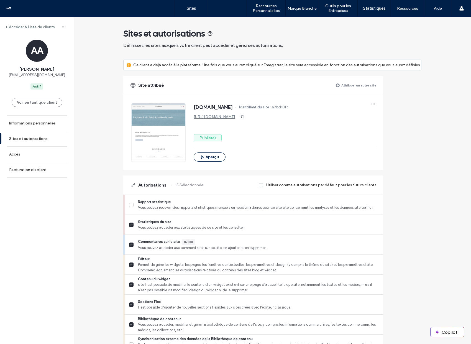
click at [372, 85] on label "Attribuer un autre site" at bounding box center [359, 85] width 35 height 10
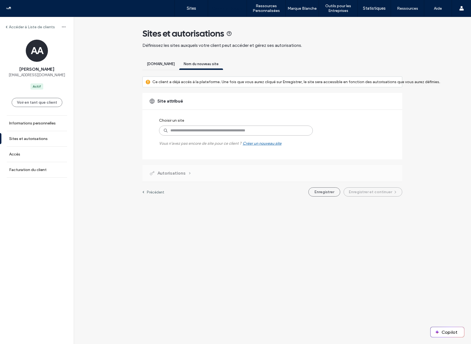
click at [187, 131] on input at bounding box center [236, 131] width 154 height 10
type input "****"
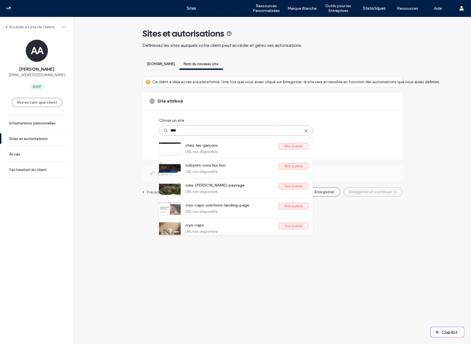
scroll to position [137, 0]
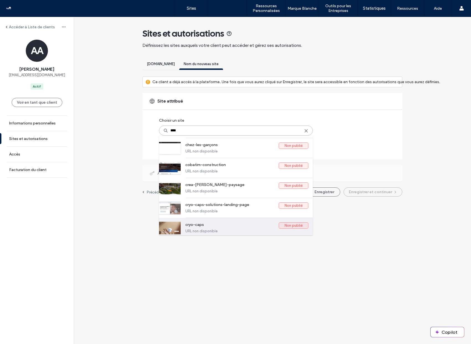
click at [214, 225] on label "cryo-caps" at bounding box center [232, 225] width 93 height 7
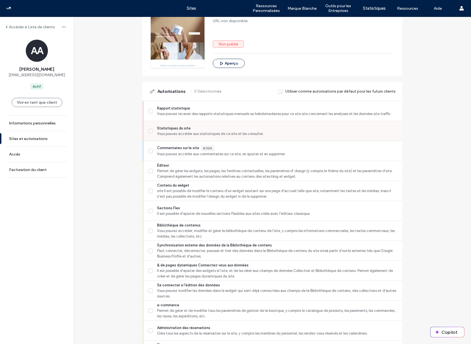
scroll to position [130, 0]
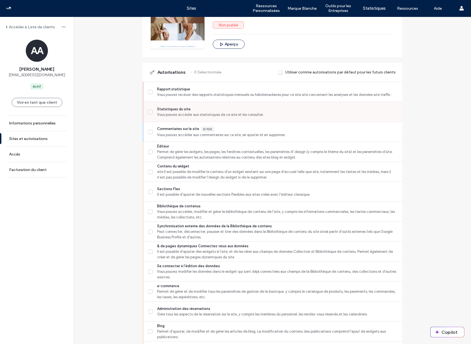
click at [149, 111] on icon at bounding box center [150, 112] width 3 height 2
click at [149, 151] on icon at bounding box center [150, 152] width 3 height 2
click at [149, 191] on icon at bounding box center [150, 192] width 3 height 2
click at [148, 209] on label "Bibliothèque de contenus Vous pouvez accéder, modifier et gérer la bibliothèque…" at bounding box center [273, 212] width 250 height 17
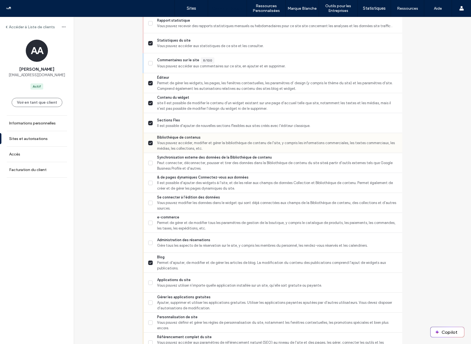
scroll to position [211, 0]
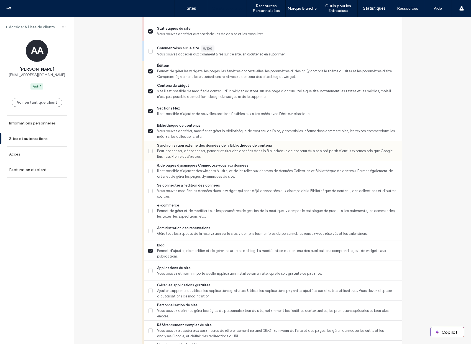
click at [149, 148] on label "Synchronisation externe des données de la Bibliothèque de contenu Peut connecte…" at bounding box center [273, 151] width 250 height 17
click at [149, 172] on span at bounding box center [150, 171] width 4 height 4
click at [149, 210] on icon at bounding box center [150, 211] width 3 height 2
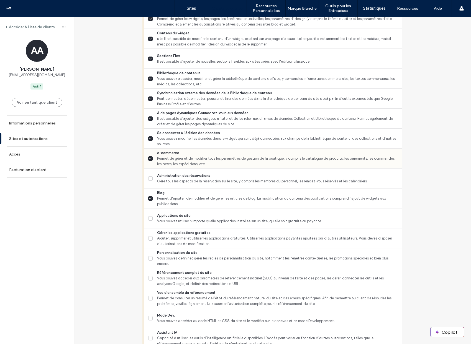
scroll to position [264, 0]
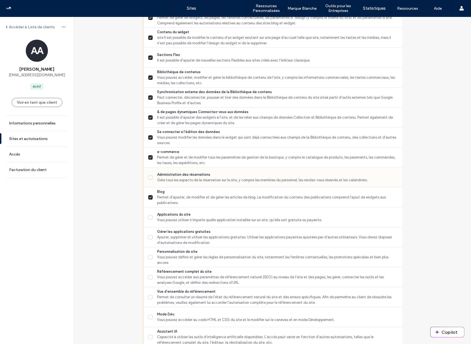
click at [150, 175] on span at bounding box center [150, 177] width 4 height 4
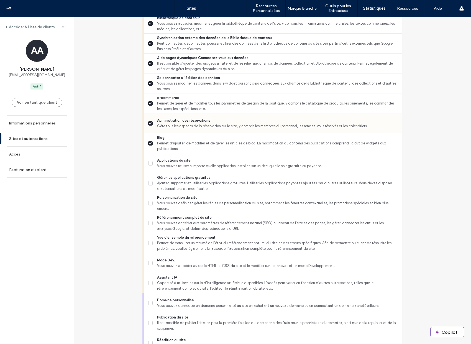
scroll to position [324, 0]
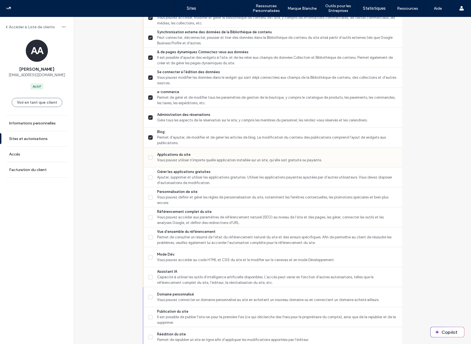
click at [149, 159] on span at bounding box center [150, 157] width 4 height 4
click at [149, 176] on icon at bounding box center [150, 177] width 3 height 2
click at [149, 155] on span at bounding box center [150, 157] width 4 height 4
click at [149, 156] on icon at bounding box center [150, 157] width 3 height 2
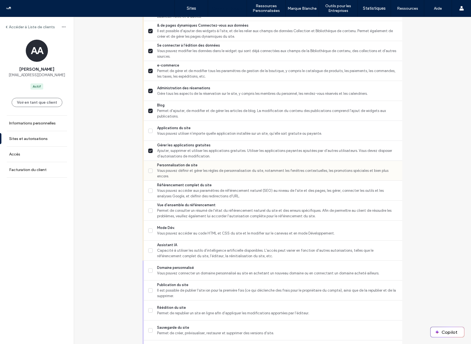
scroll to position [351, 0]
click at [152, 171] on label "Personnalisation de site Vous pouvez définir et gérer les règles de personnalis…" at bounding box center [273, 170] width 250 height 17
click at [150, 189] on span at bounding box center [150, 190] width 4 height 4
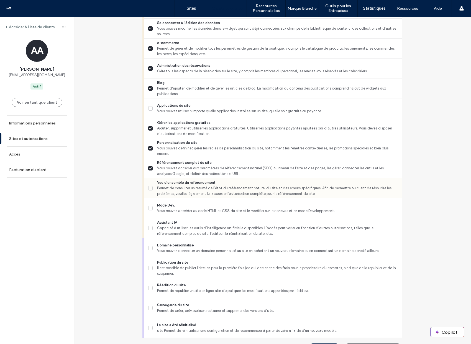
click at [150, 189] on span at bounding box center [150, 188] width 4 height 4
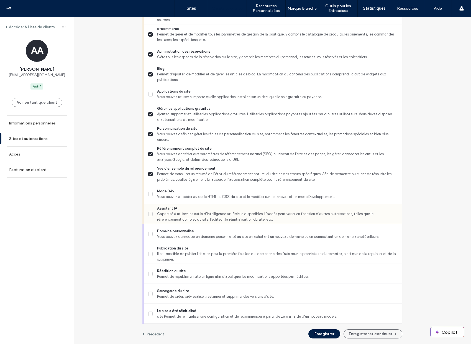
click at [148, 209] on label "Assistant IA Capacité à utiliser les outils d'intelligence artificielle disponi…" at bounding box center [273, 214] width 250 height 17
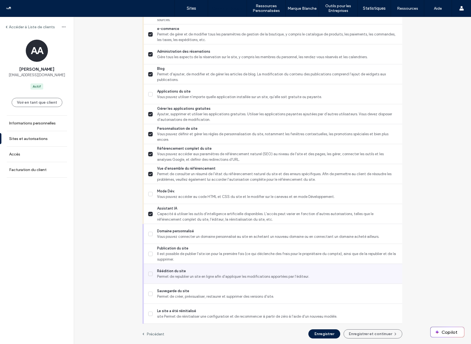
click at [149, 274] on icon at bounding box center [150, 274] width 3 height 2
click at [150, 275] on span at bounding box center [150, 274] width 4 height 4
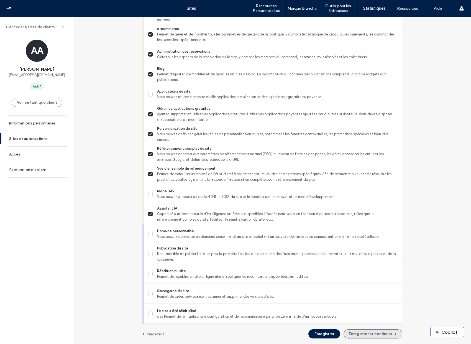
click at [362, 334] on button "Enregistrer et continuer" at bounding box center [373, 333] width 59 height 9
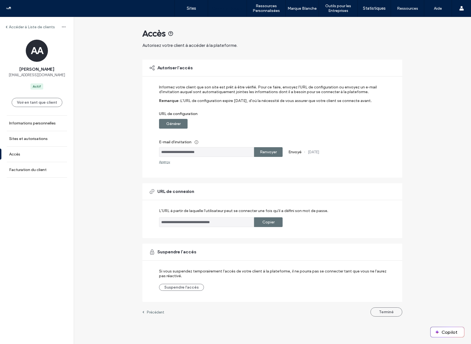
click at [267, 150] on label "Renvoyer" at bounding box center [268, 152] width 17 height 10
click at [193, 8] on label "Sites" at bounding box center [191, 8] width 9 height 5
